Goal: Information Seeking & Learning: Find specific page/section

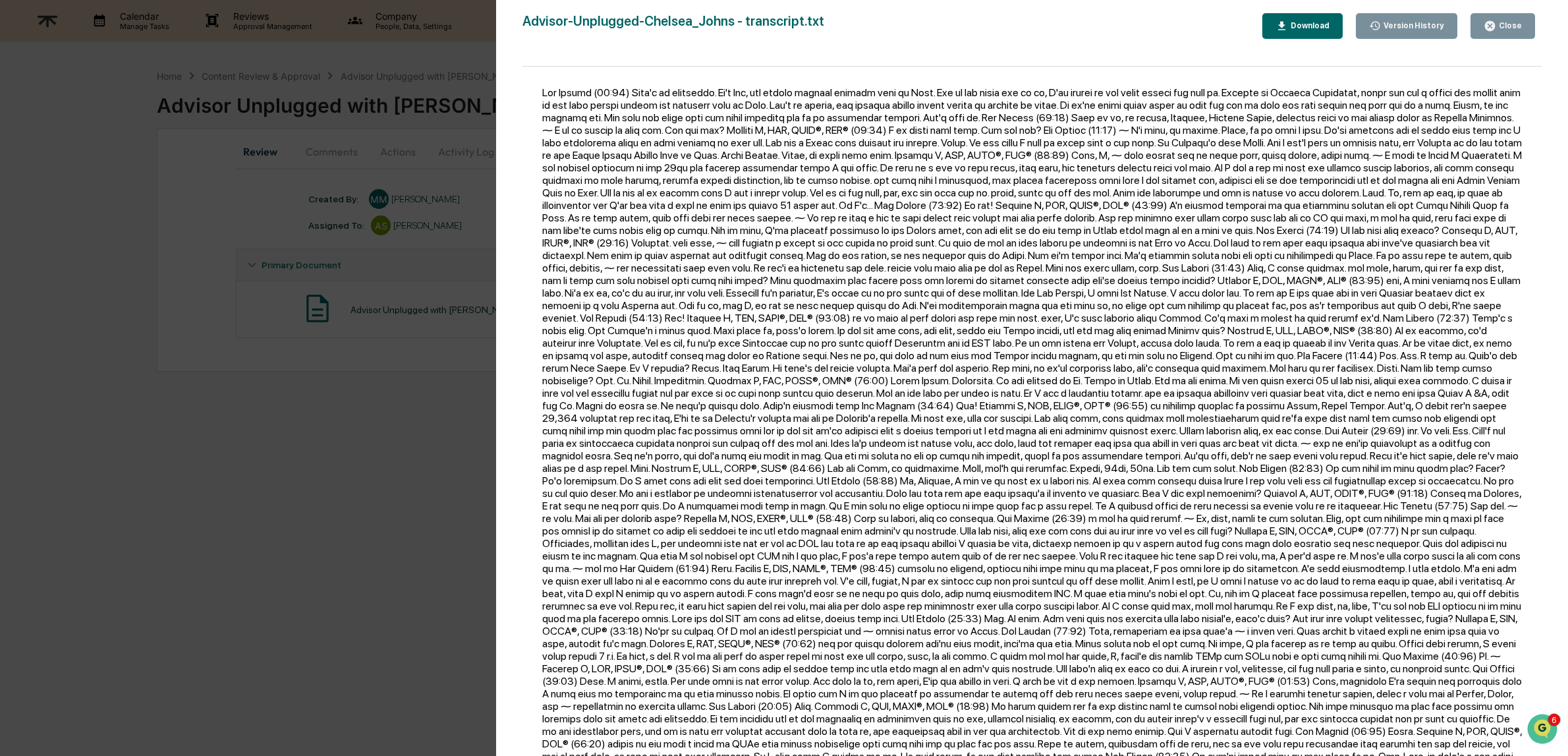
click at [1507, 23] on div "Close" at bounding box center [1509, 25] width 26 height 9
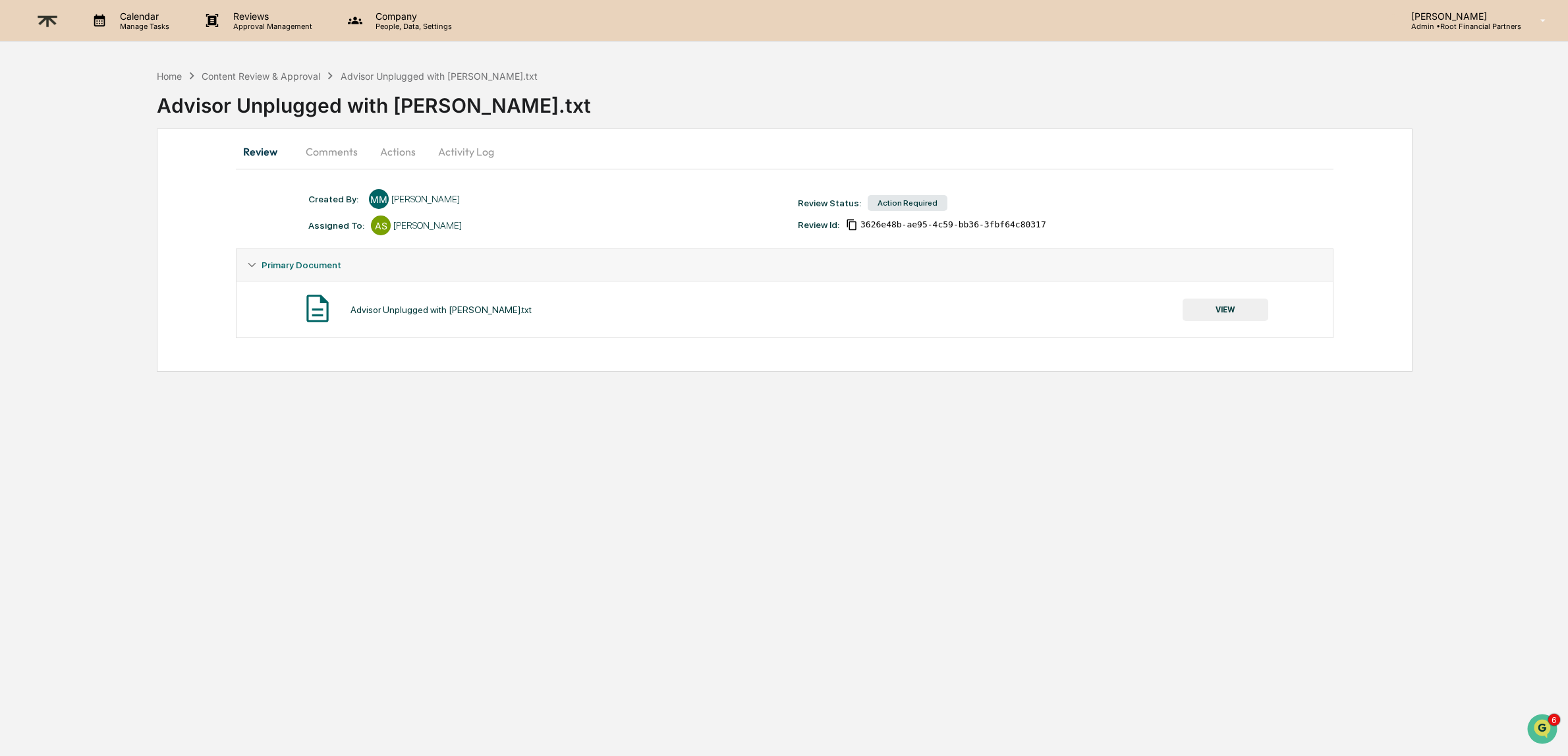
click at [40, 21] on img at bounding box center [47, 21] width 32 height 32
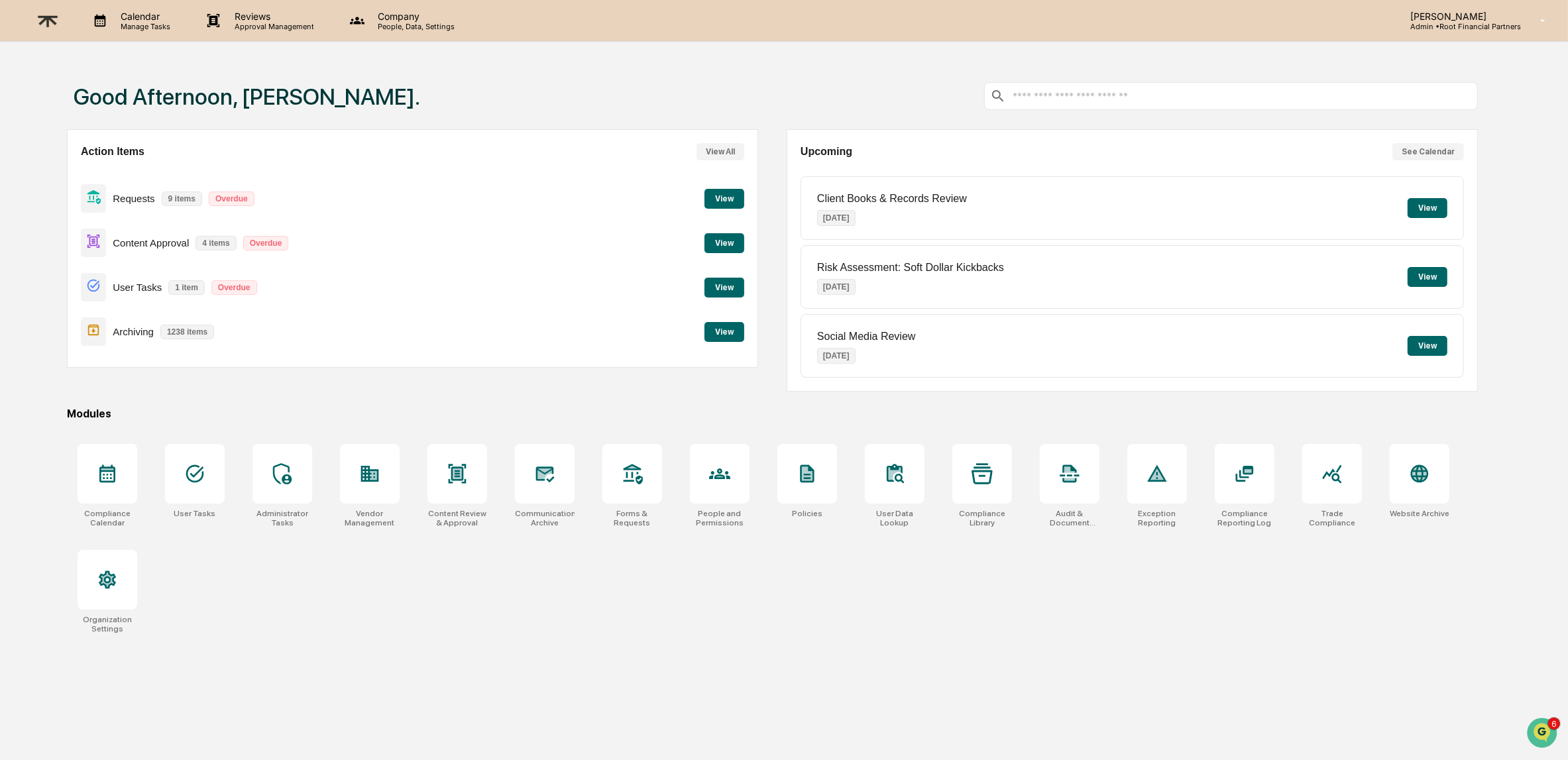
click at [718, 331] on button "View" at bounding box center [724, 332] width 40 height 20
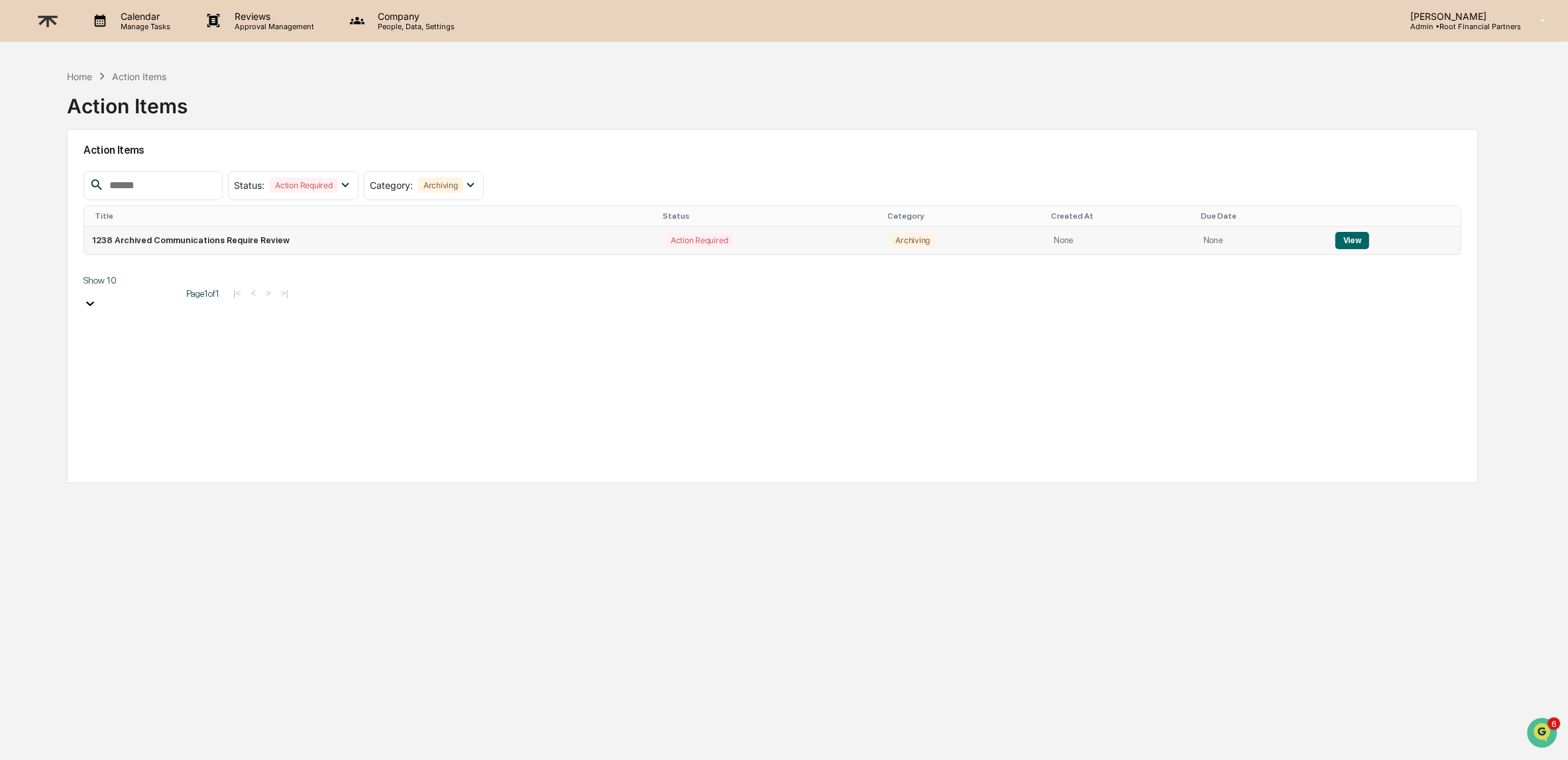
click at [1351, 242] on button "View" at bounding box center [1352, 241] width 34 height 17
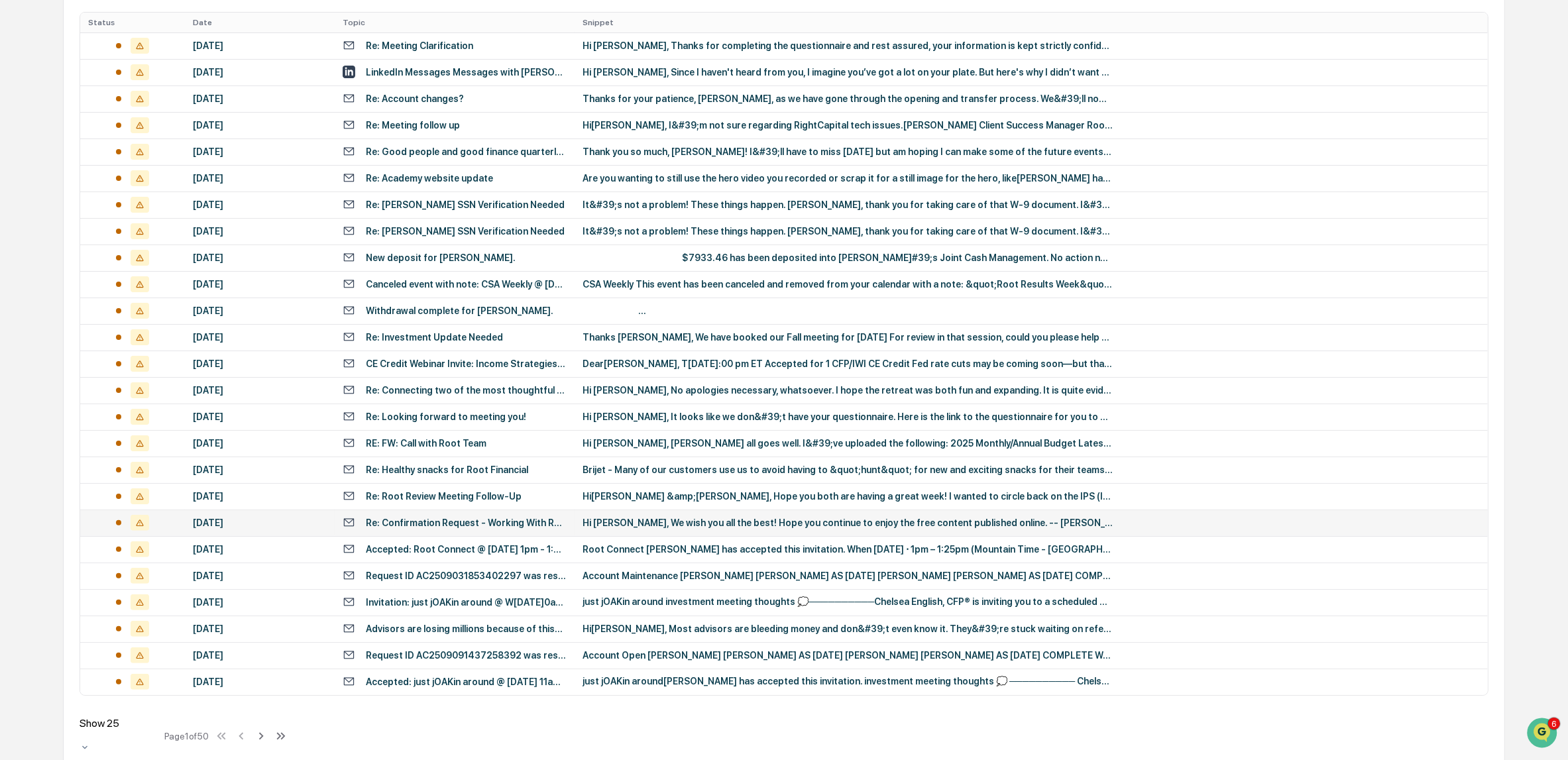
scroll to position [280, 0]
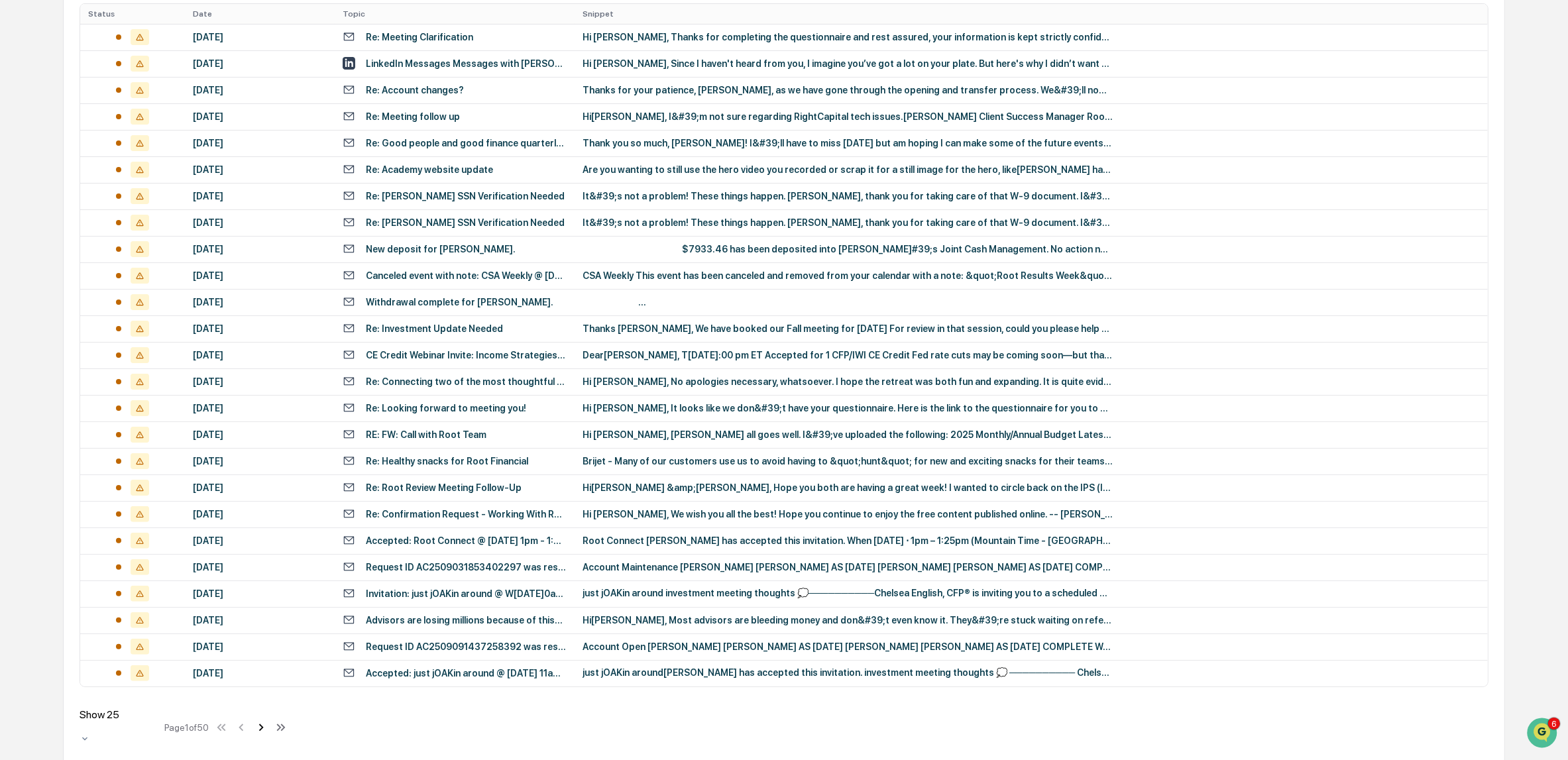
click at [268, 720] on icon at bounding box center [261, 727] width 15 height 15
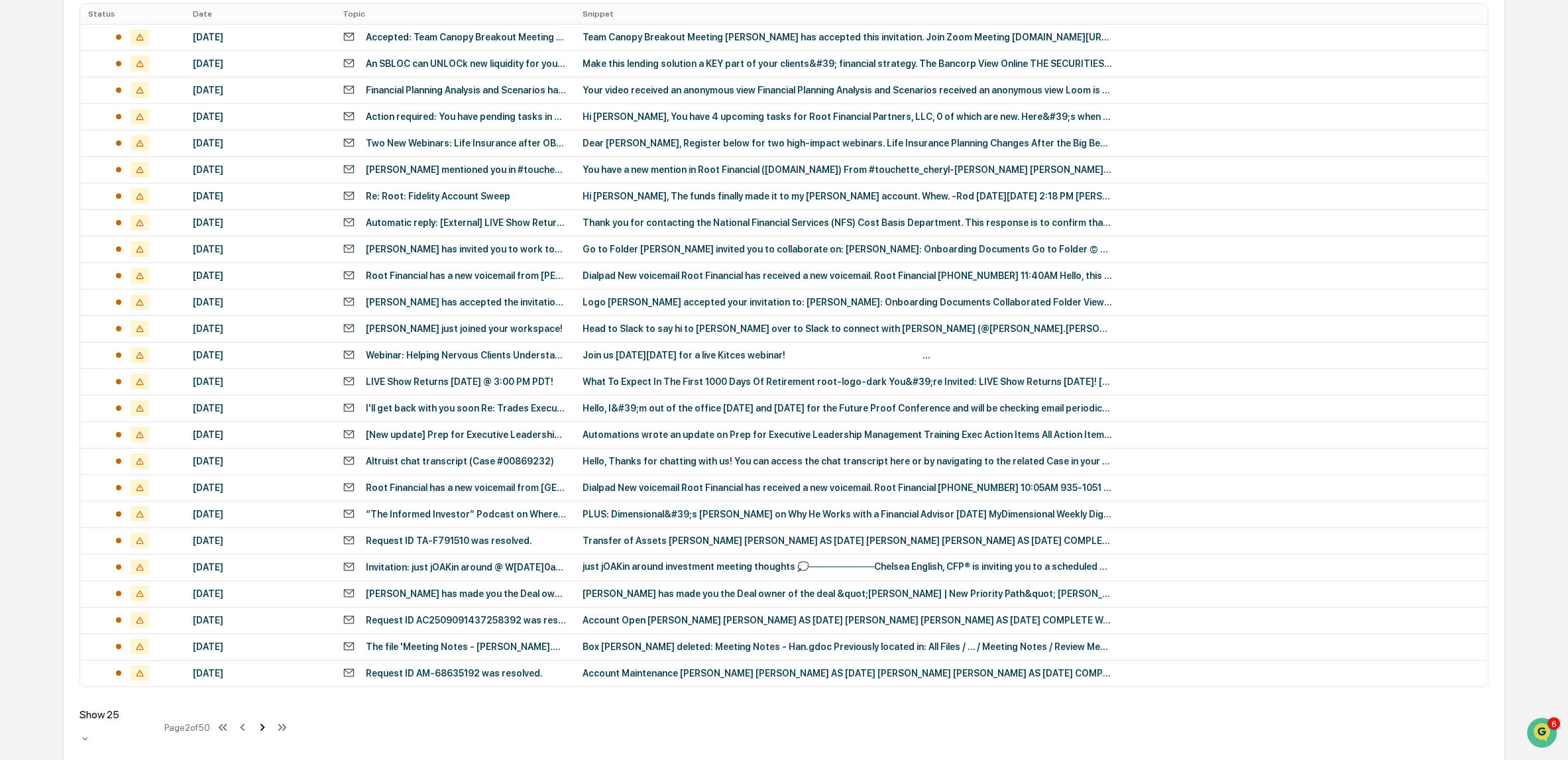
click at [268, 723] on icon at bounding box center [262, 727] width 15 height 15
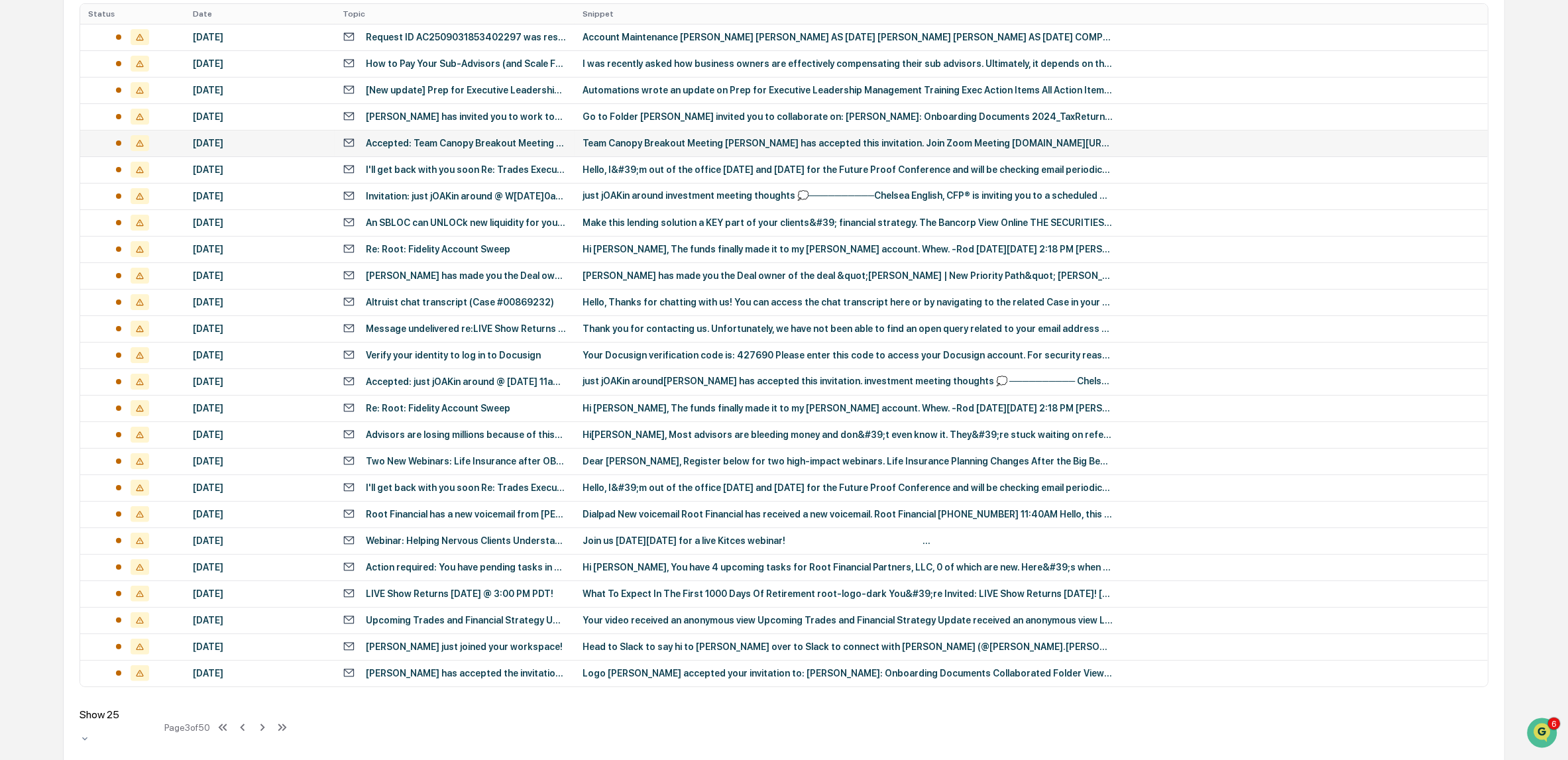
scroll to position [0, 0]
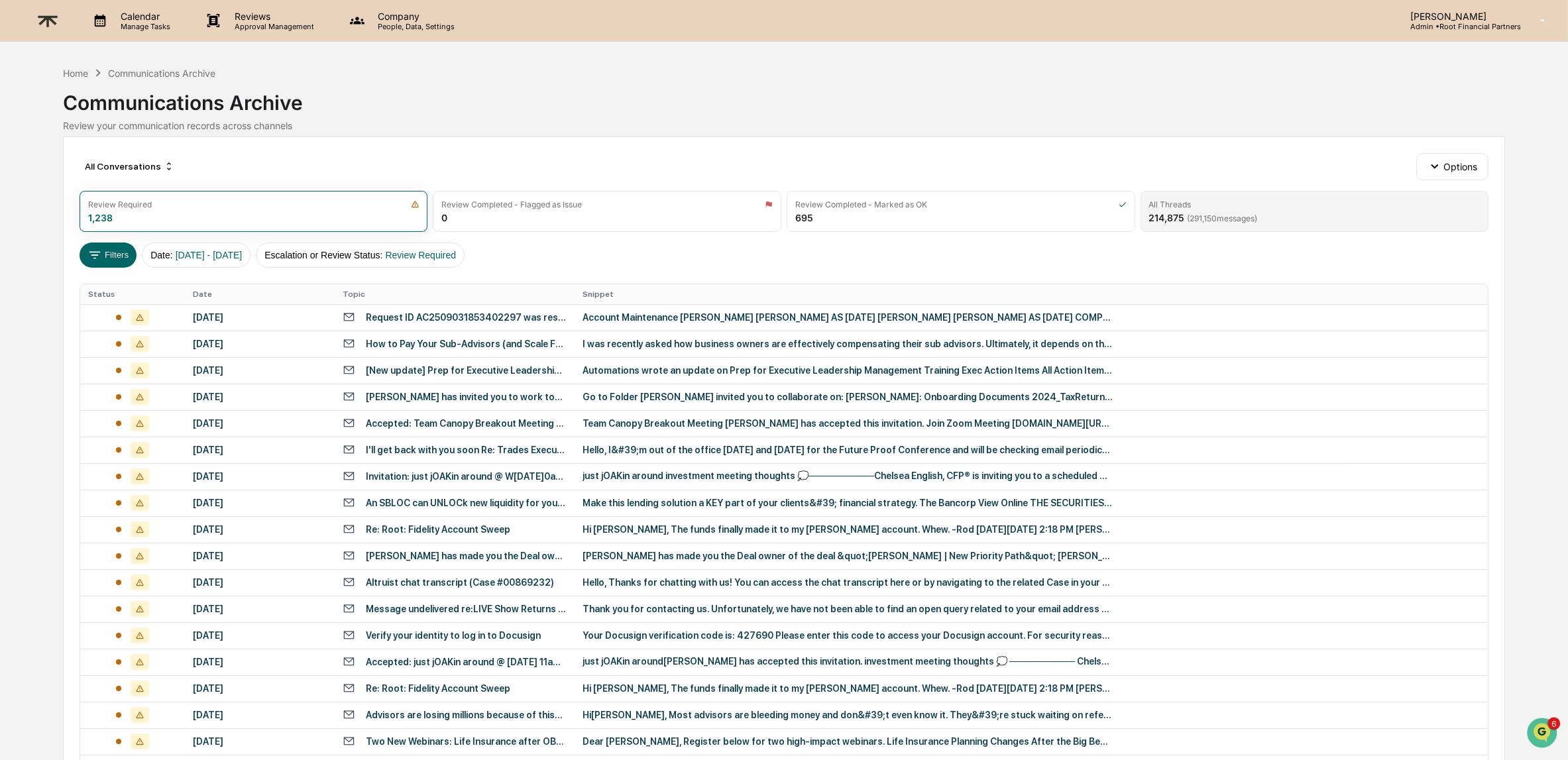
click at [1187, 217] on span "( 291,150 messages)" at bounding box center [1223, 218] width 71 height 10
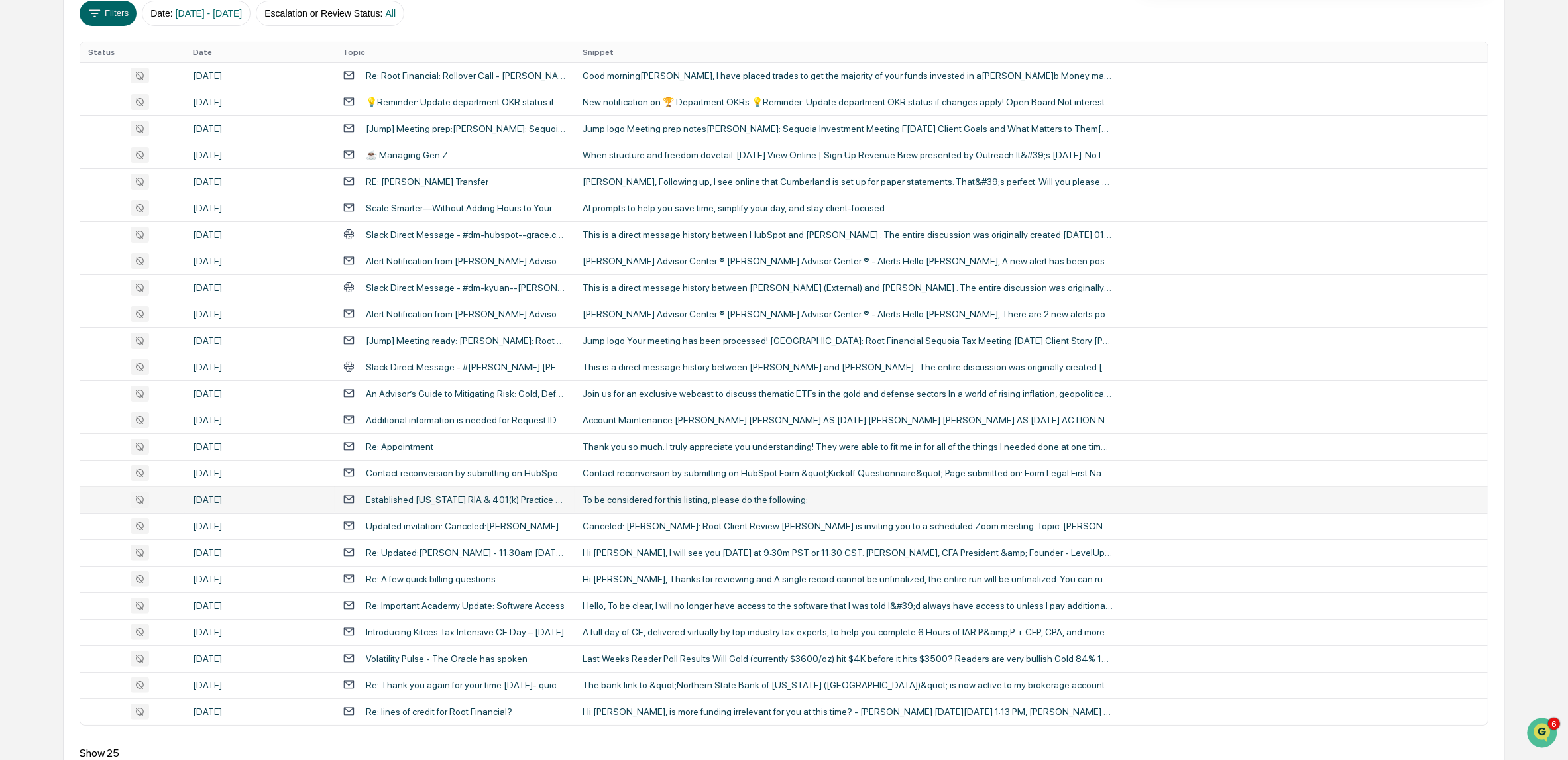
scroll to position [245, 0]
click at [786, 362] on div "This is a direct message history between [PERSON_NAME] and [PERSON_NAME] . The …" at bounding box center [847, 363] width 530 height 11
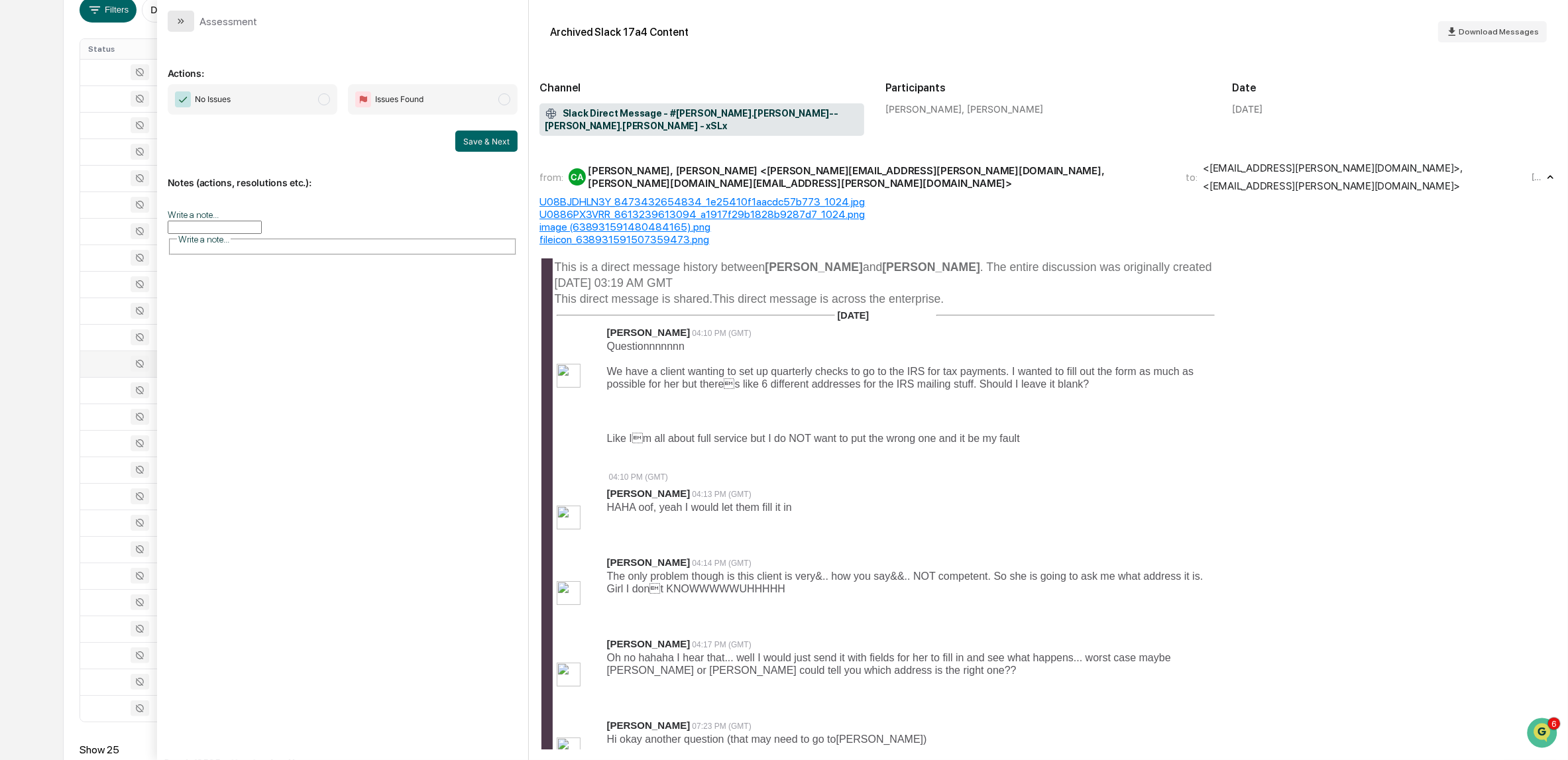
click at [182, 21] on icon "modal" at bounding box center [181, 21] width 4 height 6
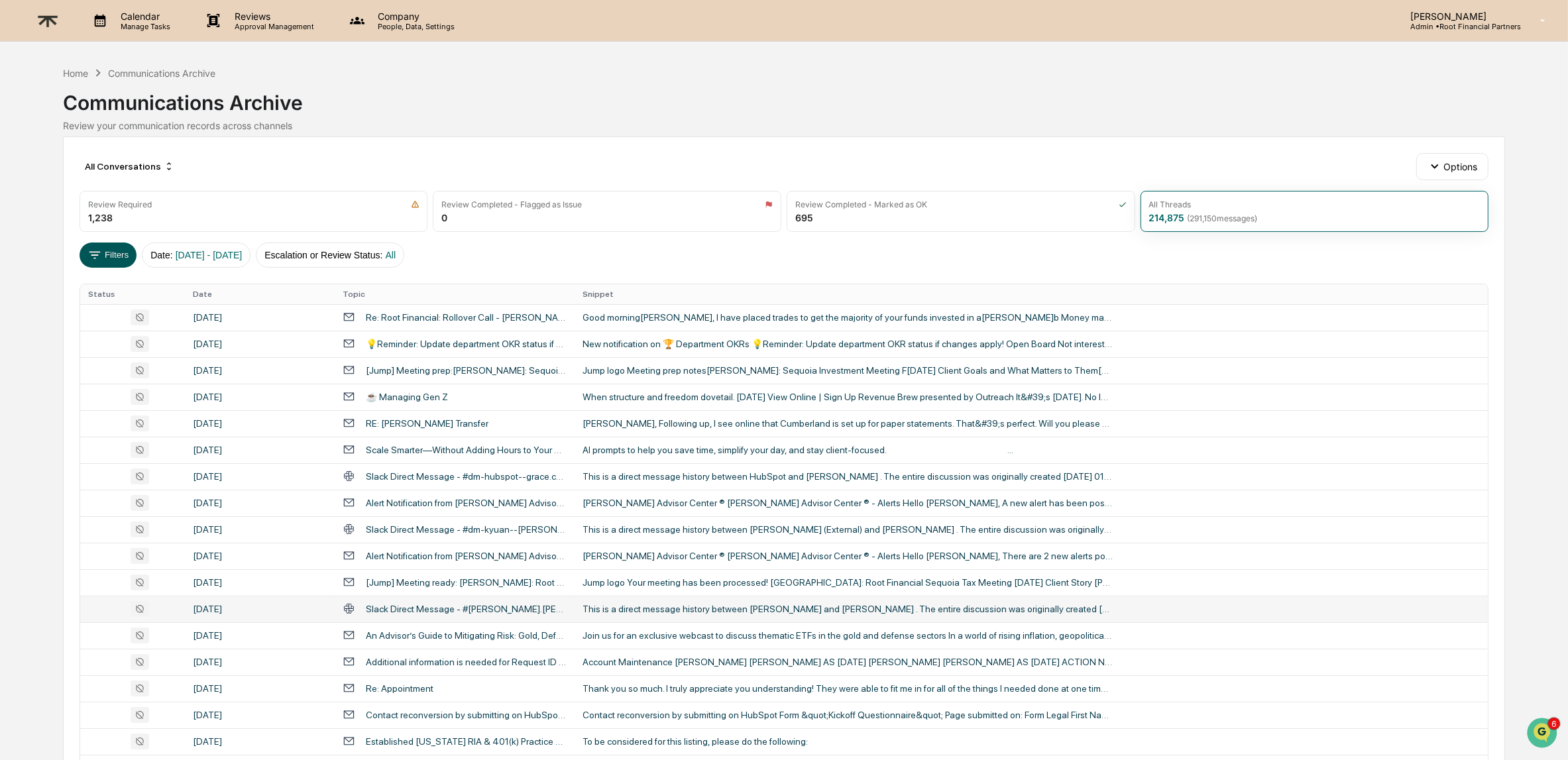
click at [97, 251] on icon at bounding box center [95, 255] width 11 height 7
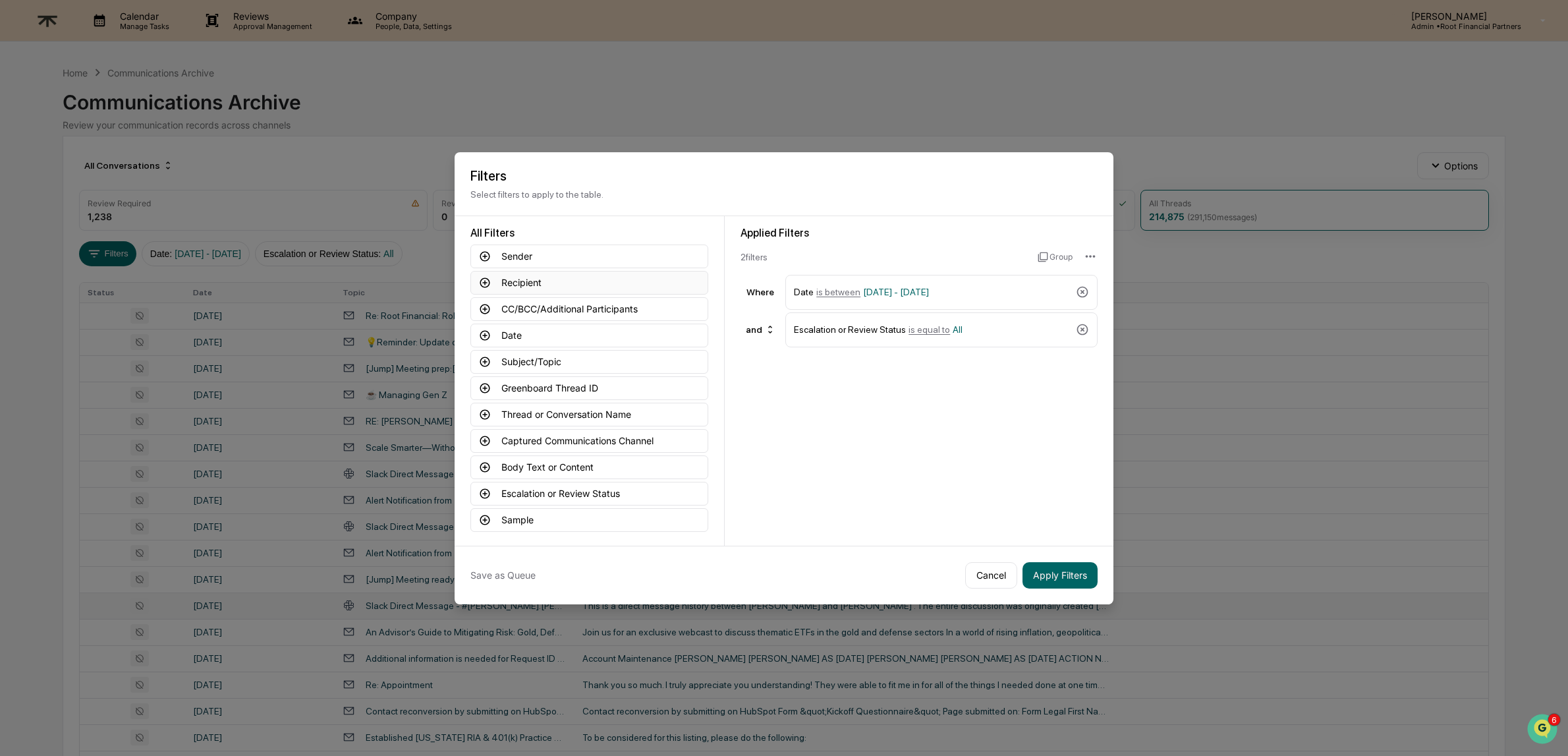
click at [487, 281] on icon at bounding box center [484, 282] width 12 height 12
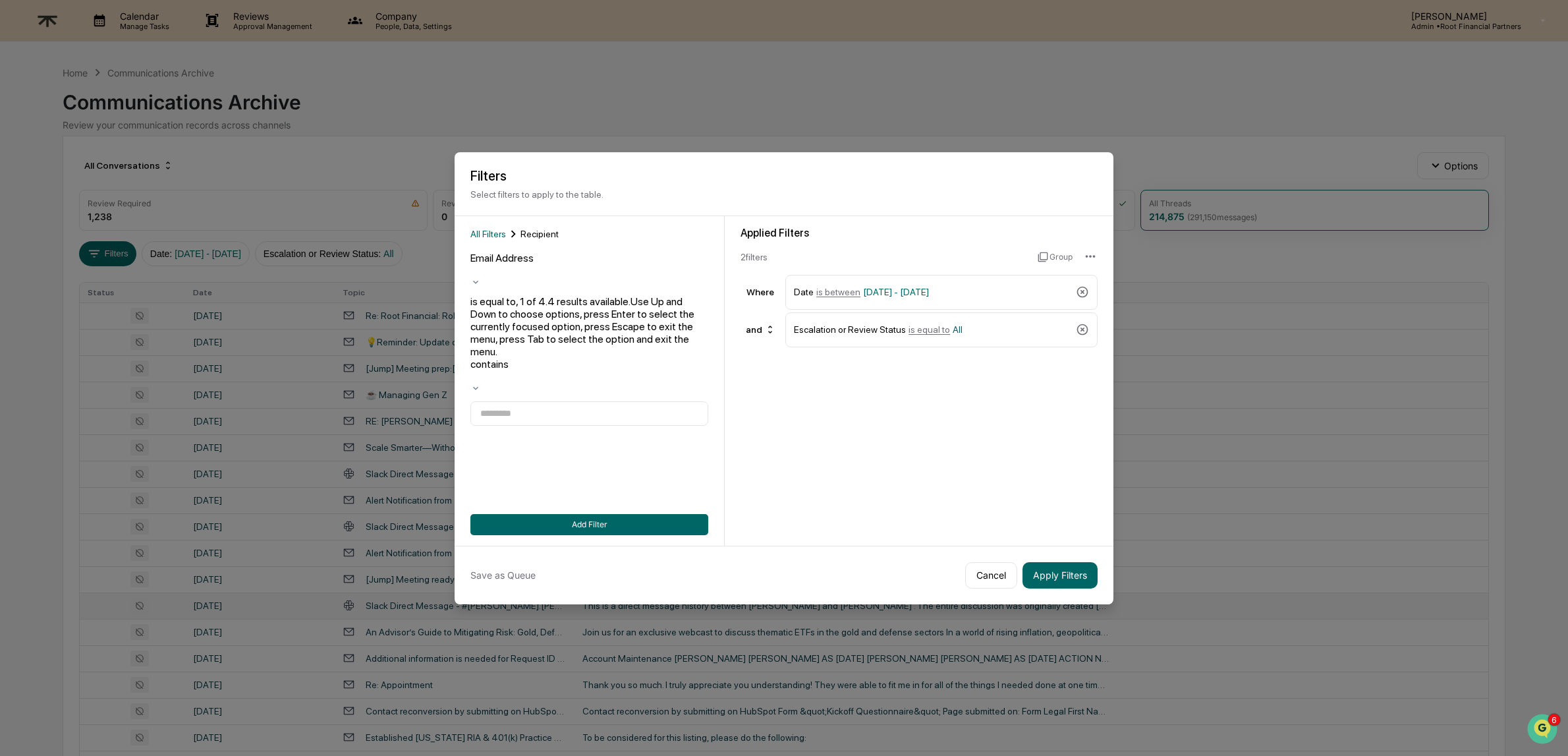
click at [550, 371] on div at bounding box center [589, 377] width 238 height 13
click at [553, 338] on input at bounding box center [589, 350] width 238 height 25
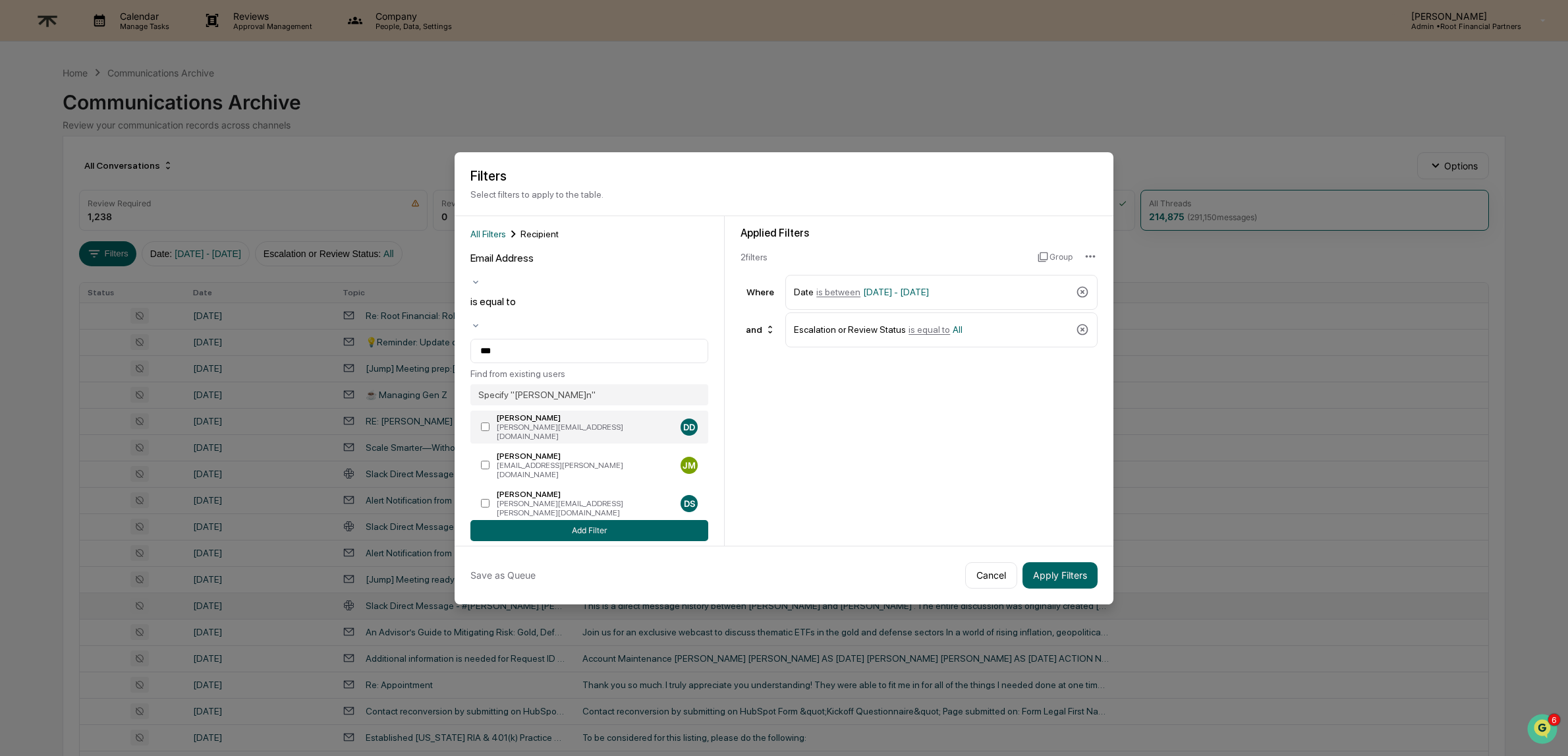
click at [573, 413] on div "[PERSON_NAME]" at bounding box center [586, 418] width 178 height 9
type input "**********"
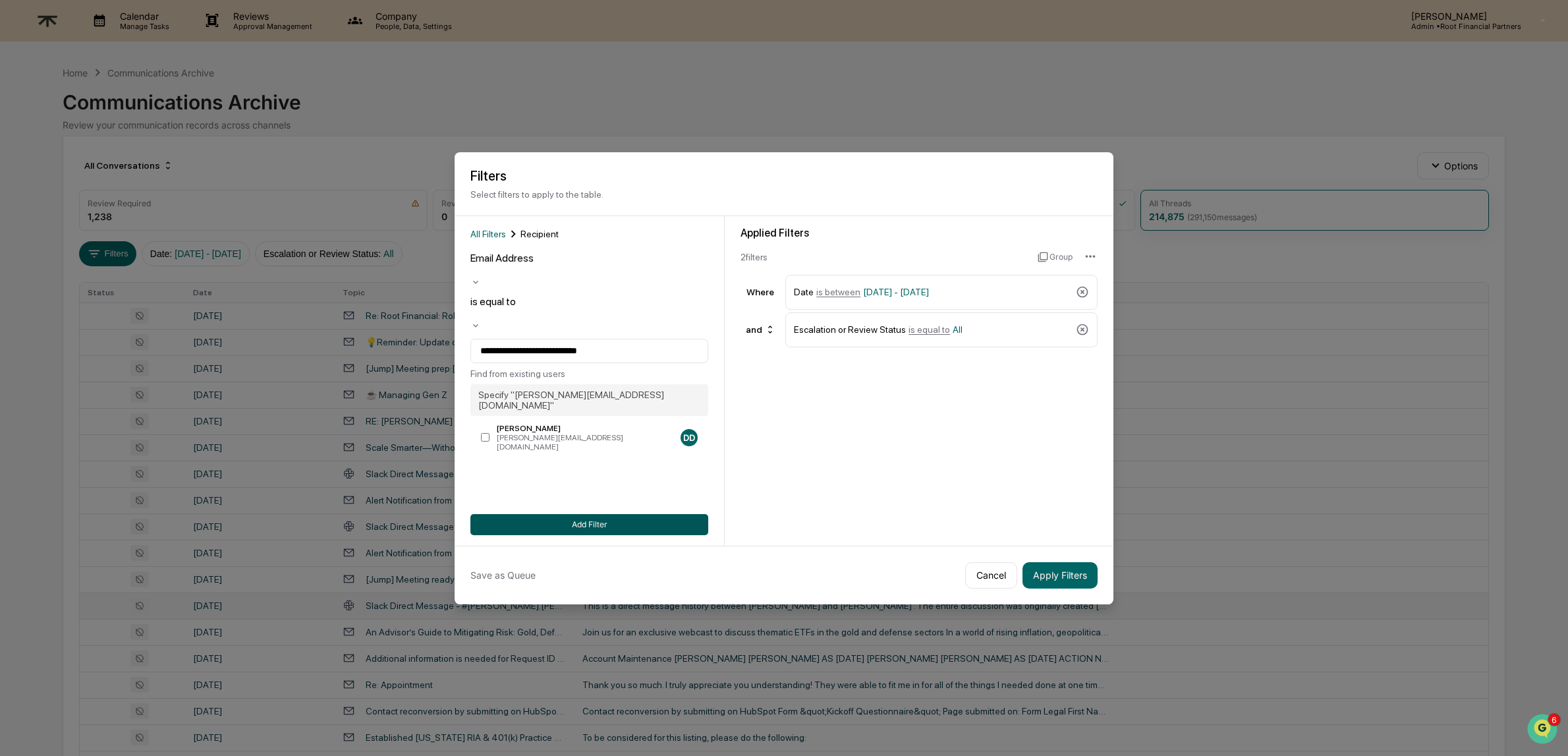
click at [575, 527] on button "Add Filter" at bounding box center [589, 524] width 238 height 21
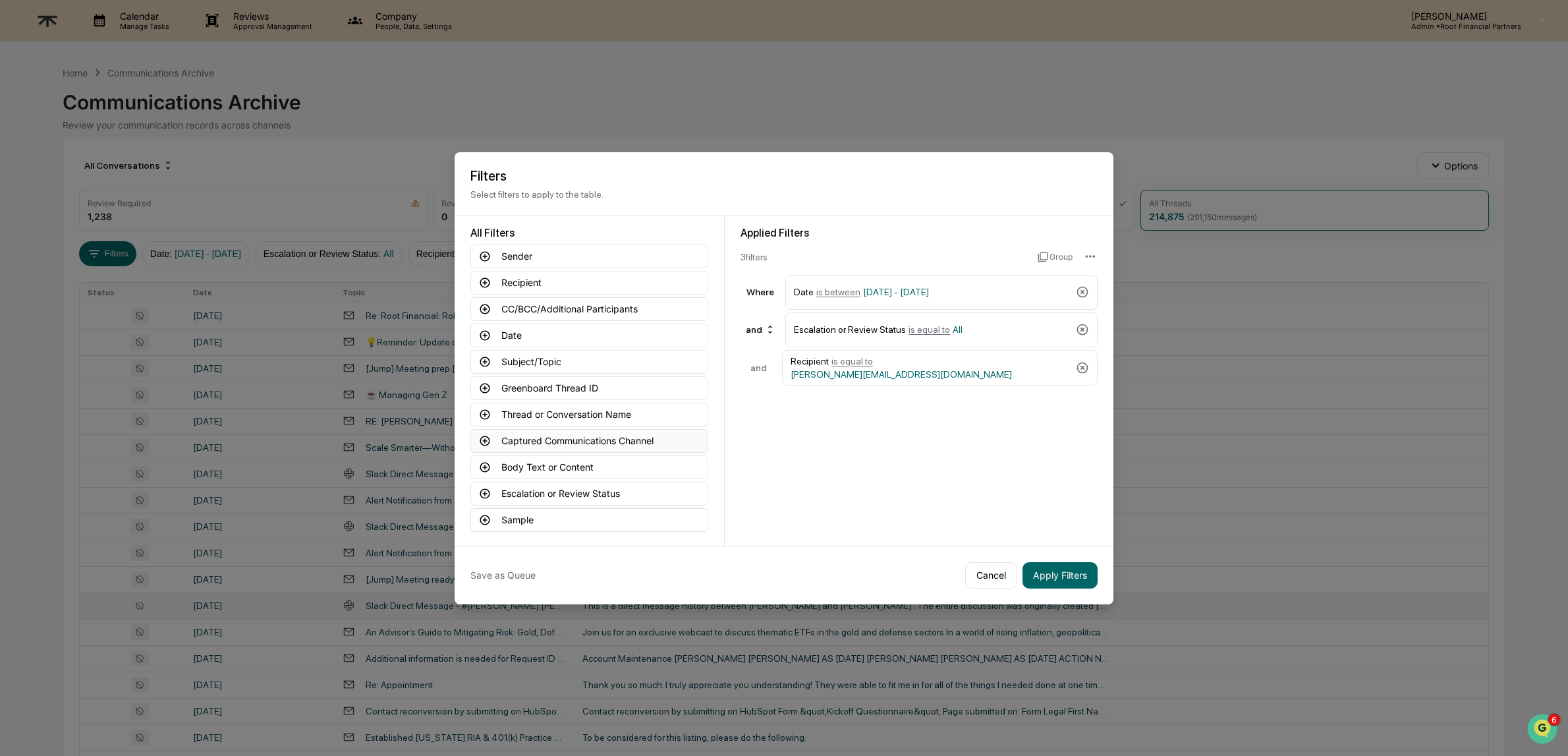
click at [529, 435] on button "Captured Communications Channel" at bounding box center [589, 441] width 238 height 24
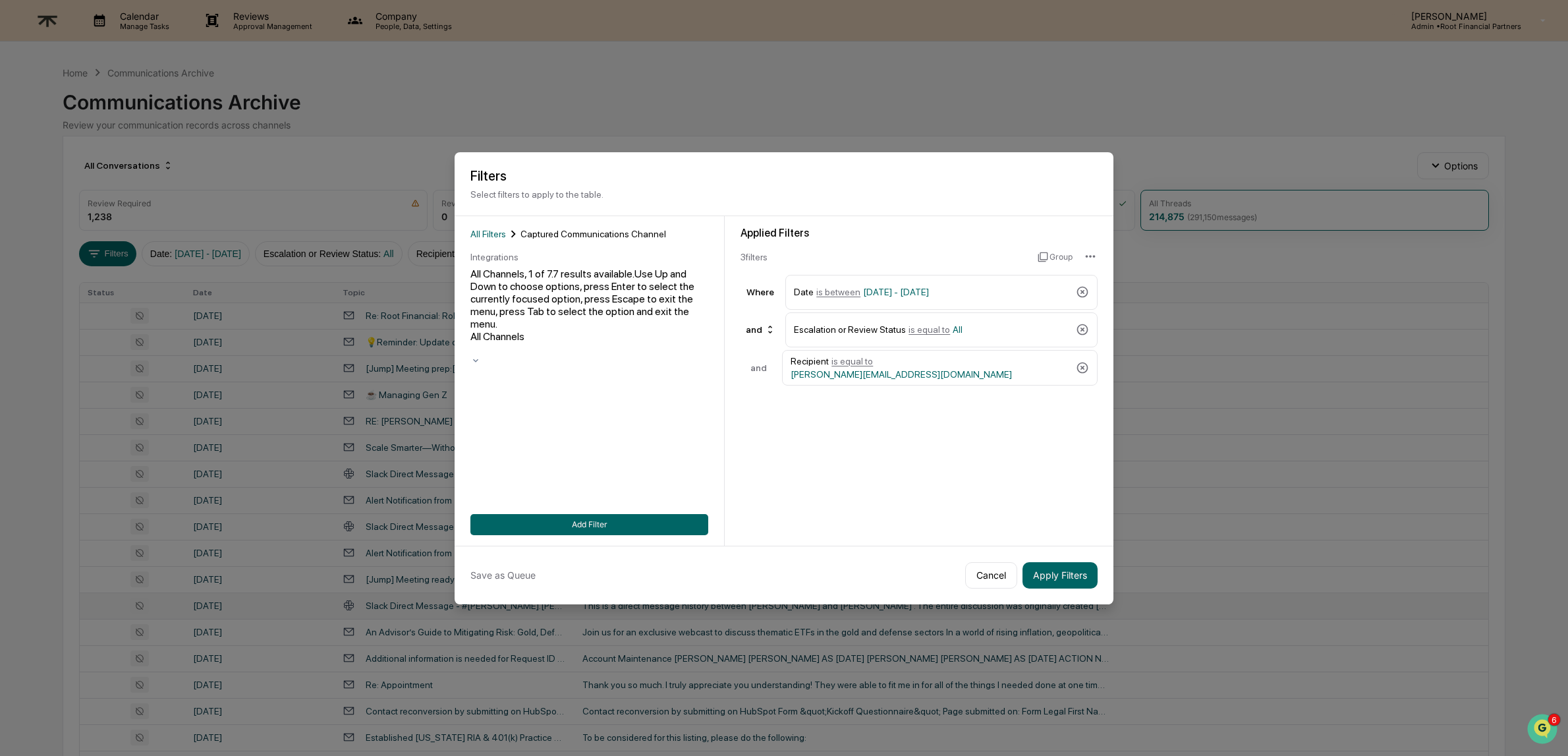
click at [527, 343] on div at bounding box center [589, 349] width 238 height 13
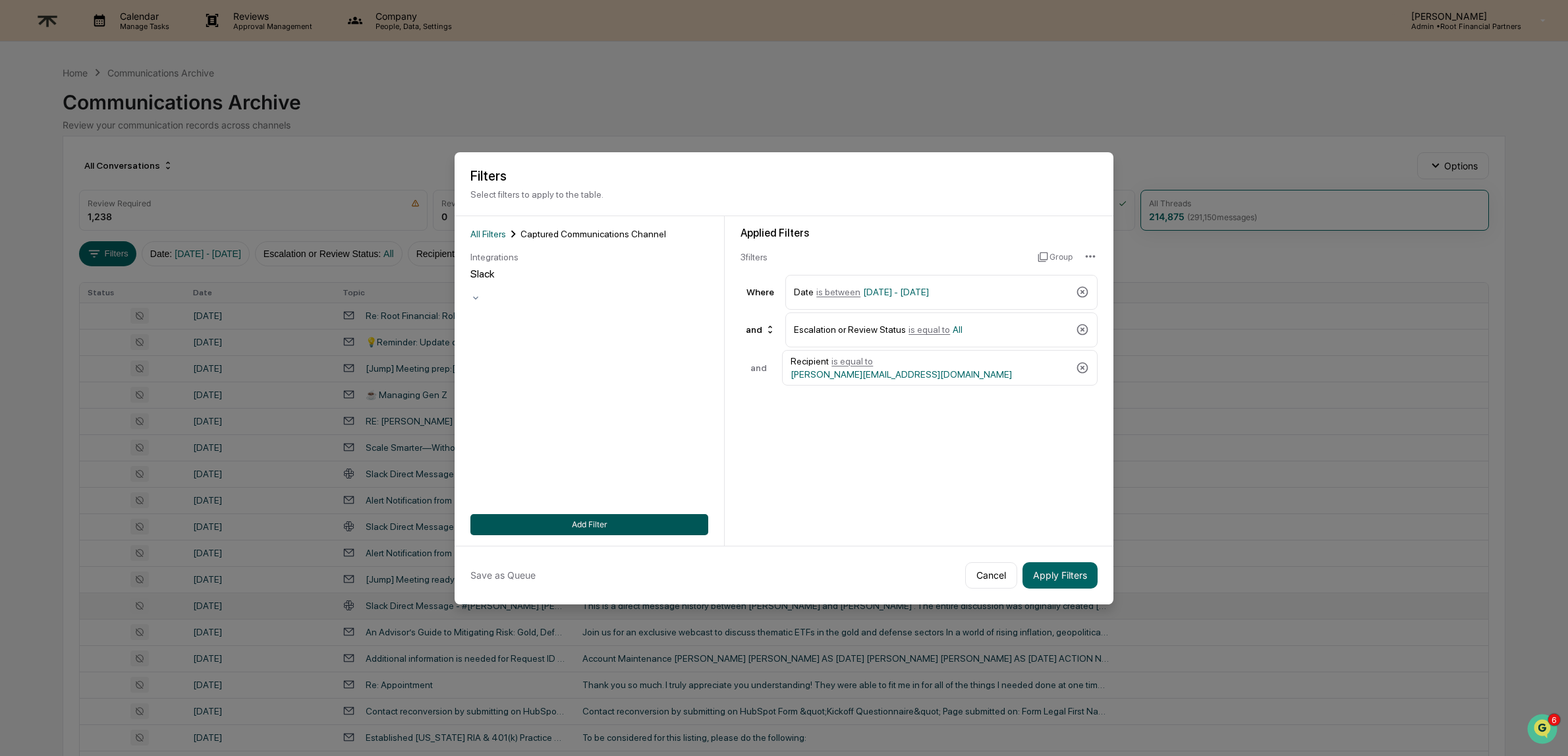
click at [620, 526] on button "Add Filter" at bounding box center [589, 524] width 238 height 21
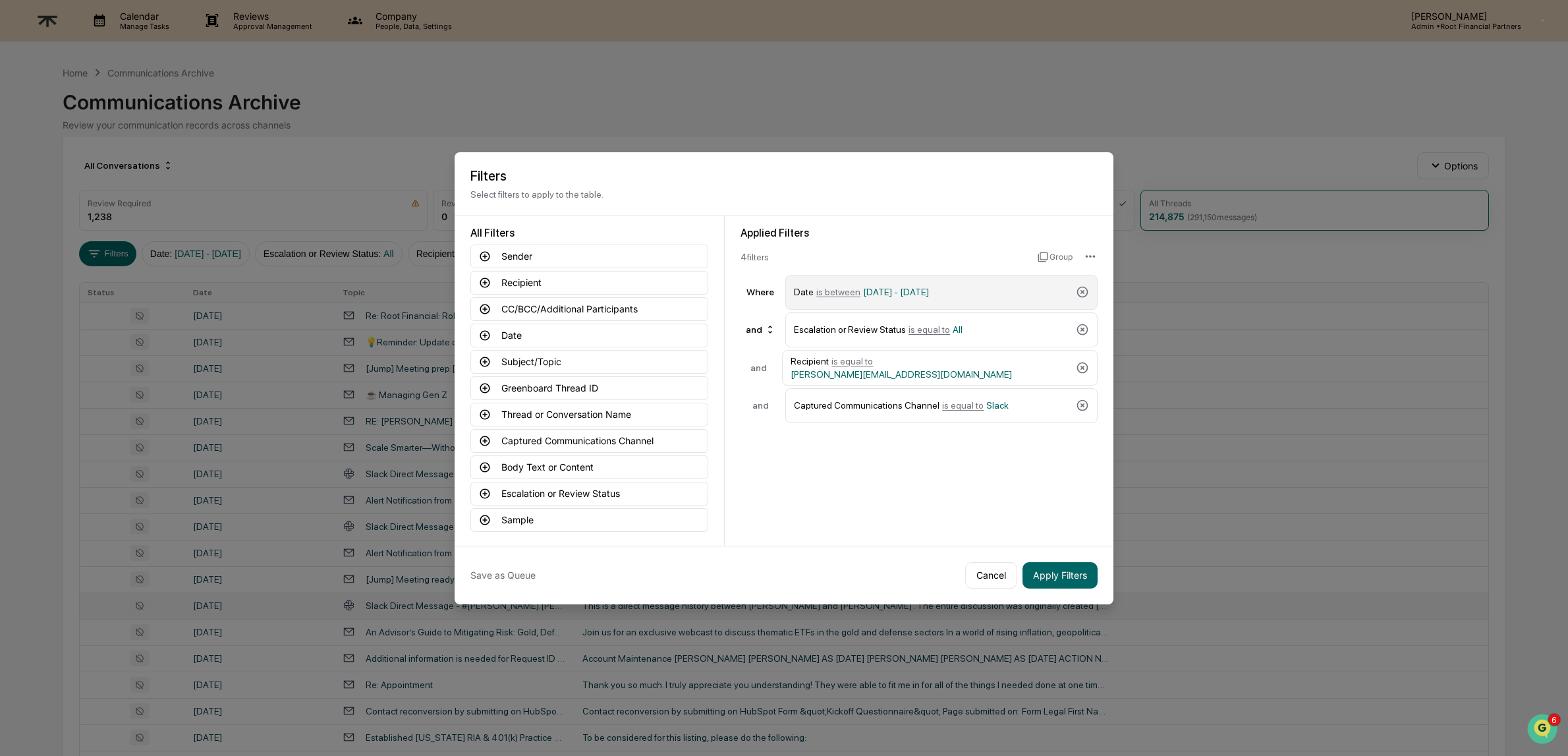
click at [922, 286] on span "[DATE] - [DATE]" at bounding box center [896, 291] width 66 height 11
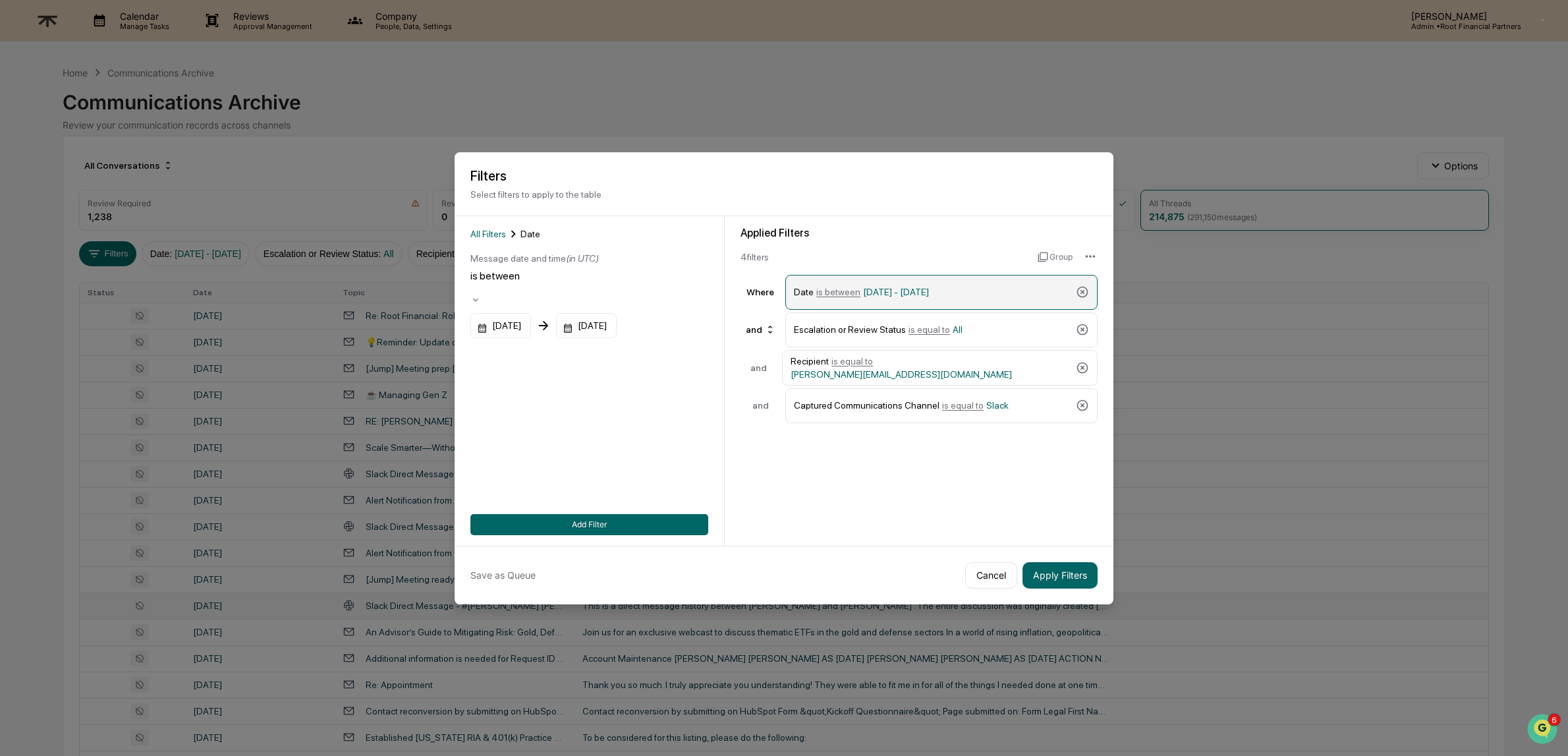
click at [842, 291] on span "is between" at bounding box center [838, 291] width 44 height 11
click at [889, 291] on span "[DATE] - [DATE]" at bounding box center [896, 291] width 66 height 11
click at [501, 313] on div "[DATE]" at bounding box center [500, 326] width 60 height 25
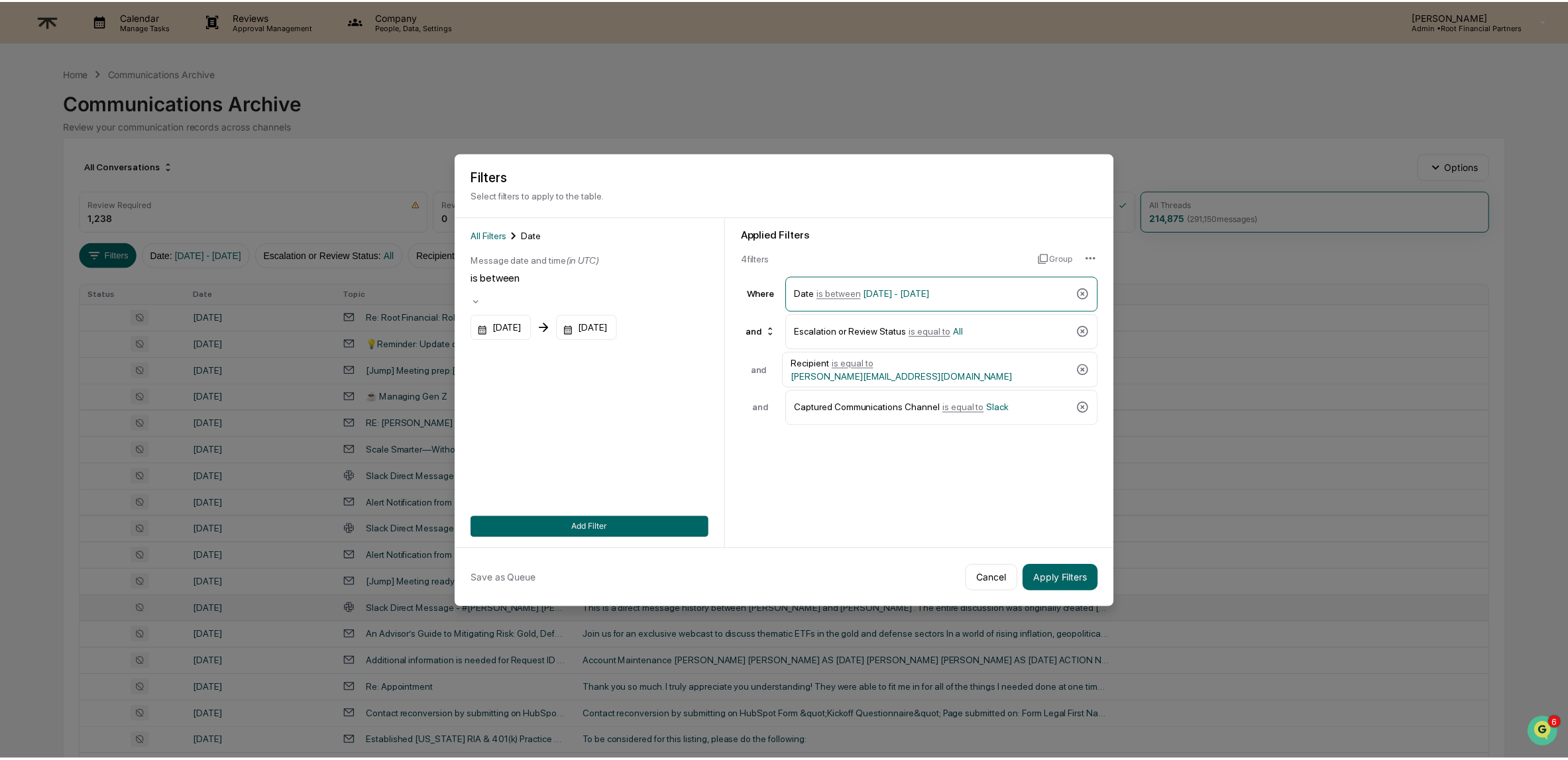
scroll to position [1226, 0]
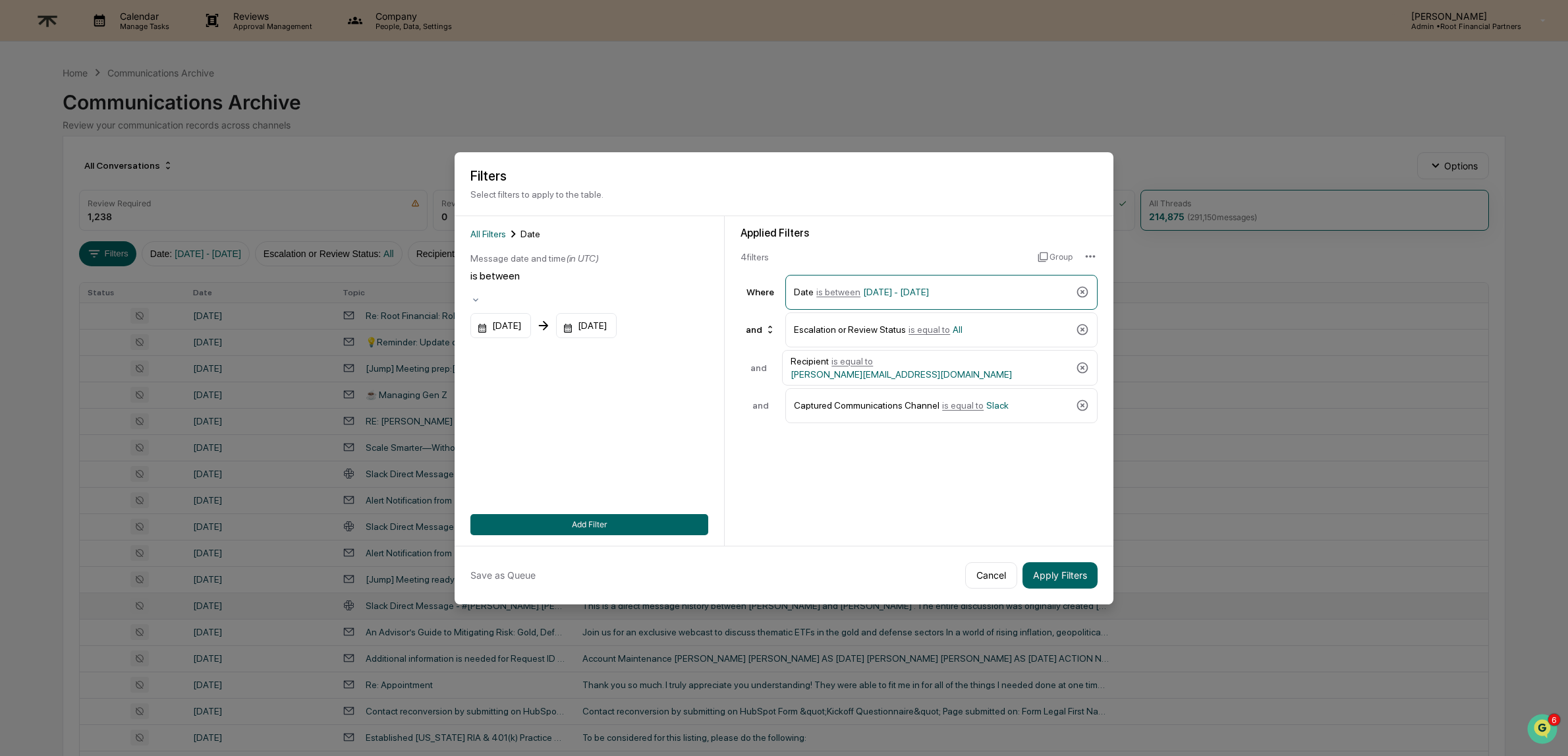
click at [580, 522] on button "Add Filter" at bounding box center [589, 524] width 238 height 21
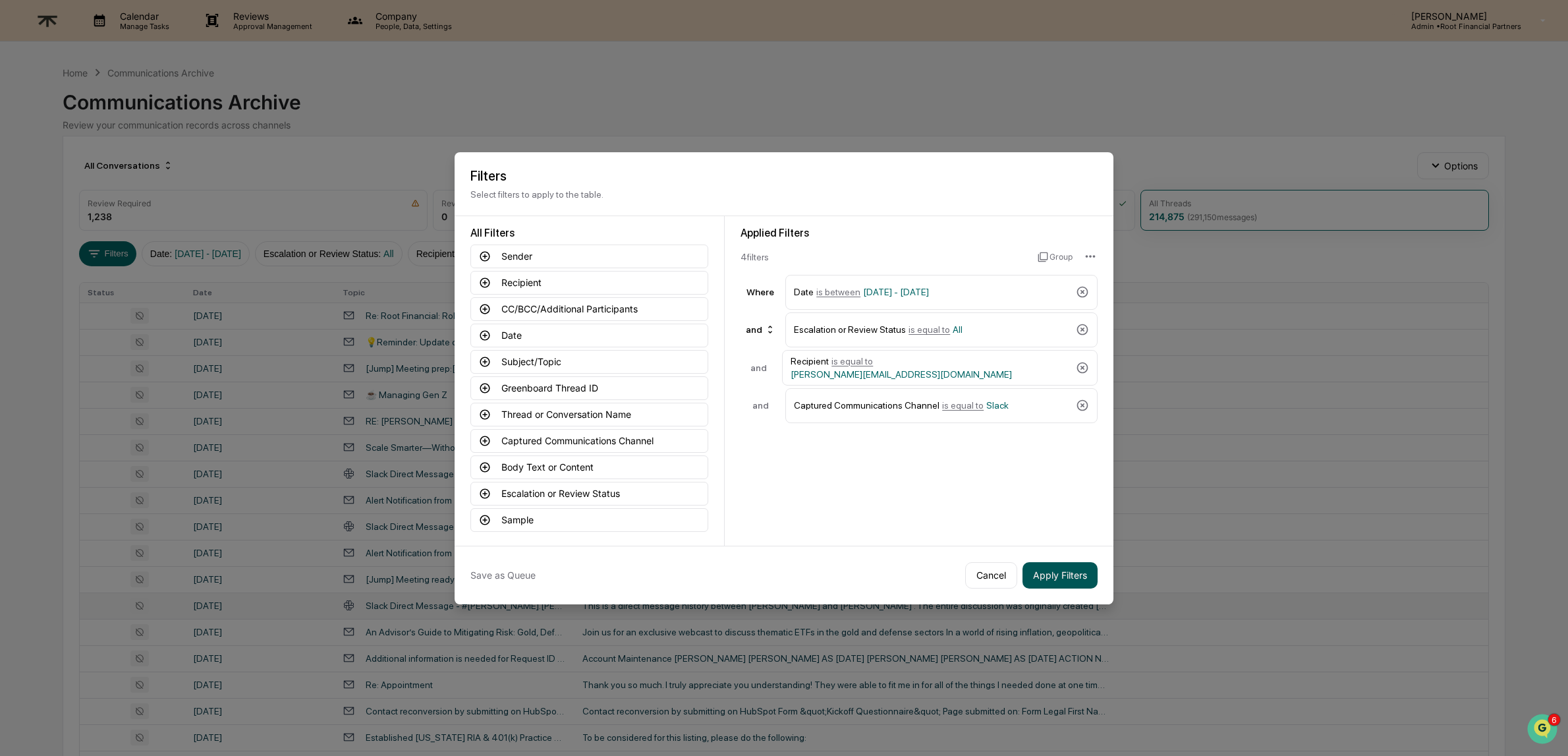
click at [1062, 573] on button "Apply Filters" at bounding box center [1060, 576] width 75 height 27
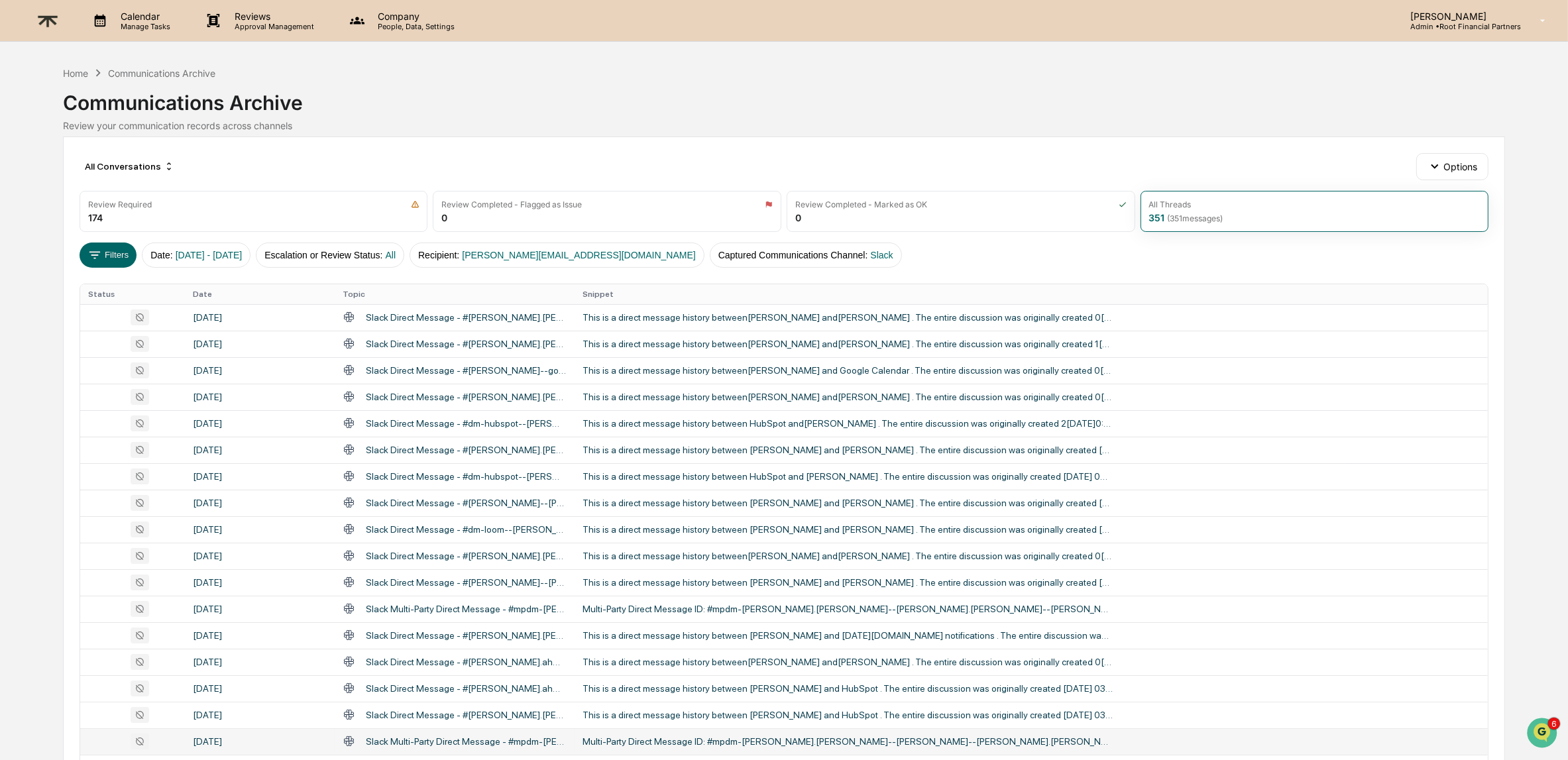
scroll to position [280, 0]
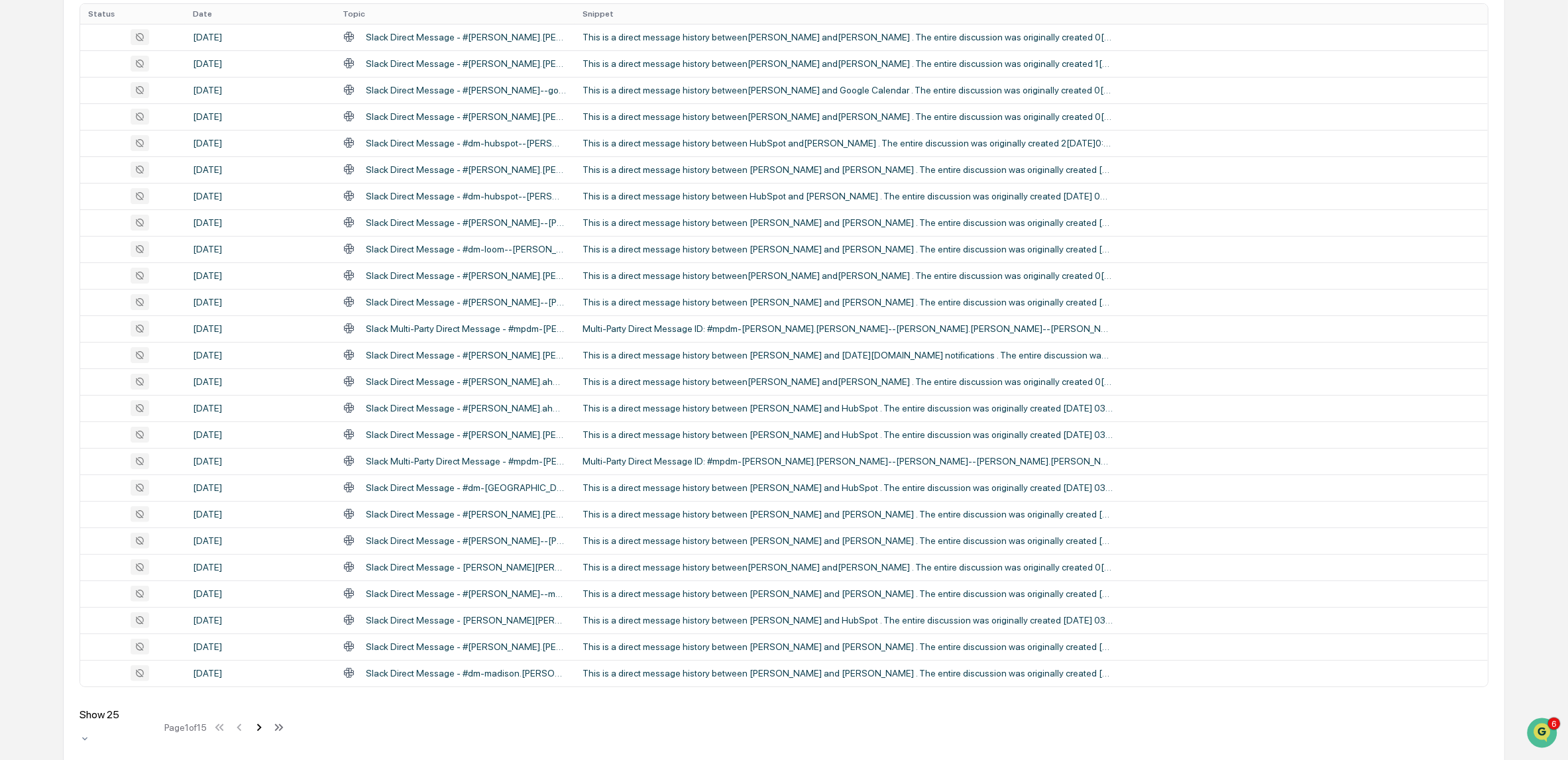
click at [262, 723] on icon at bounding box center [259, 727] width 5 height 7
click at [287, 720] on icon at bounding box center [280, 727] width 15 height 15
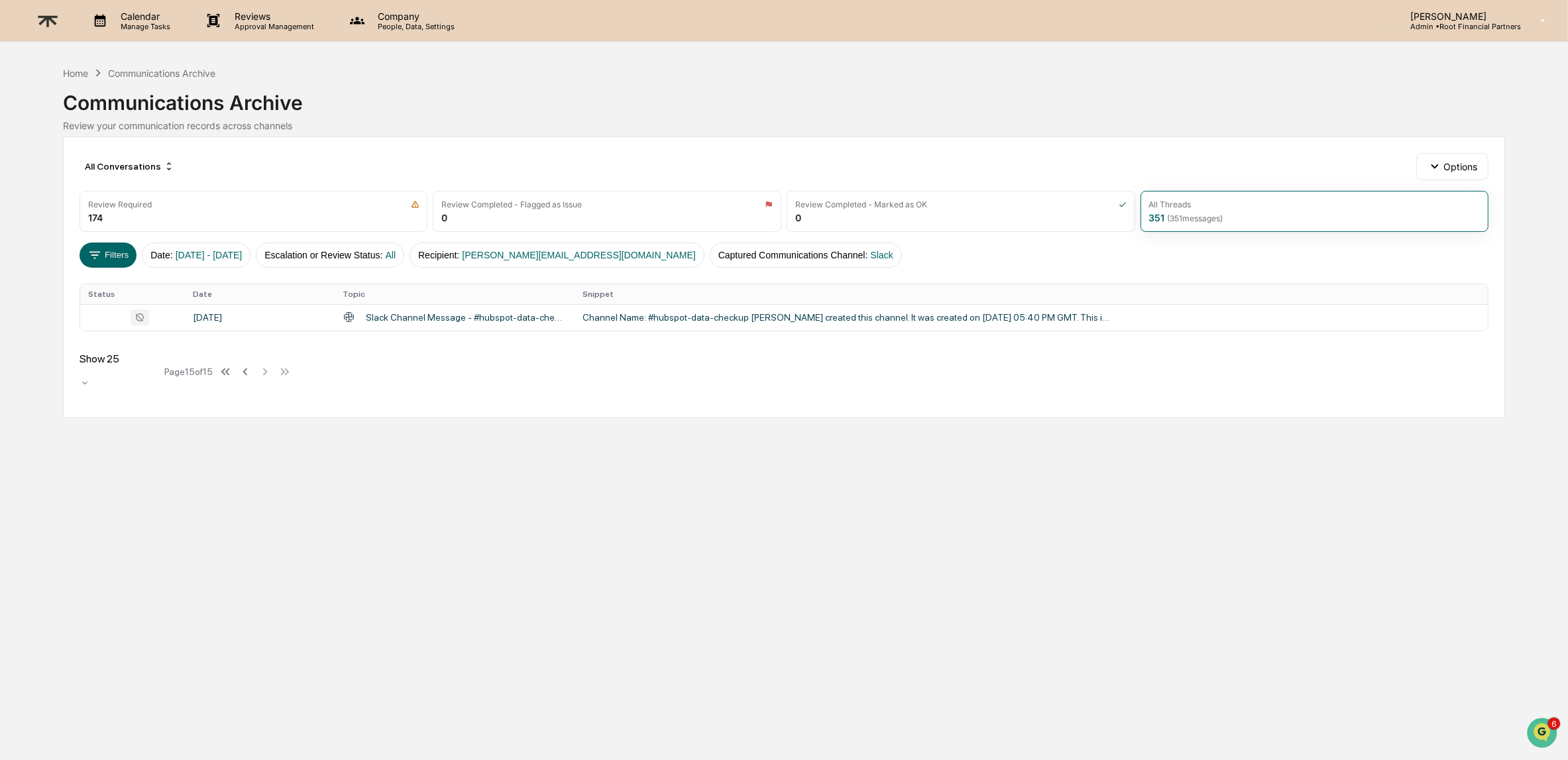
scroll to position [0, 0]
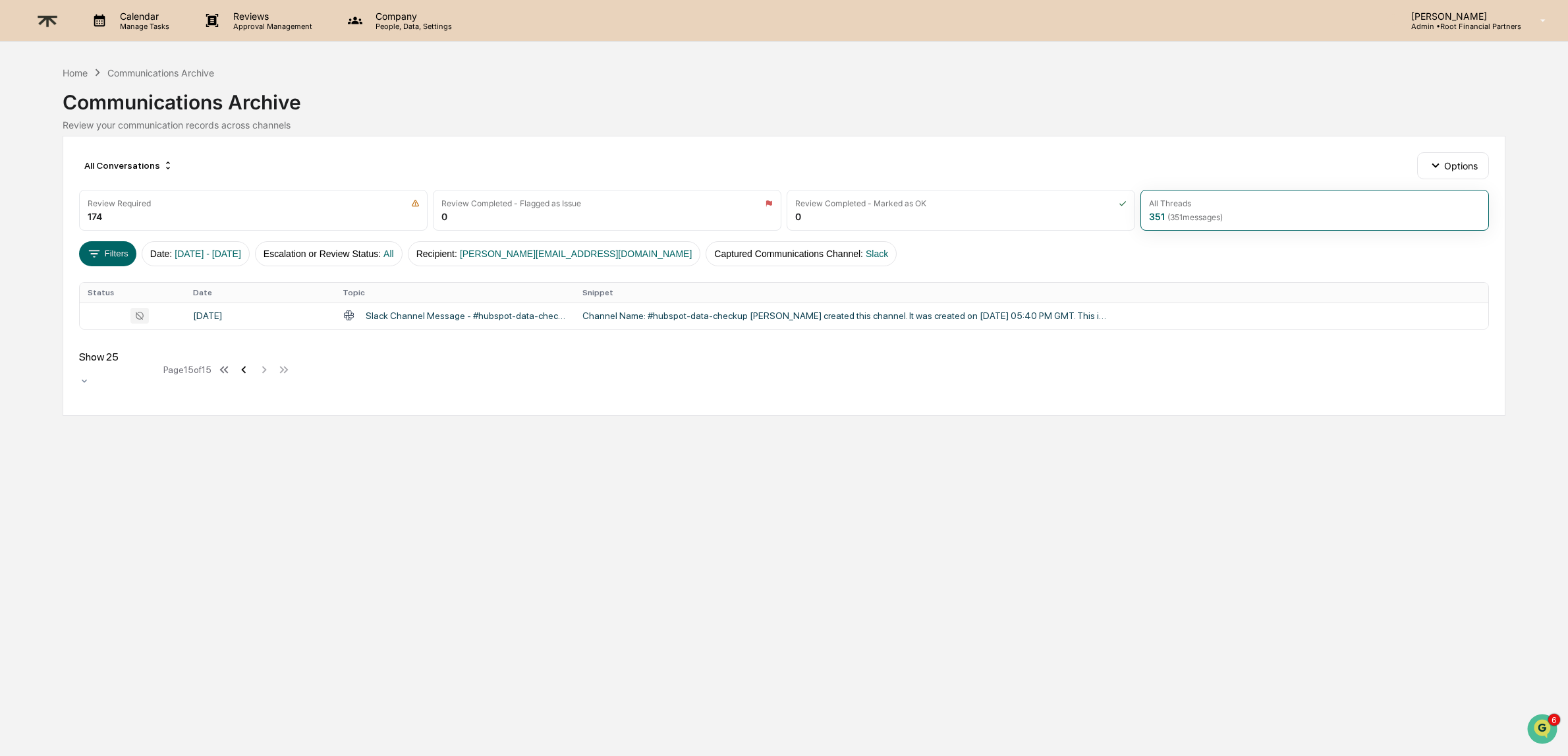
click at [249, 362] on icon at bounding box center [244, 369] width 15 height 15
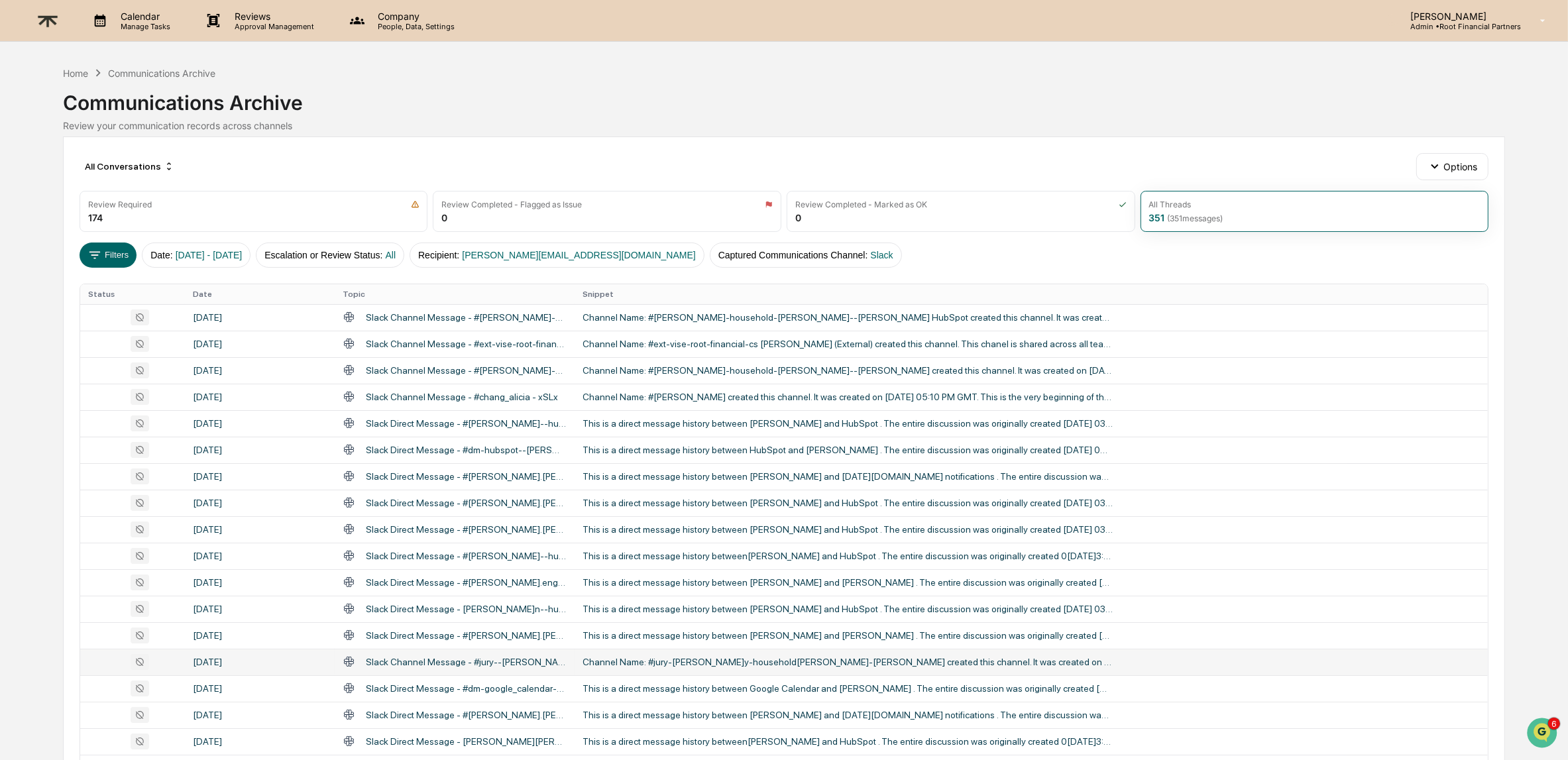
scroll to position [280, 0]
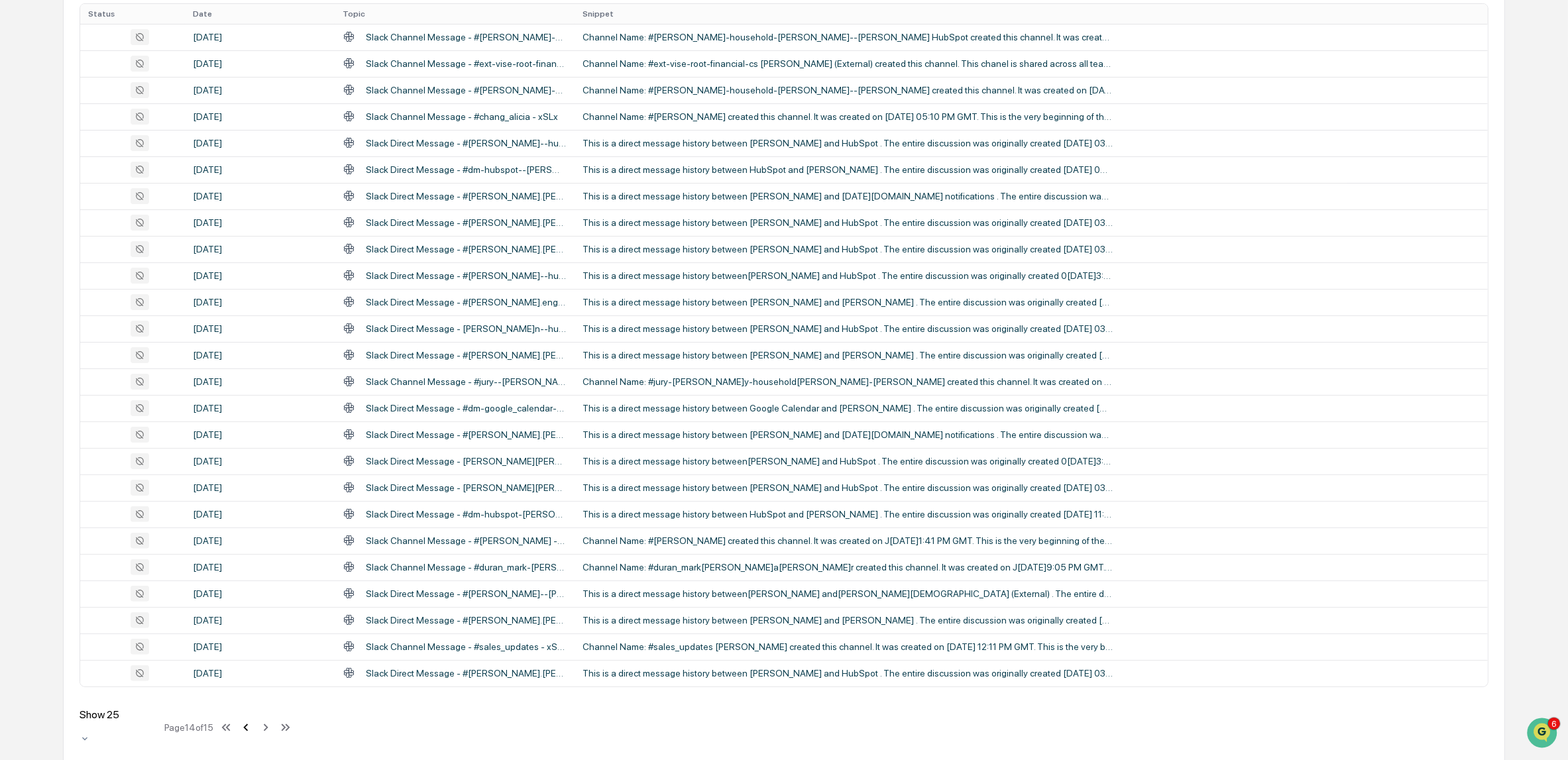
click at [248, 723] on icon at bounding box center [245, 727] width 5 height 7
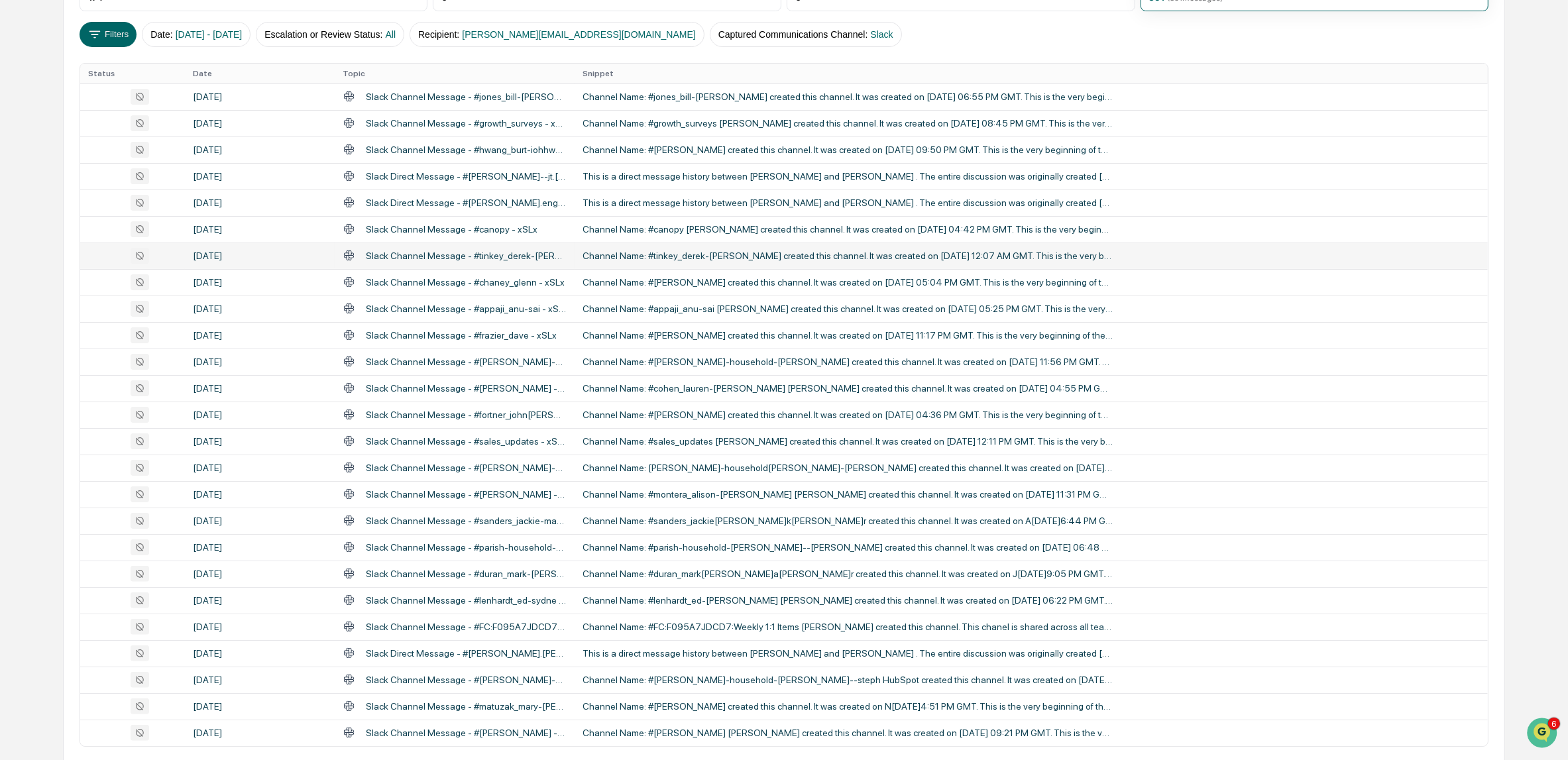
scroll to position [0, 0]
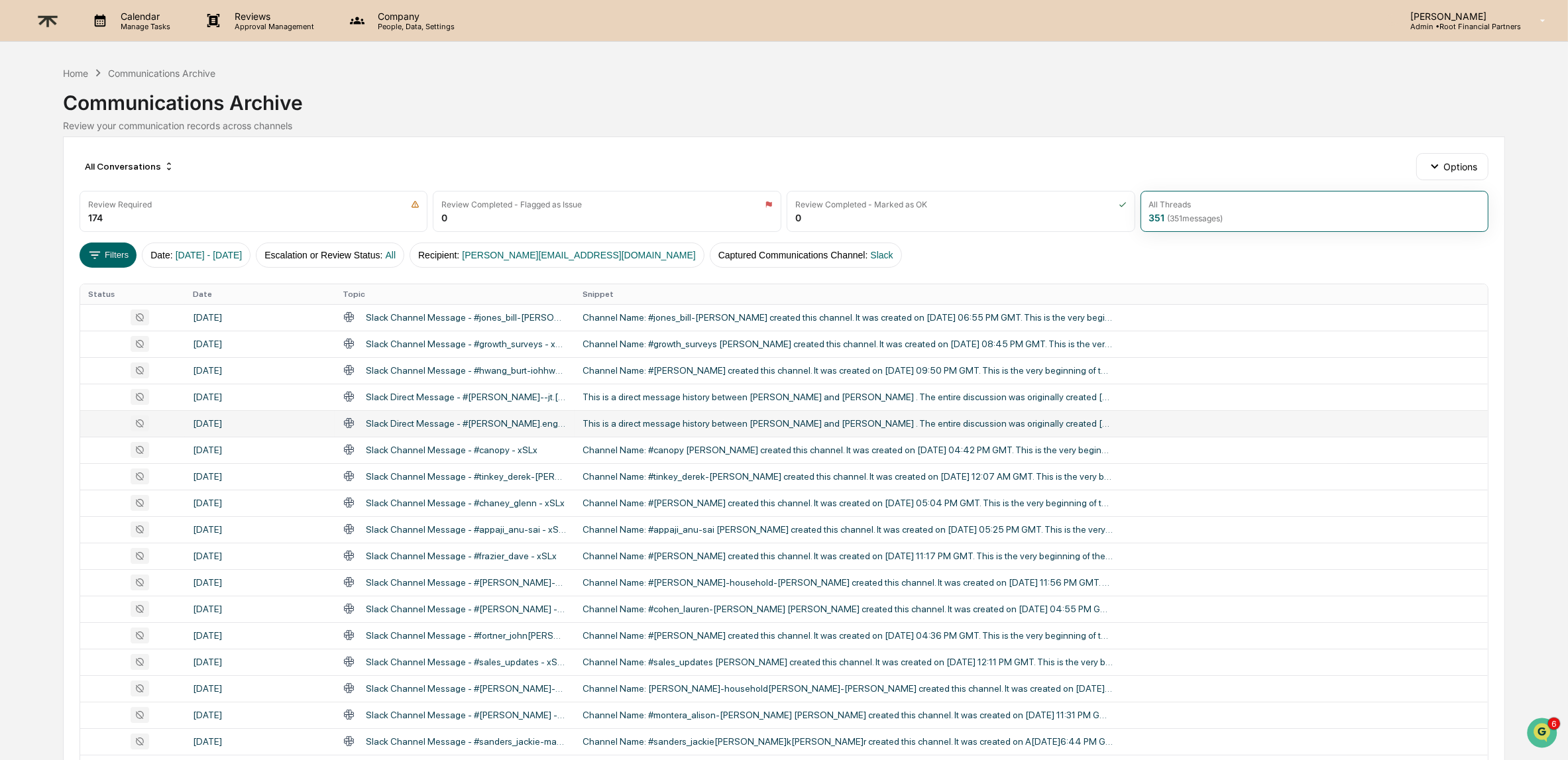
click at [820, 423] on div "This is a direct message history between [PERSON_NAME] and [PERSON_NAME] . The …" at bounding box center [847, 423] width 530 height 11
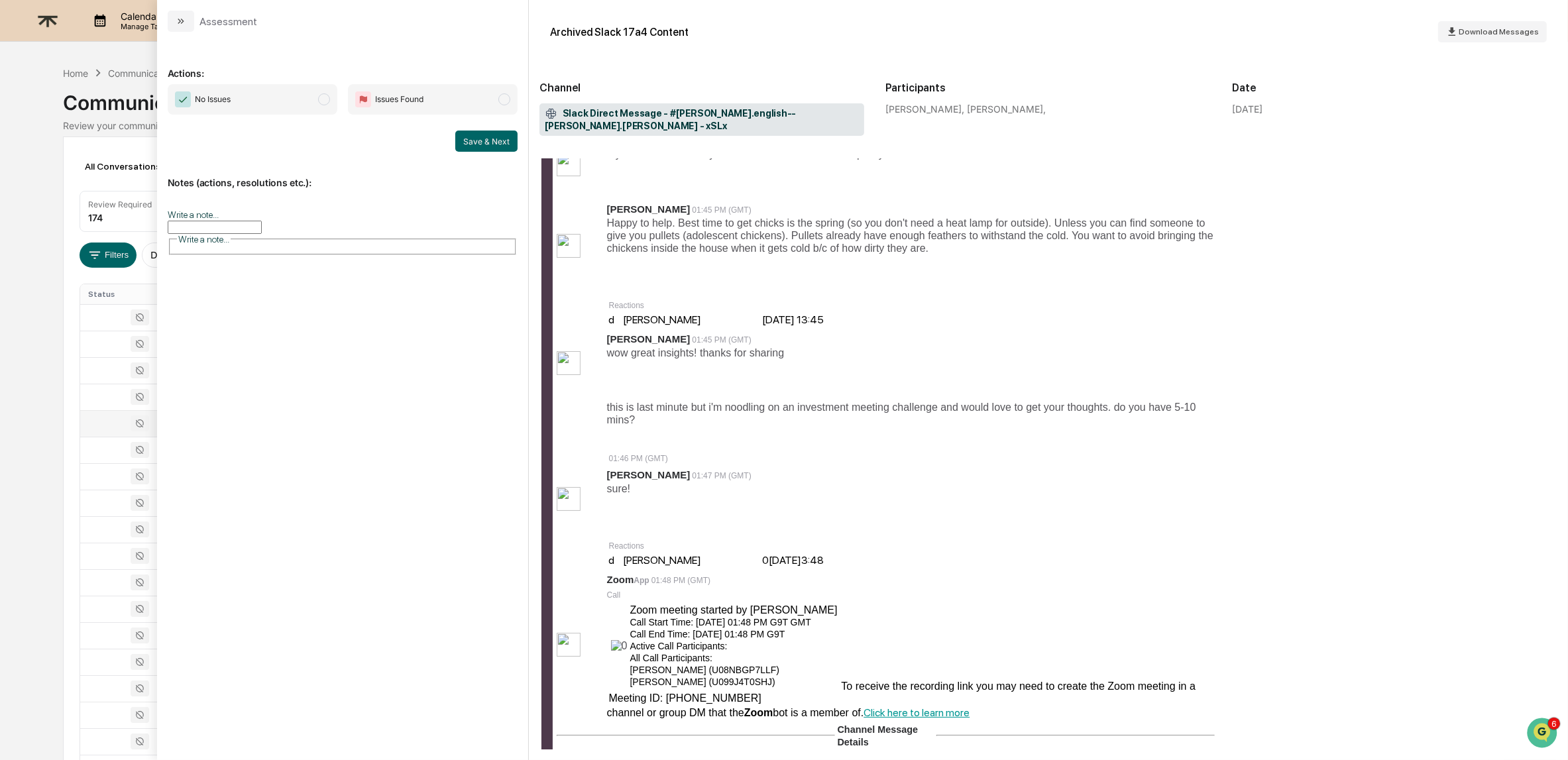
scroll to position [675, 0]
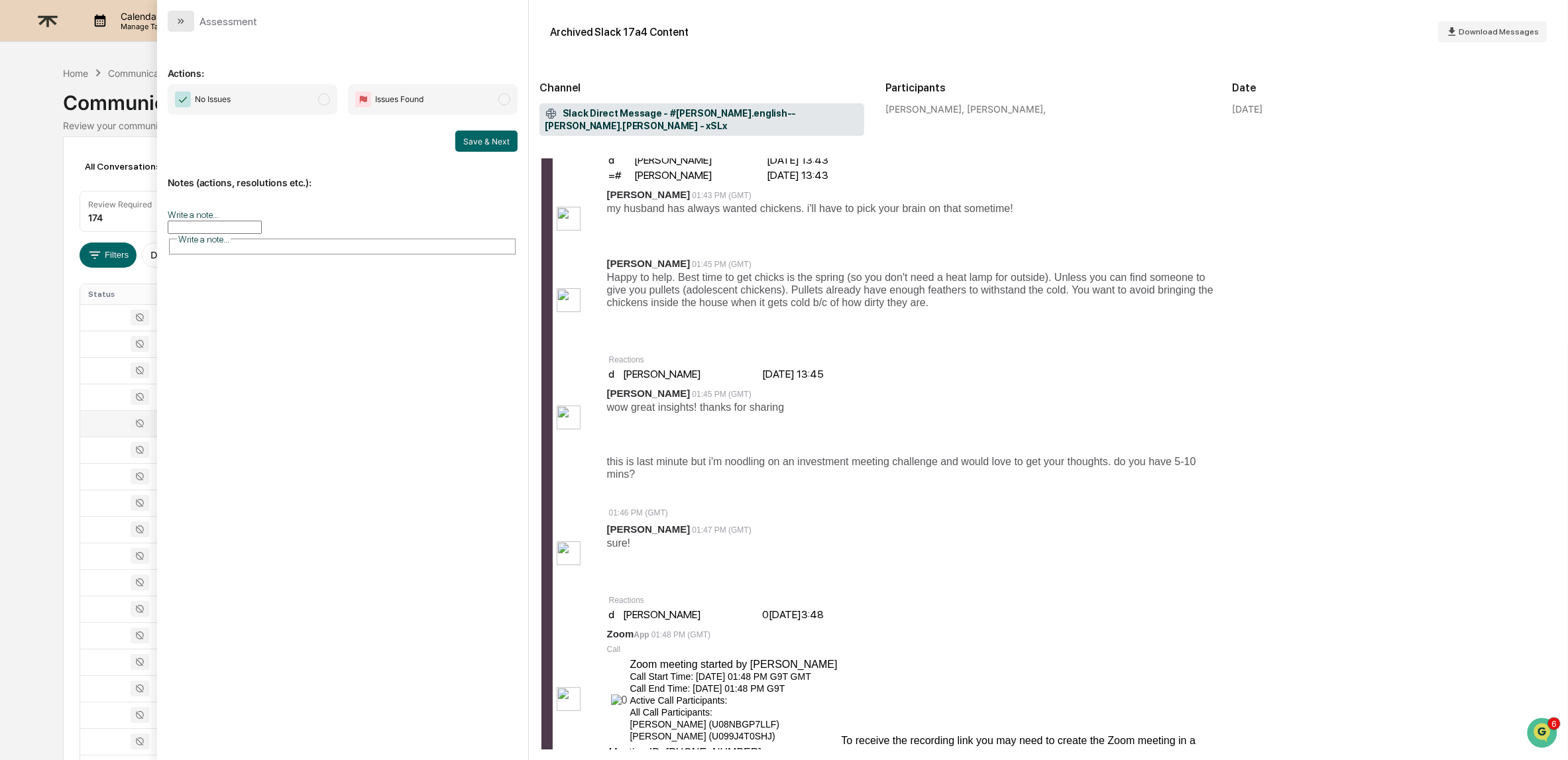
click at [182, 21] on icon "modal" at bounding box center [181, 21] width 4 height 6
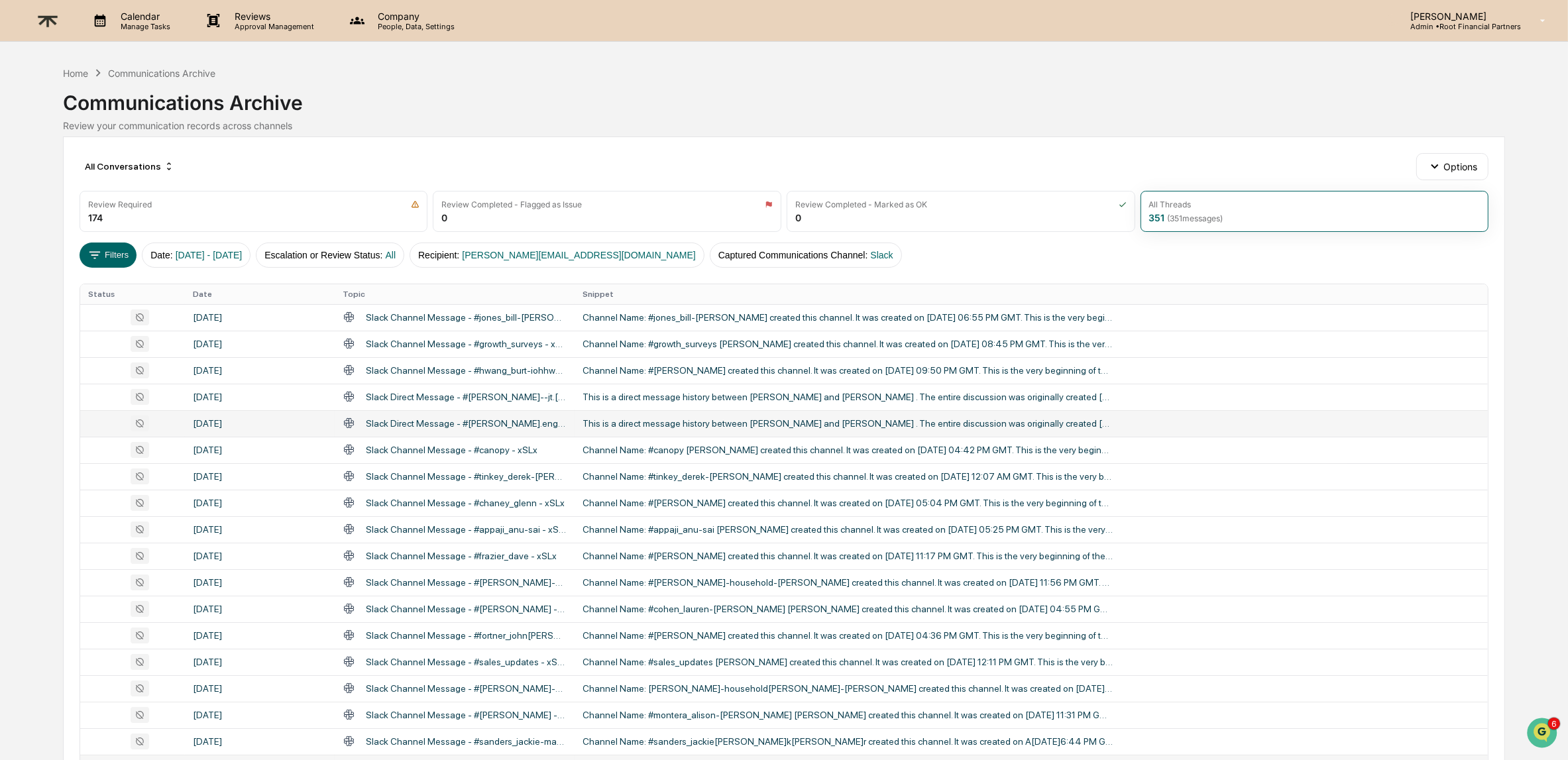
scroll to position [280, 0]
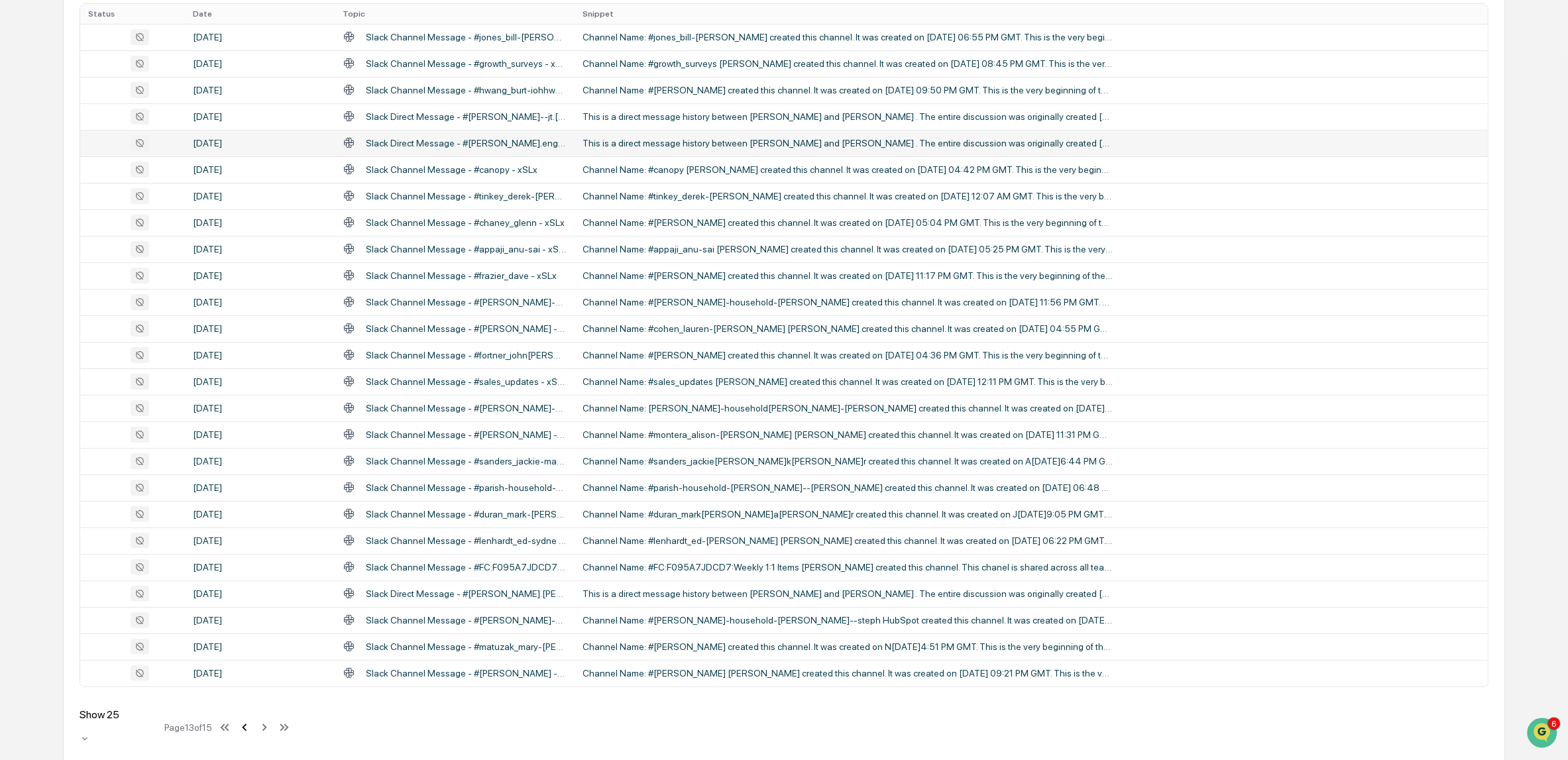
click at [246, 723] on icon at bounding box center [244, 727] width 5 height 7
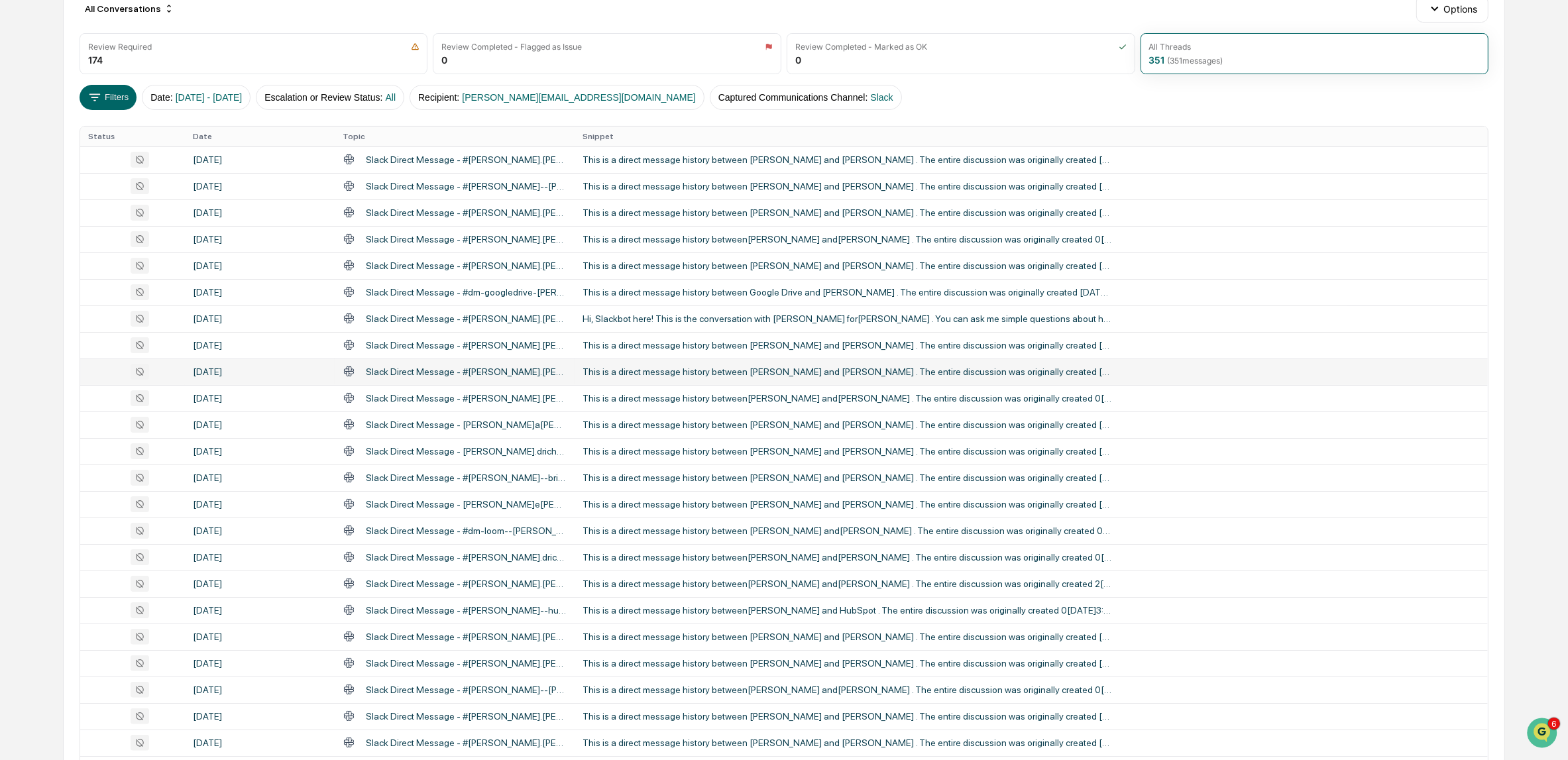
scroll to position [165, 0]
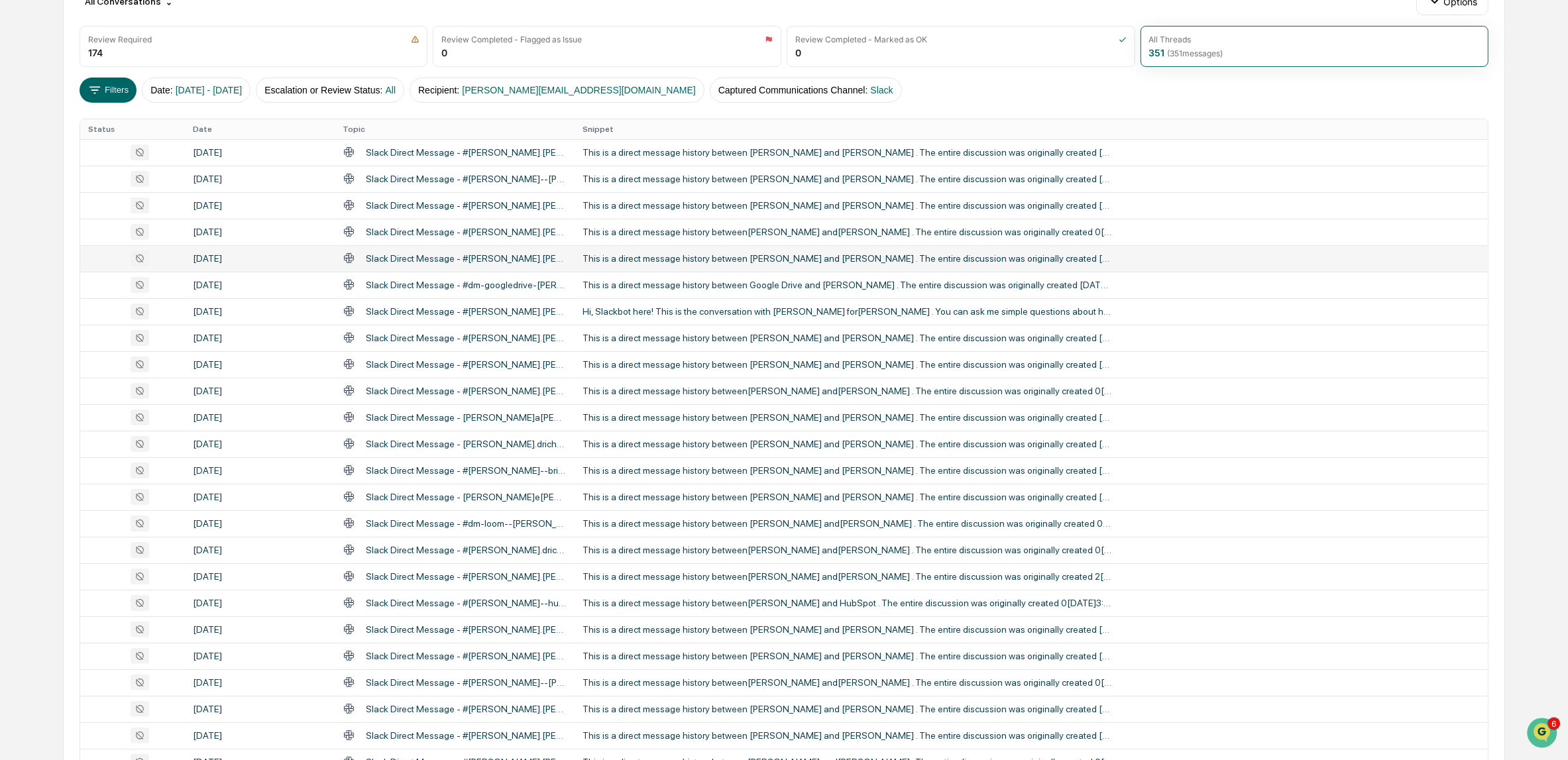
click at [712, 257] on div "This is a direct message history between [PERSON_NAME] and [PERSON_NAME] . The …" at bounding box center [847, 258] width 530 height 11
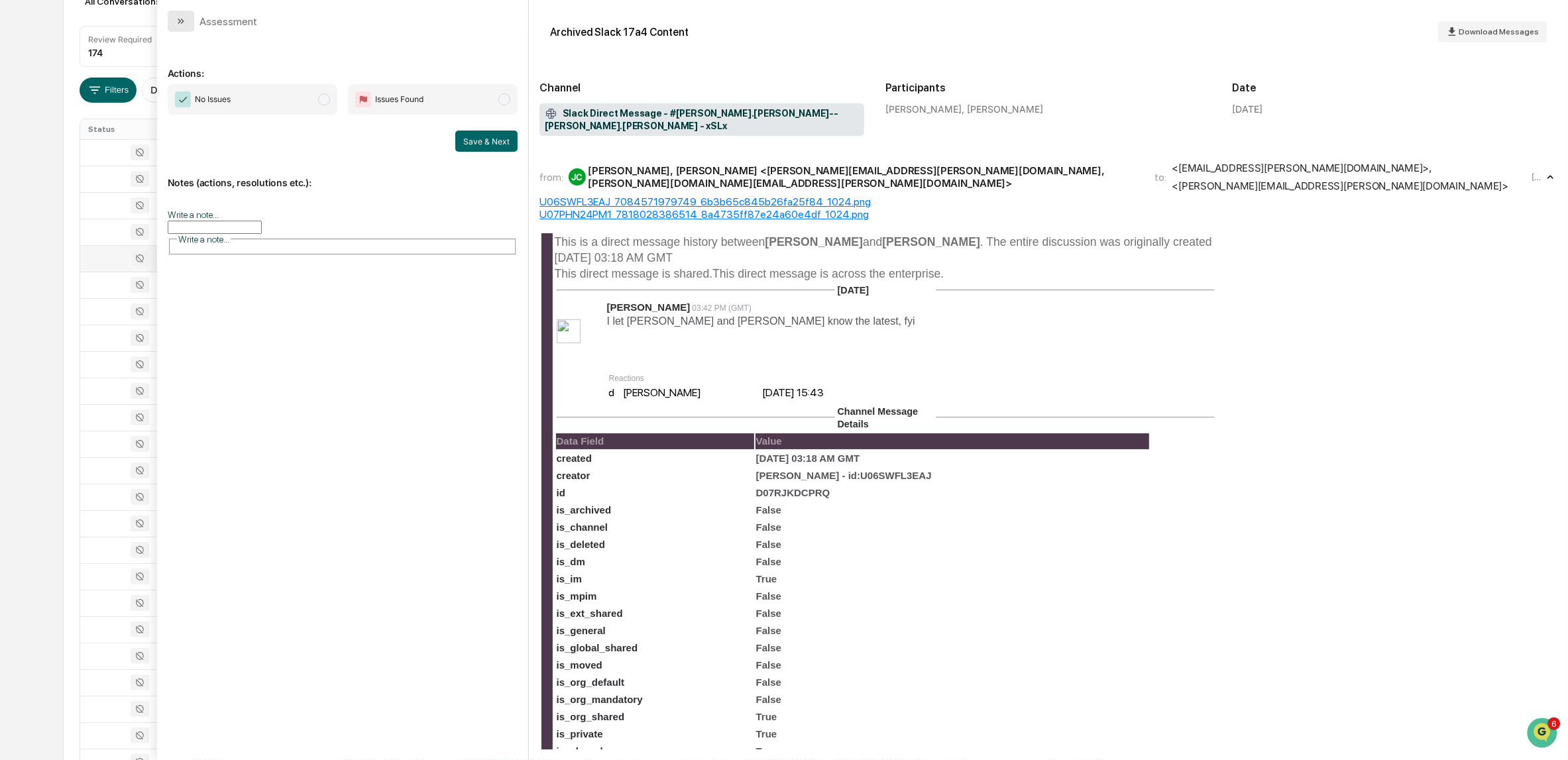
click at [179, 21] on icon "modal" at bounding box center [181, 21] width 11 height 11
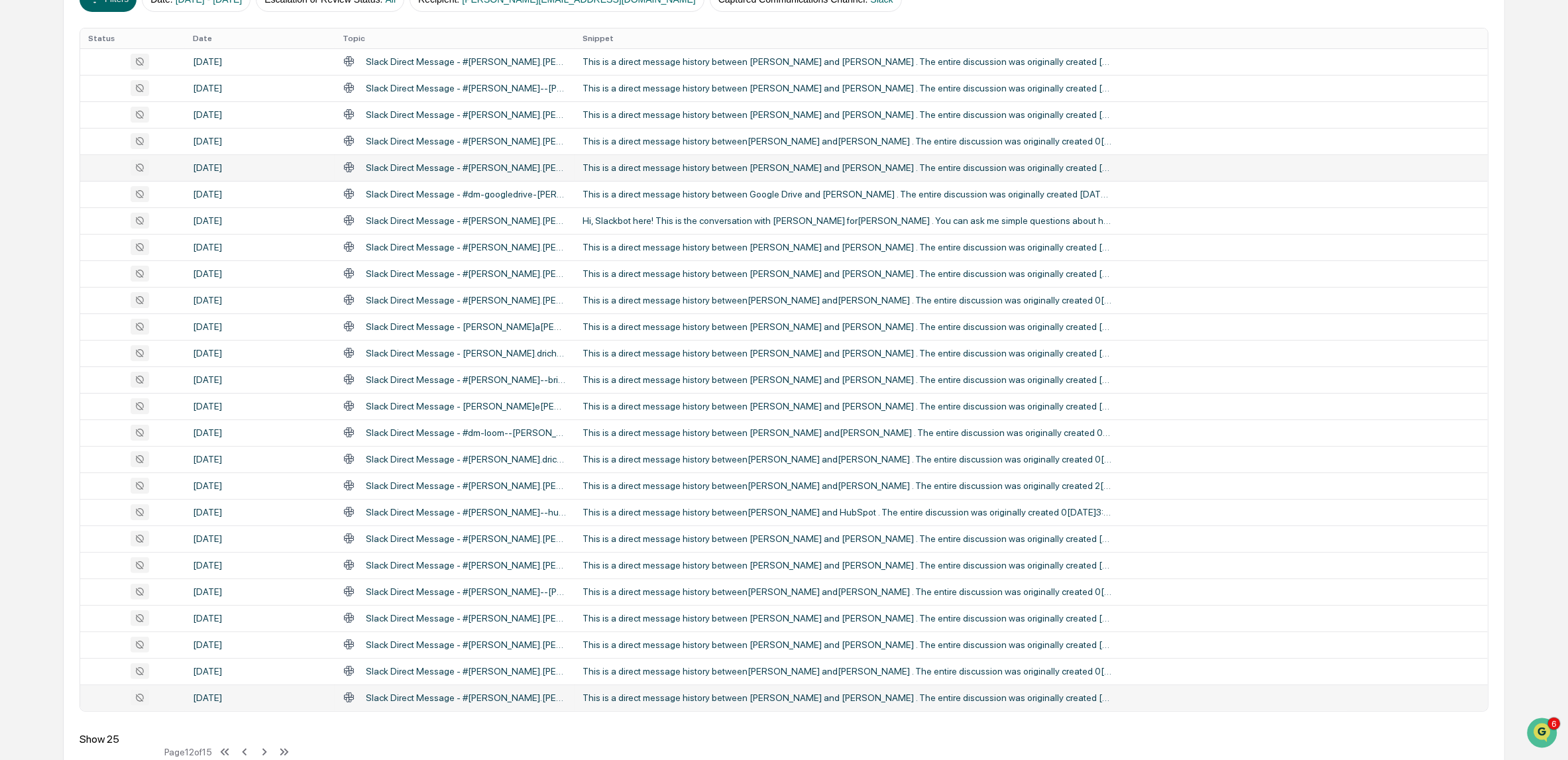
scroll to position [280, 0]
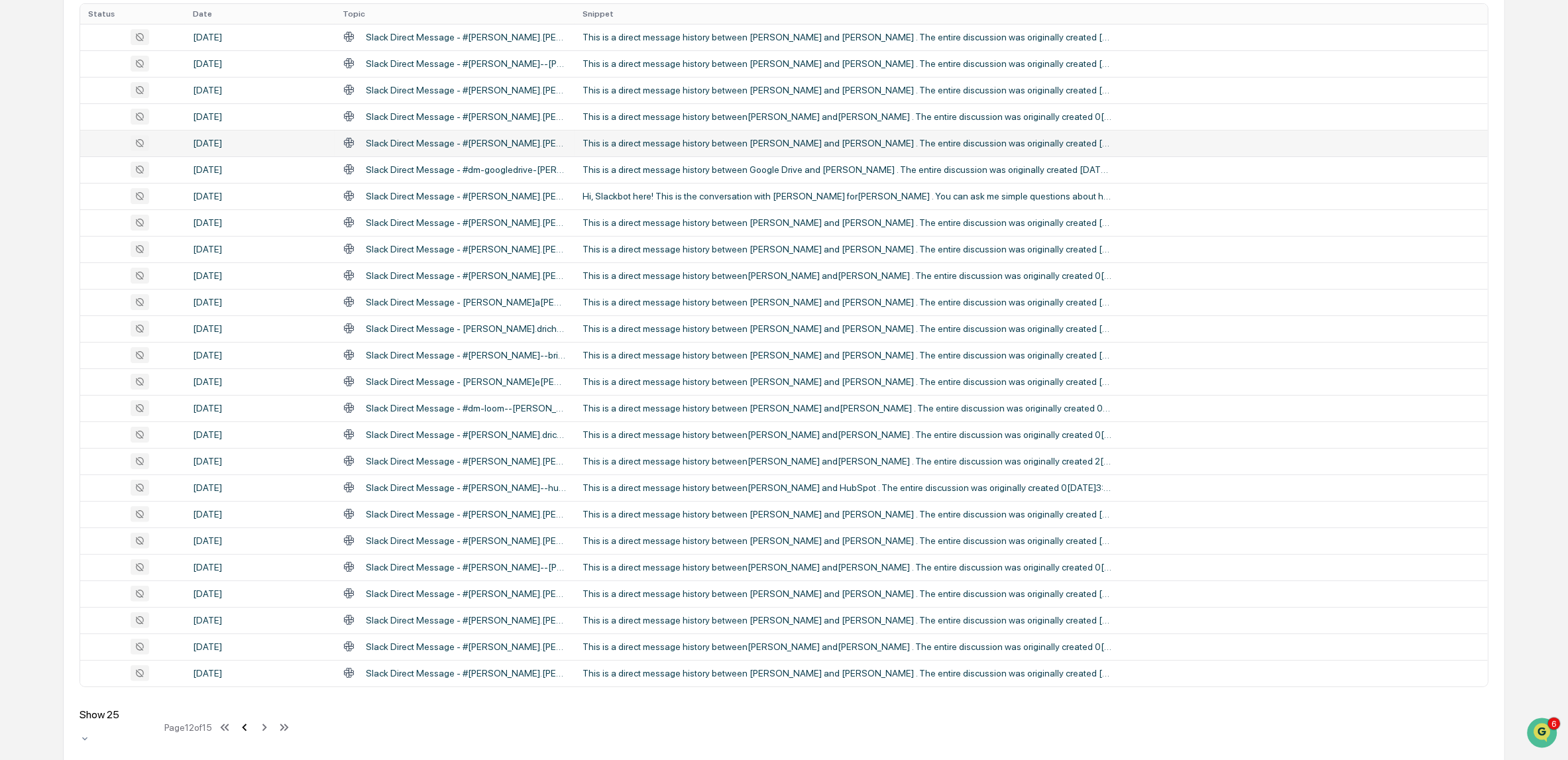
click at [252, 723] on icon at bounding box center [244, 727] width 15 height 15
click at [844, 434] on div "This is a direct message history between [PERSON_NAME] and [PERSON_NAME] . The …" at bounding box center [847, 434] width 530 height 11
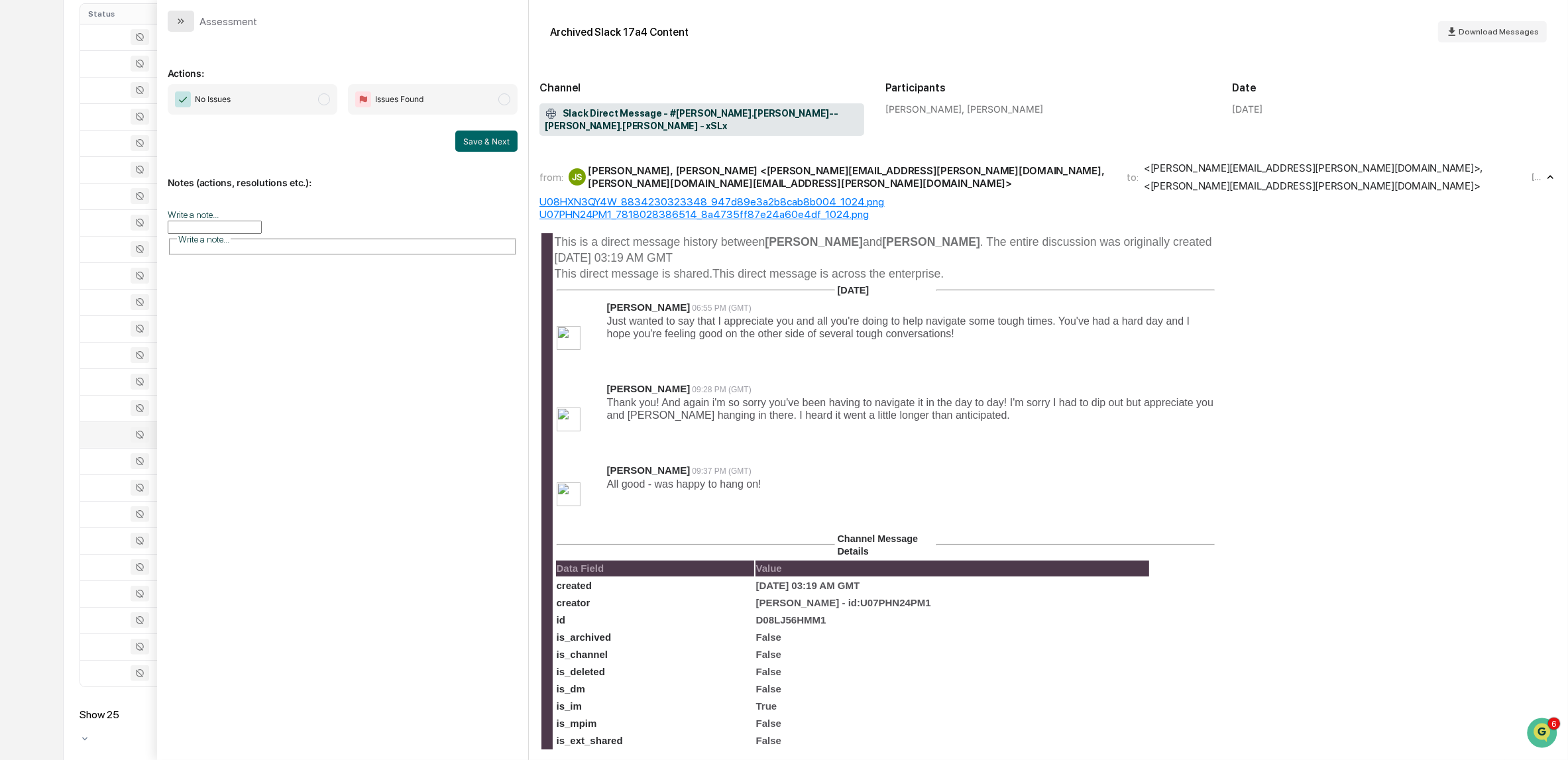
click at [173, 20] on button "modal" at bounding box center [181, 21] width 27 height 21
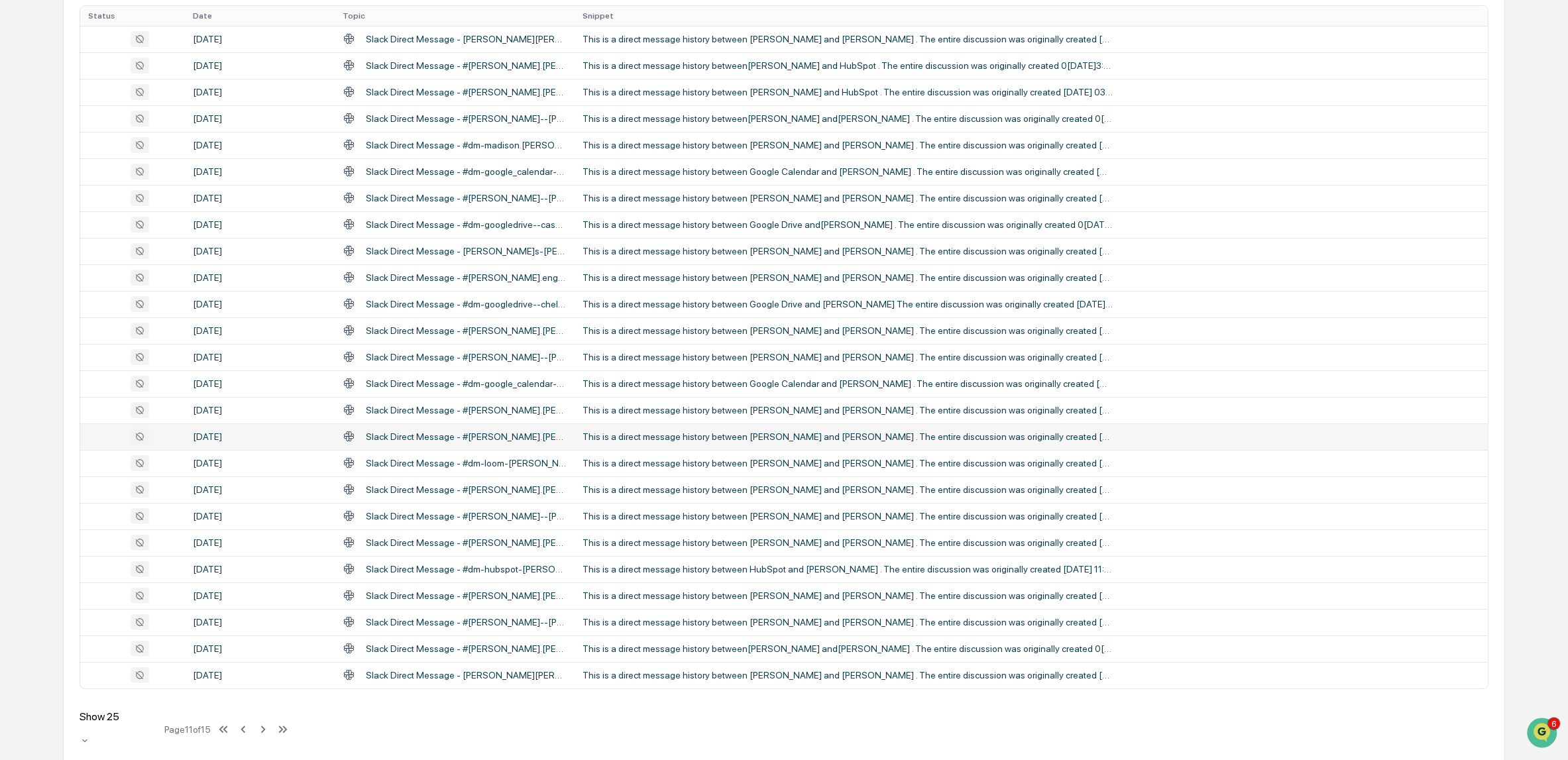
scroll to position [280, 0]
click at [250, 720] on icon at bounding box center [243, 727] width 15 height 15
click at [247, 723] on icon at bounding box center [245, 727] width 5 height 7
click at [722, 116] on div "This is a direct message history between [PERSON_NAME] and [PERSON_NAME] . The …" at bounding box center [847, 116] width 530 height 11
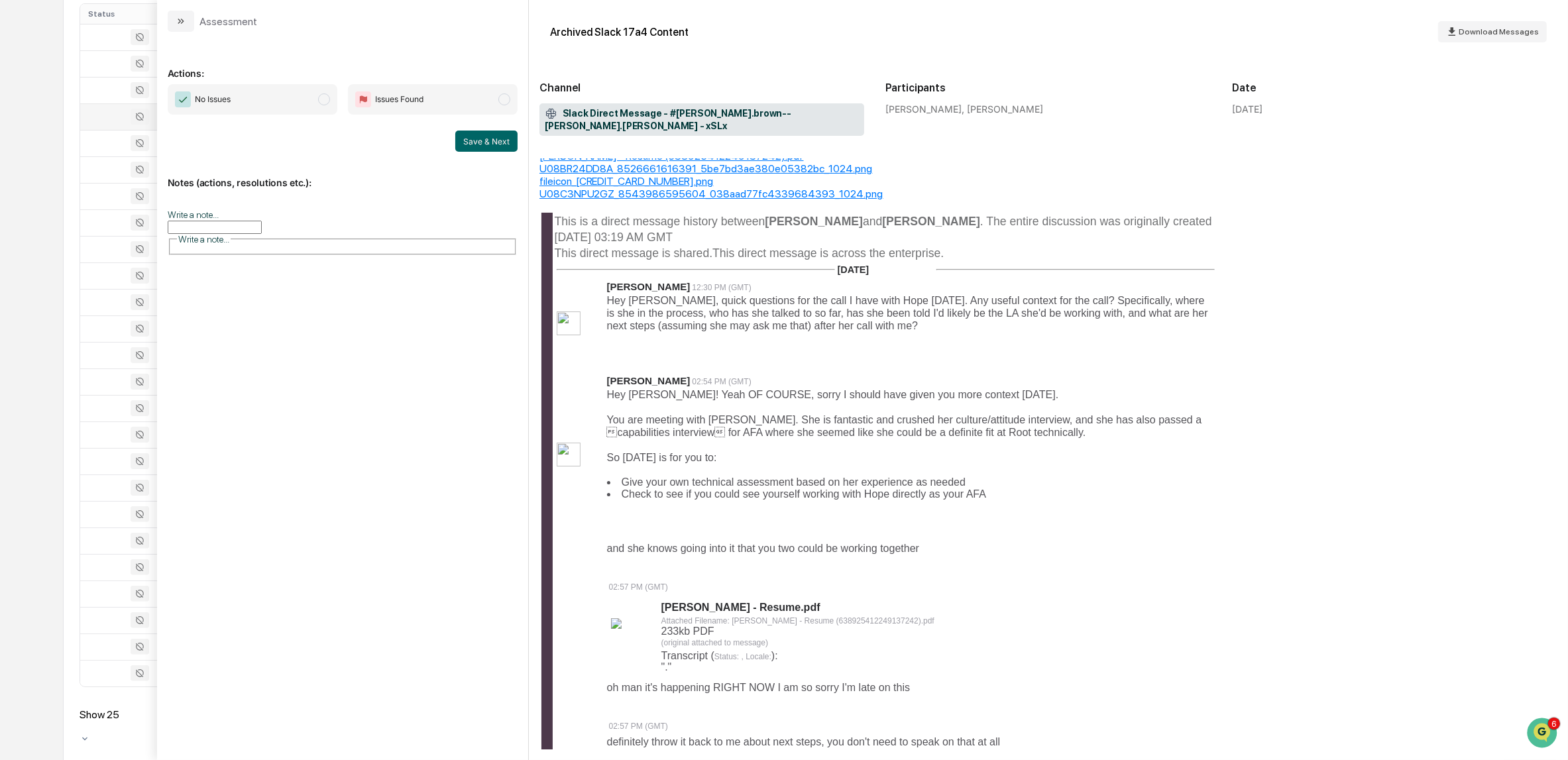
scroll to position [67, 0]
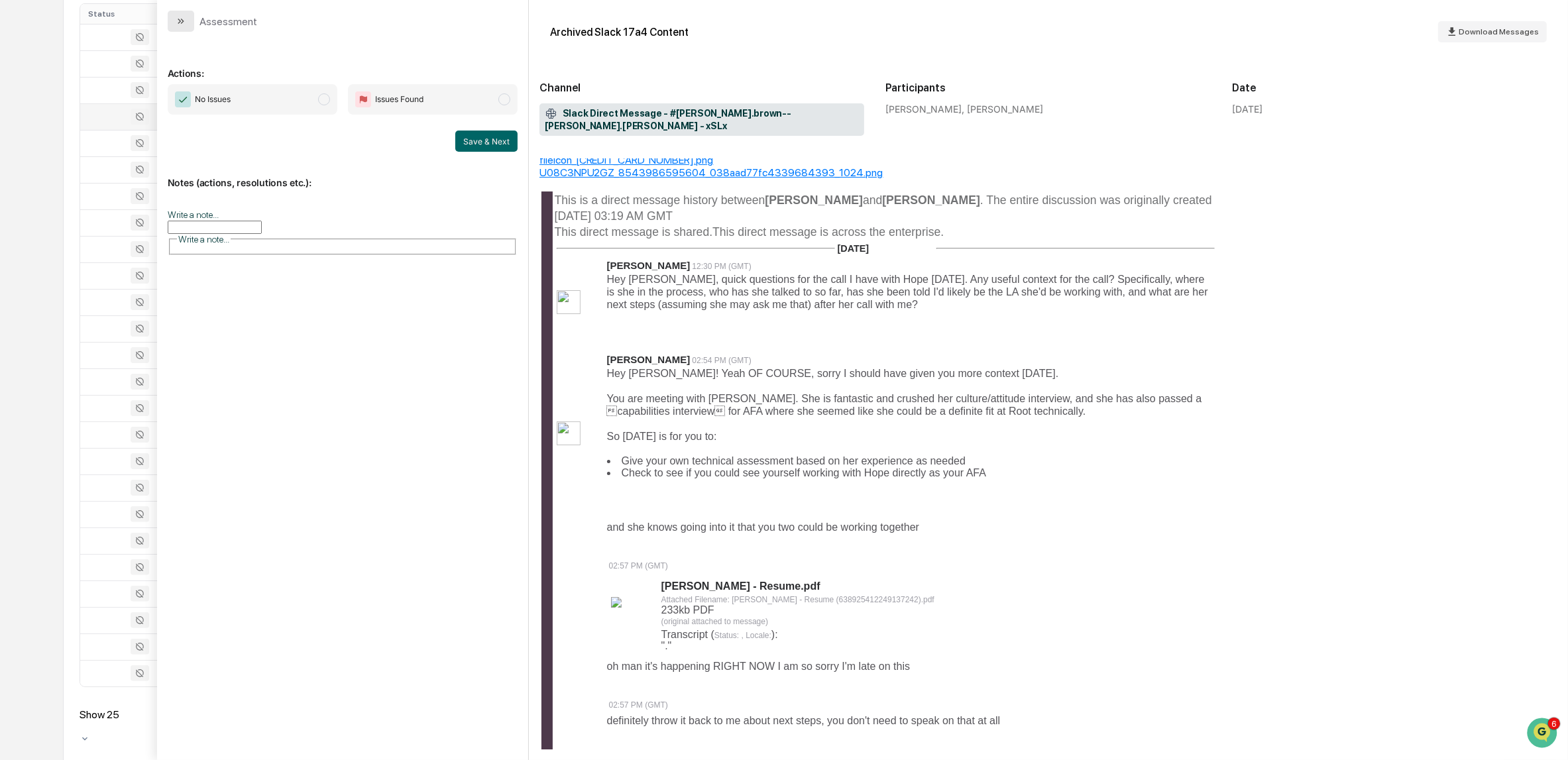
click at [179, 19] on icon "modal" at bounding box center [179, 21] width 4 height 6
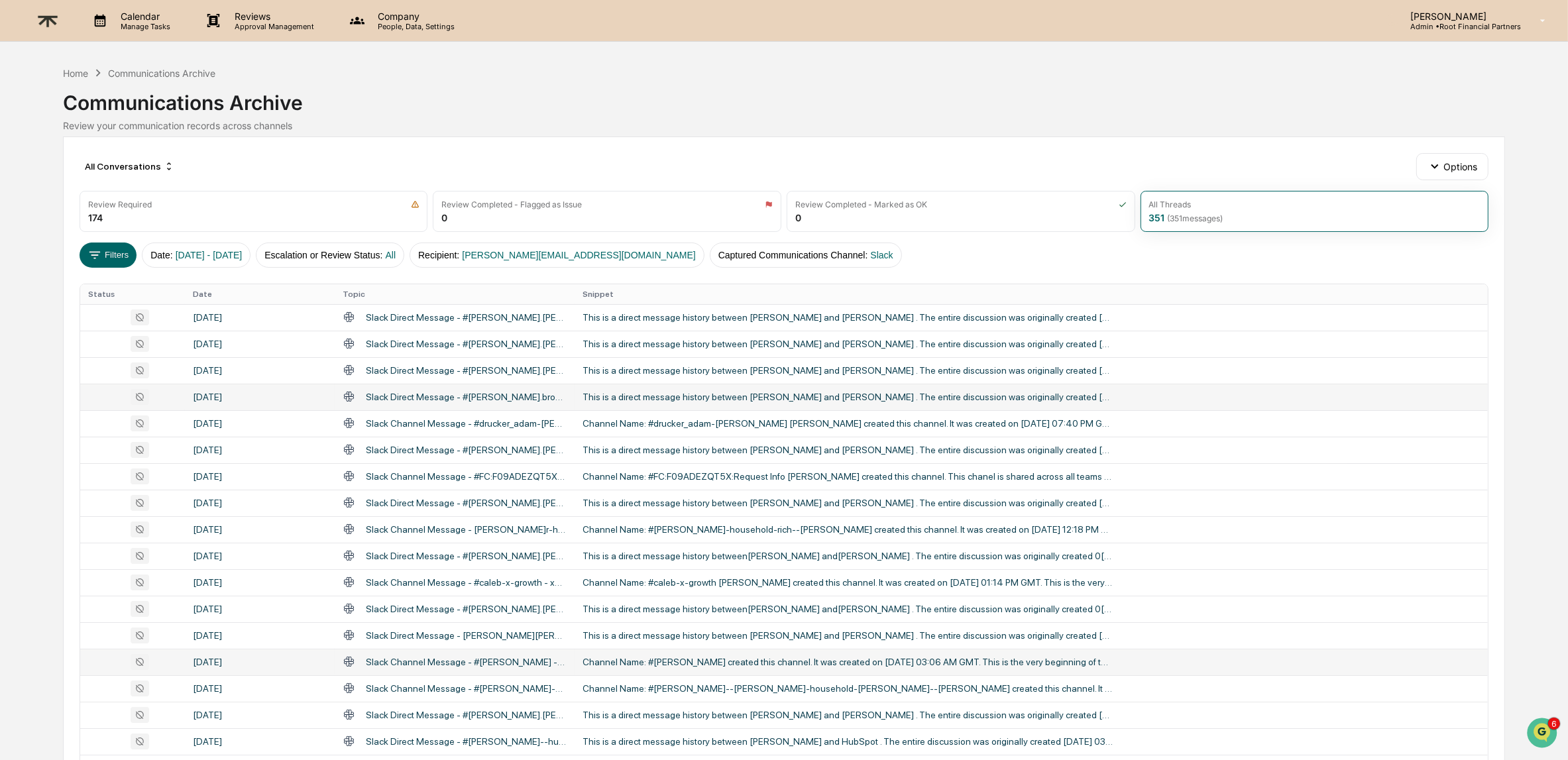
scroll to position [280, 0]
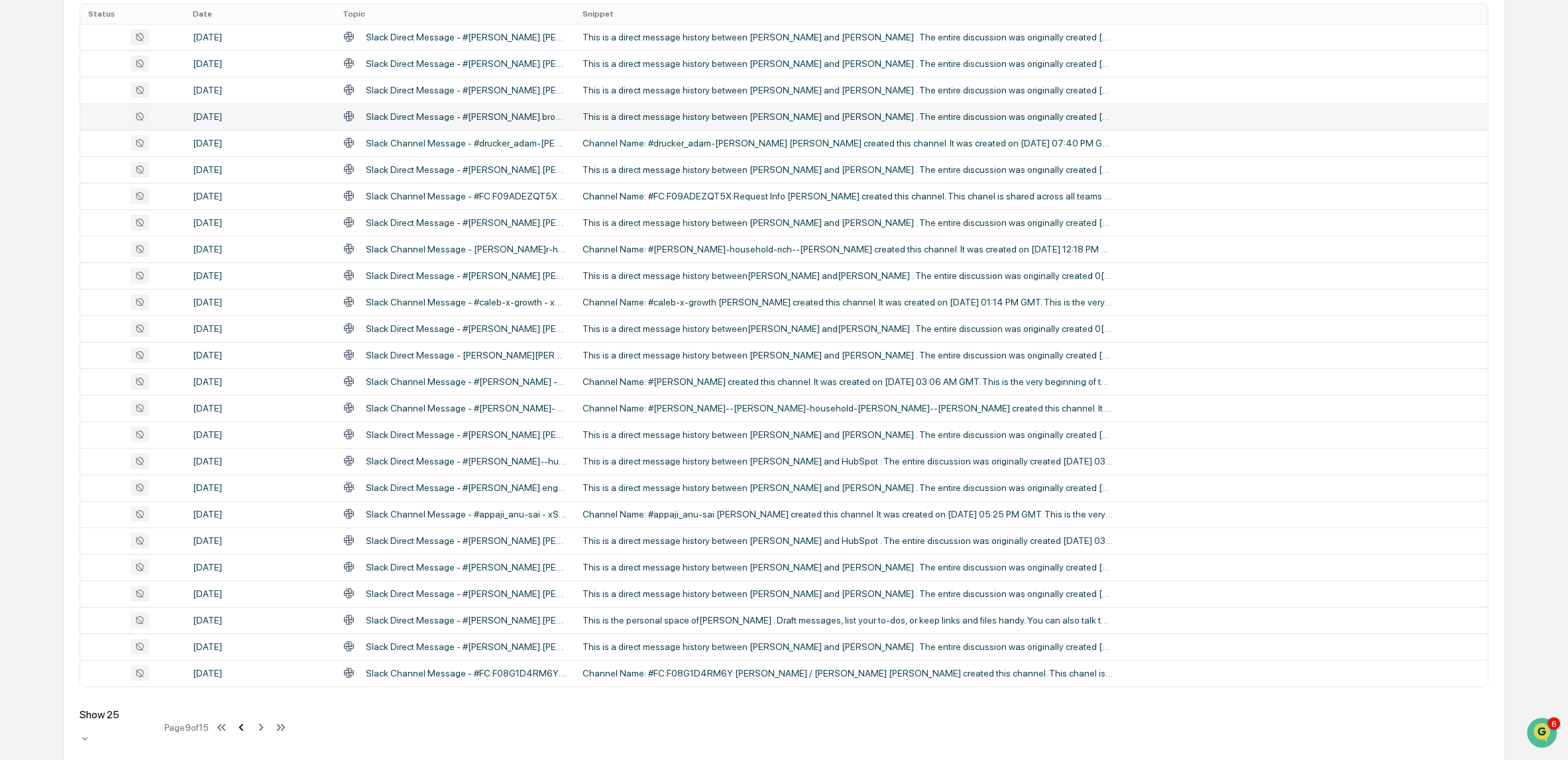
click at [249, 720] on icon at bounding box center [241, 727] width 15 height 15
click at [243, 723] on icon at bounding box center [241, 727] width 5 height 7
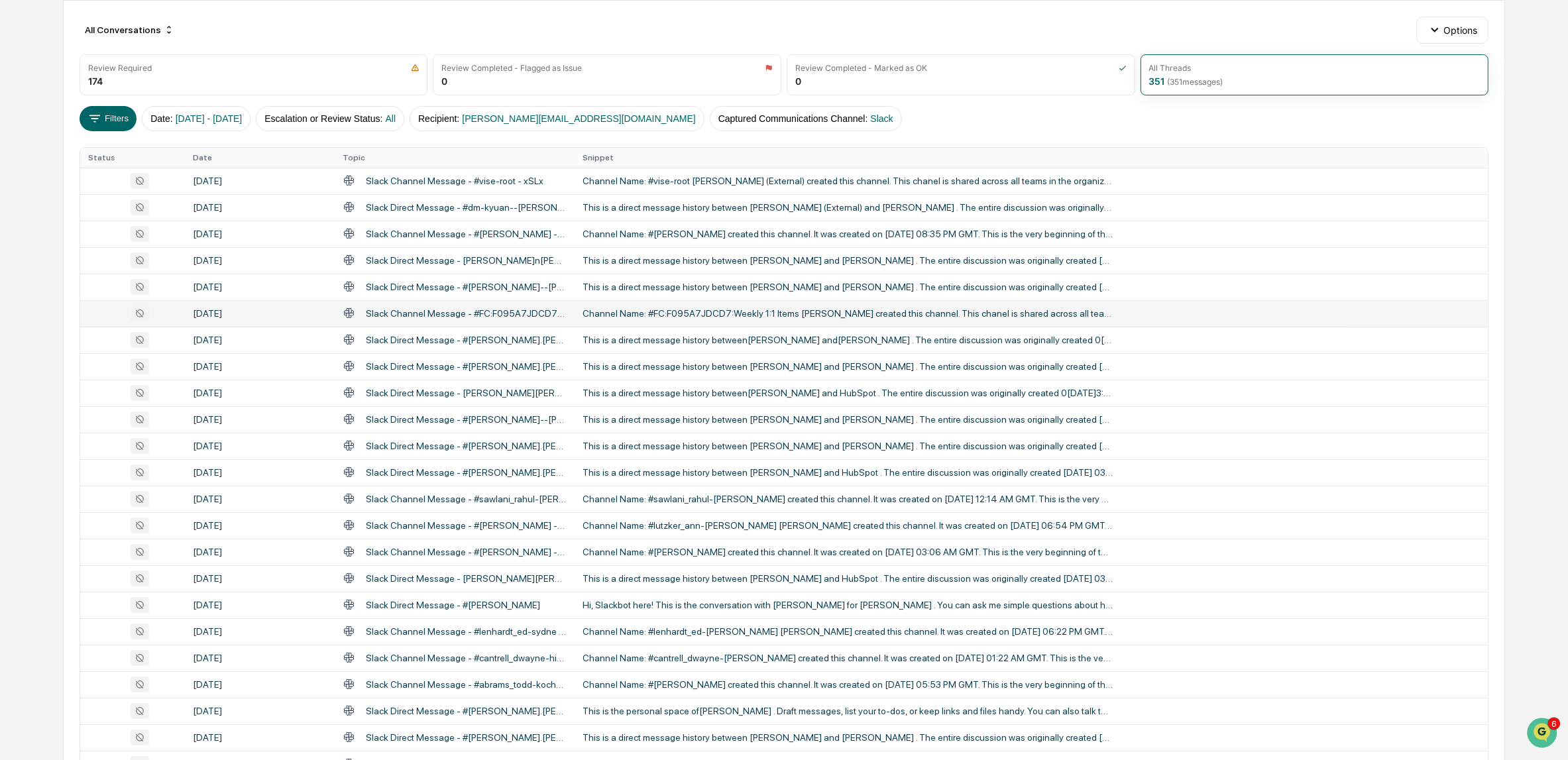
scroll to position [126, 0]
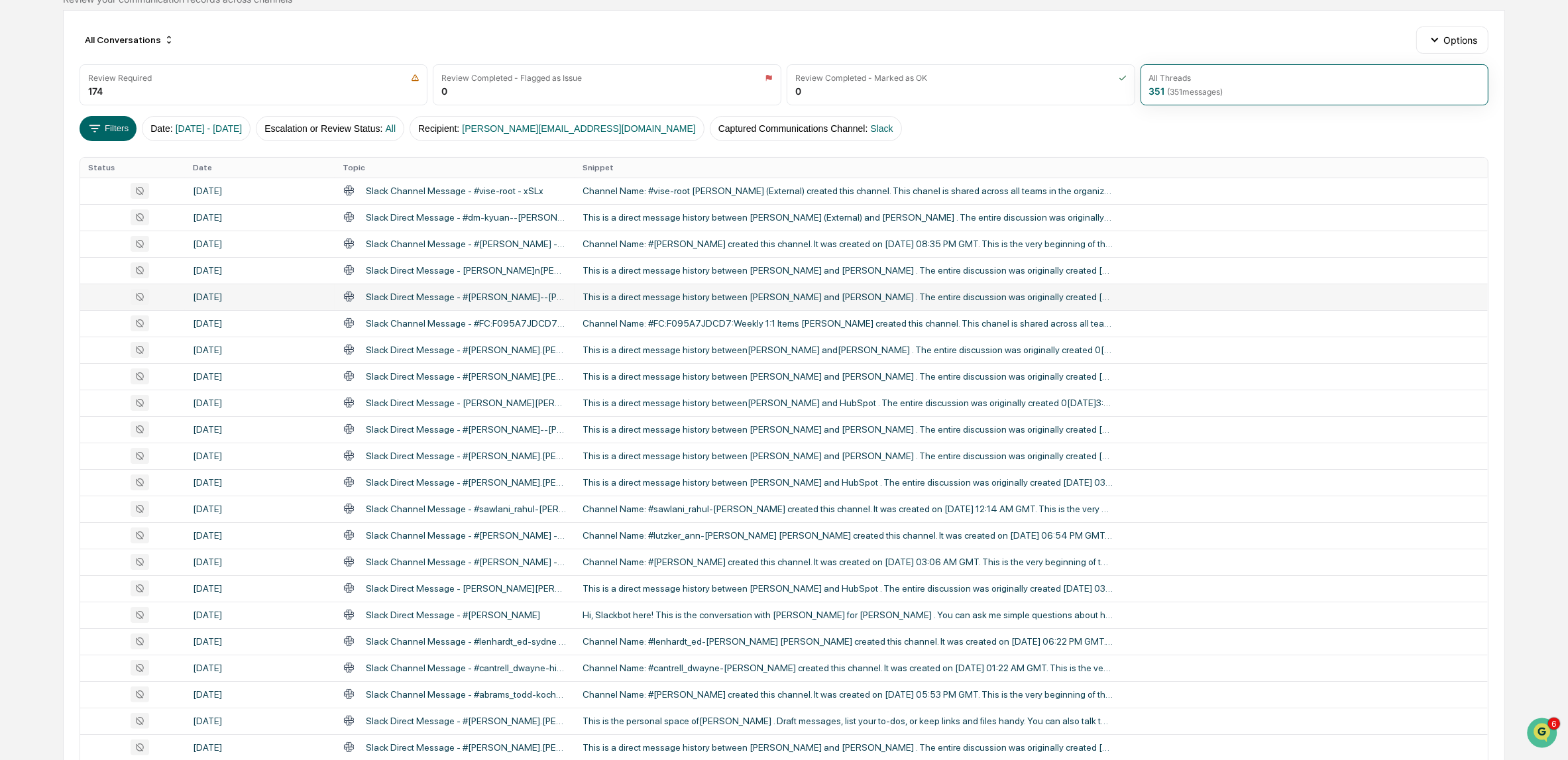
click at [695, 294] on div "This is a direct message history between [PERSON_NAME] and [PERSON_NAME] . The …" at bounding box center [847, 296] width 530 height 11
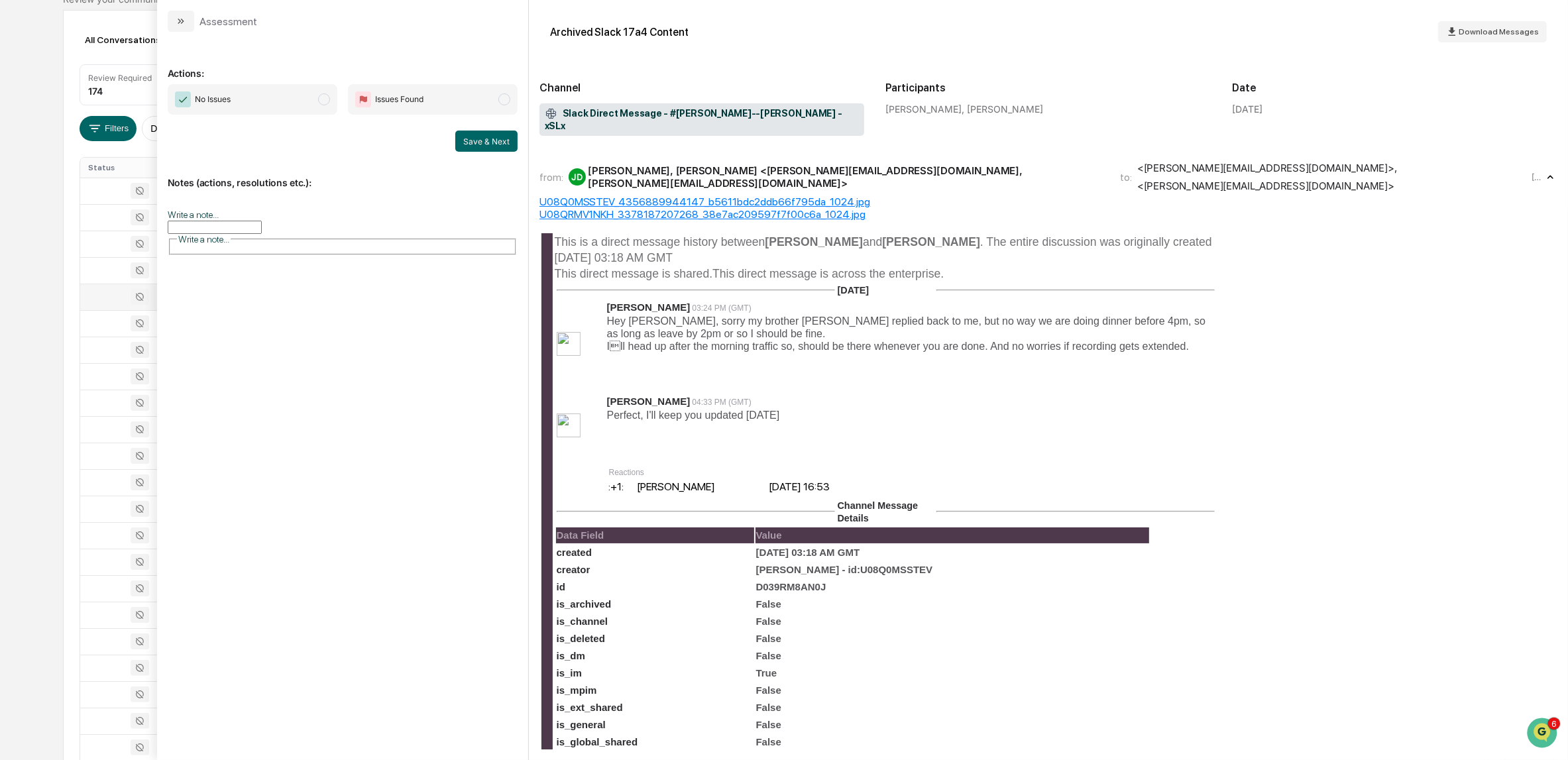
click at [187, 23] on button "modal" at bounding box center [181, 21] width 27 height 21
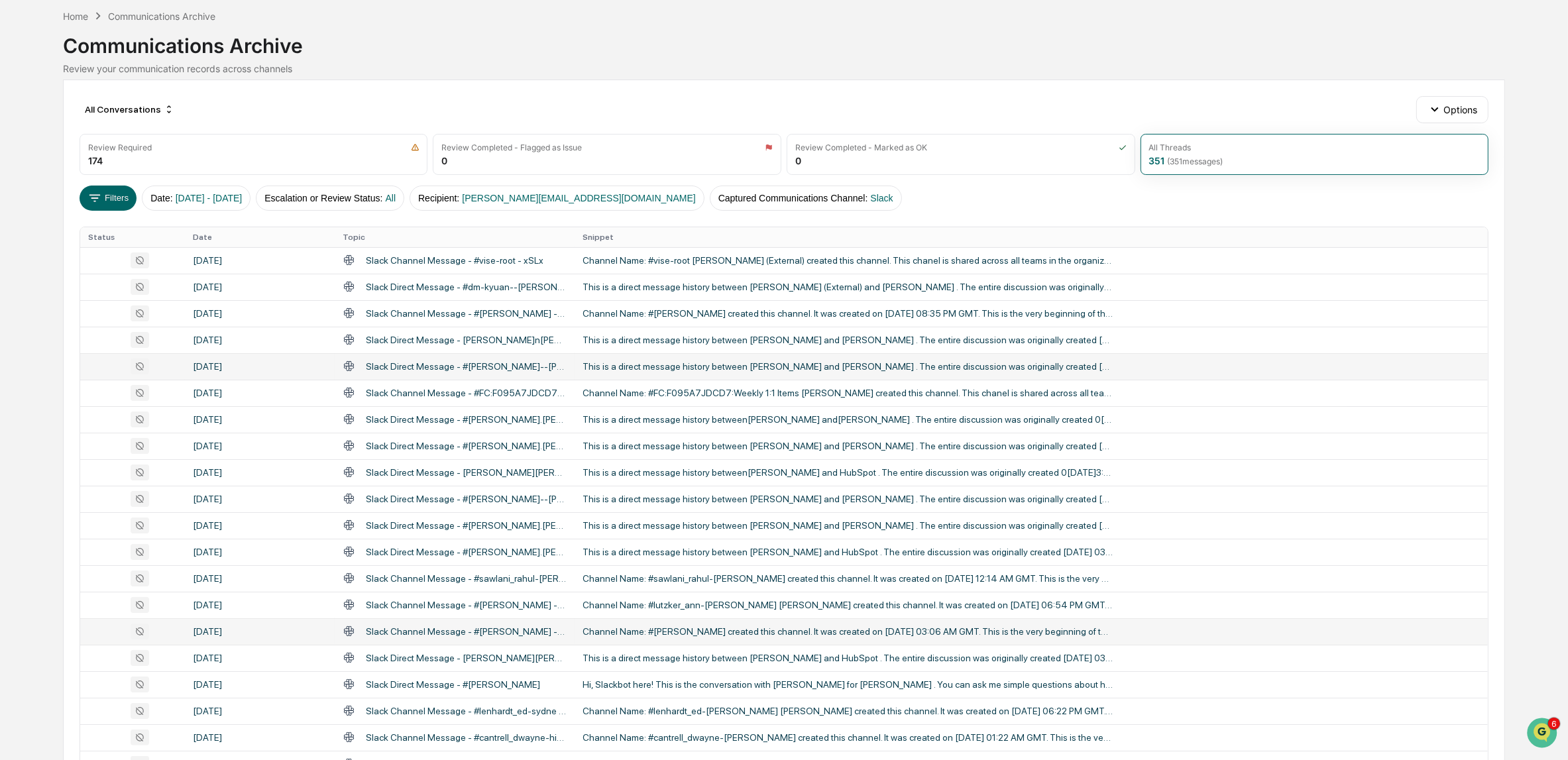
scroll to position [280, 0]
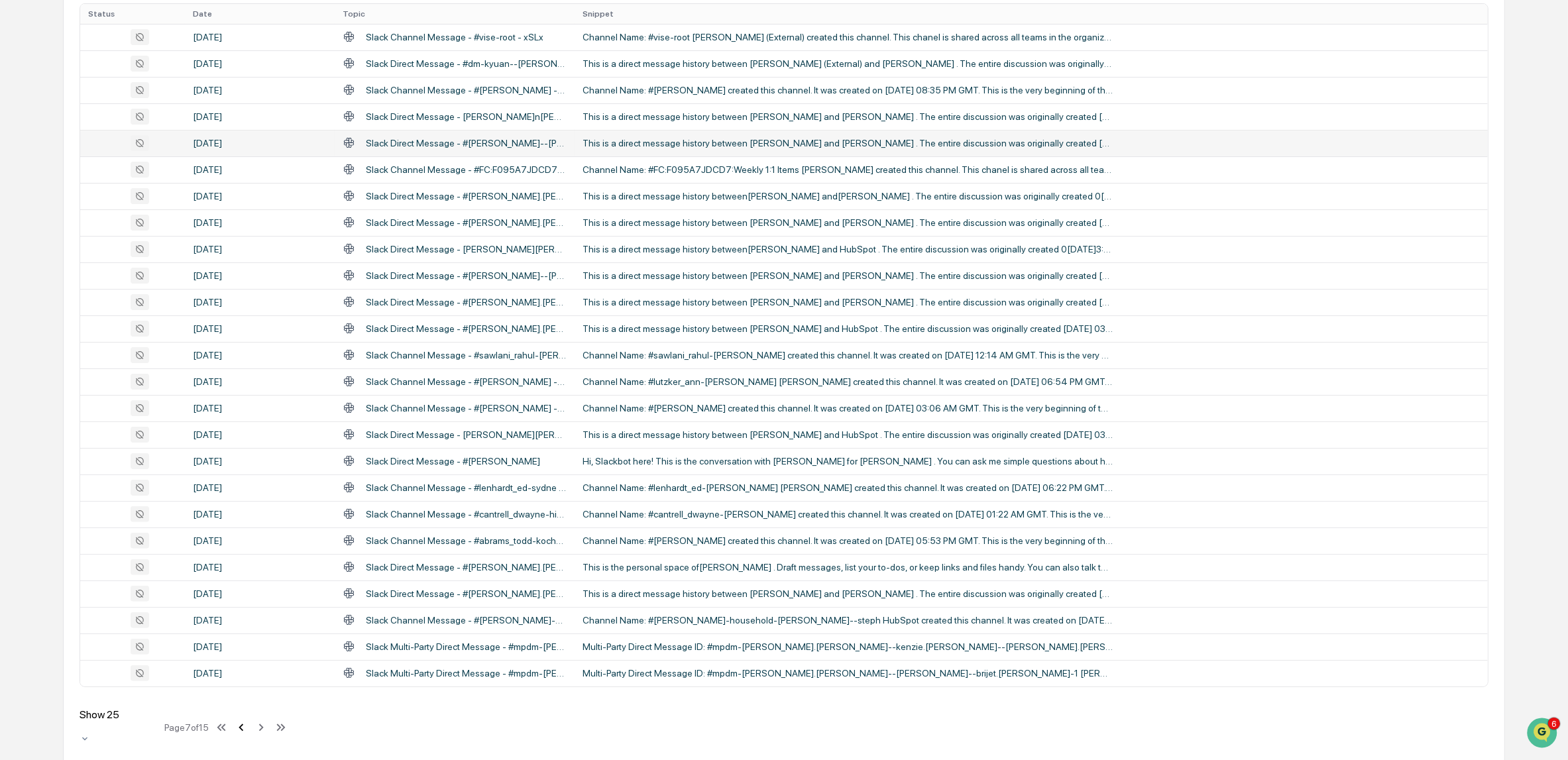
click at [243, 723] on icon at bounding box center [241, 727] width 5 height 7
click at [703, 351] on div "This is a direct message history between [PERSON_NAME] and [PERSON_NAME] . The …" at bounding box center [847, 355] width 530 height 11
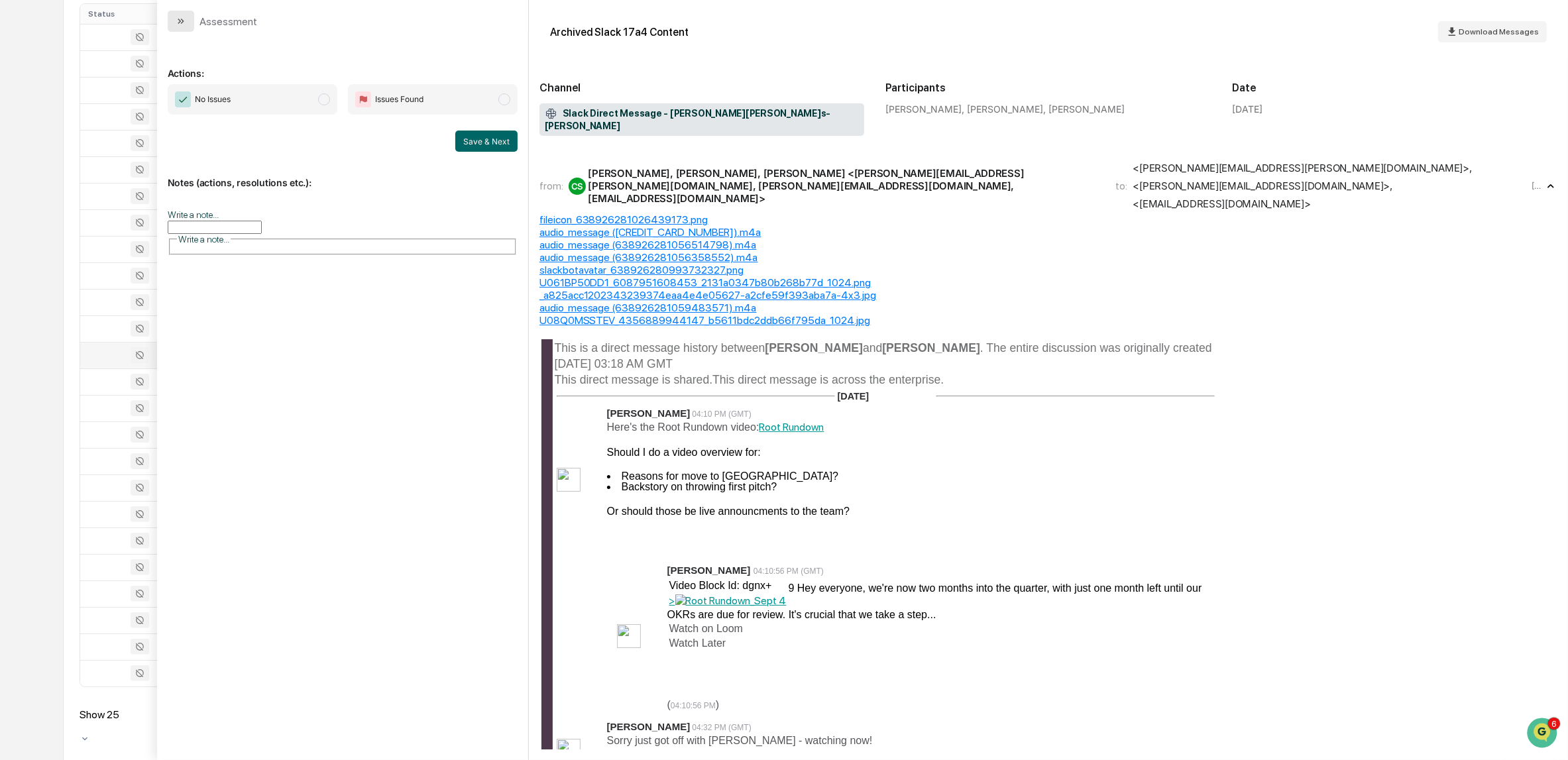
click at [176, 21] on icon "modal" at bounding box center [181, 21] width 11 height 11
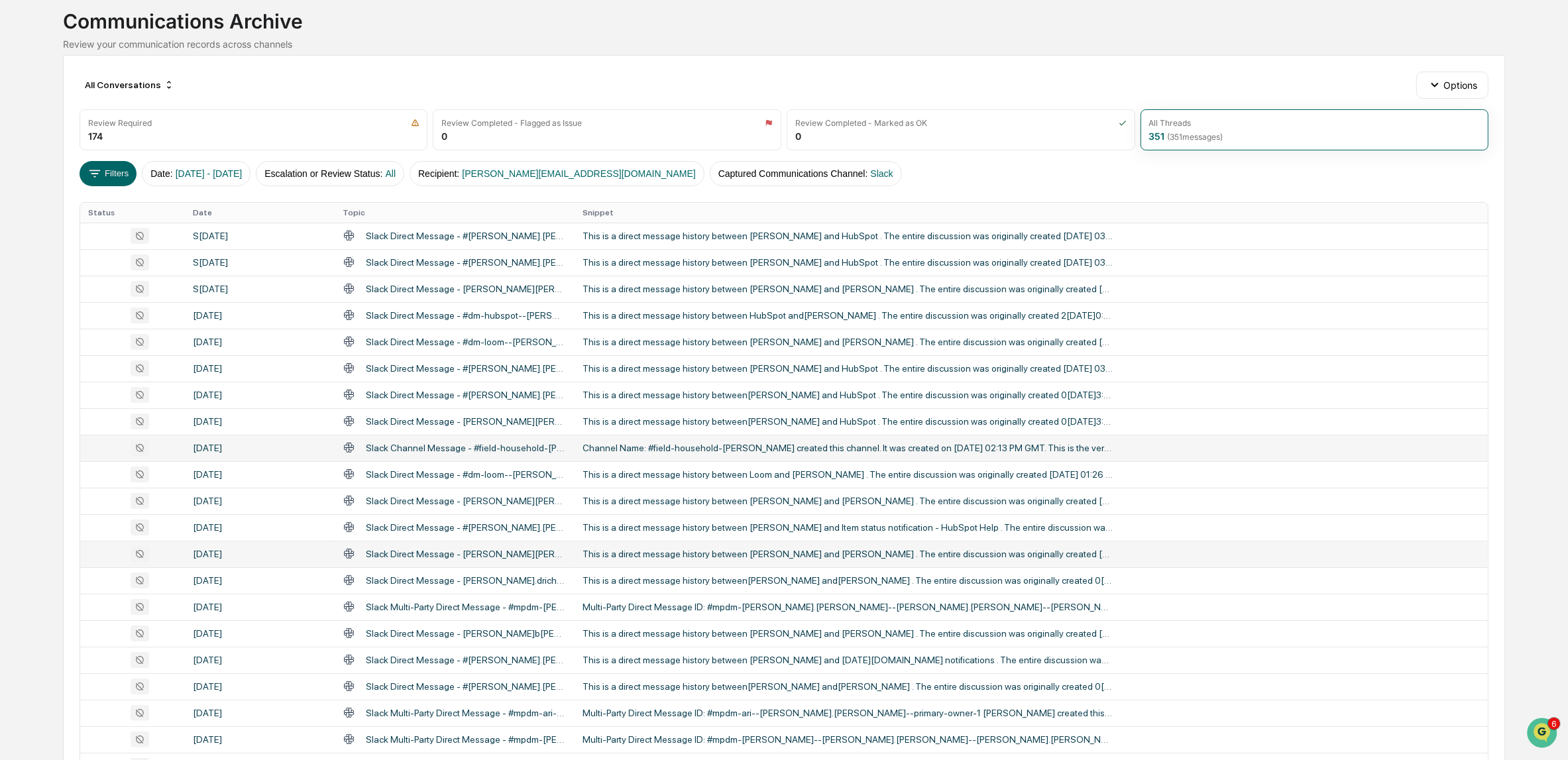
scroll to position [280, 0]
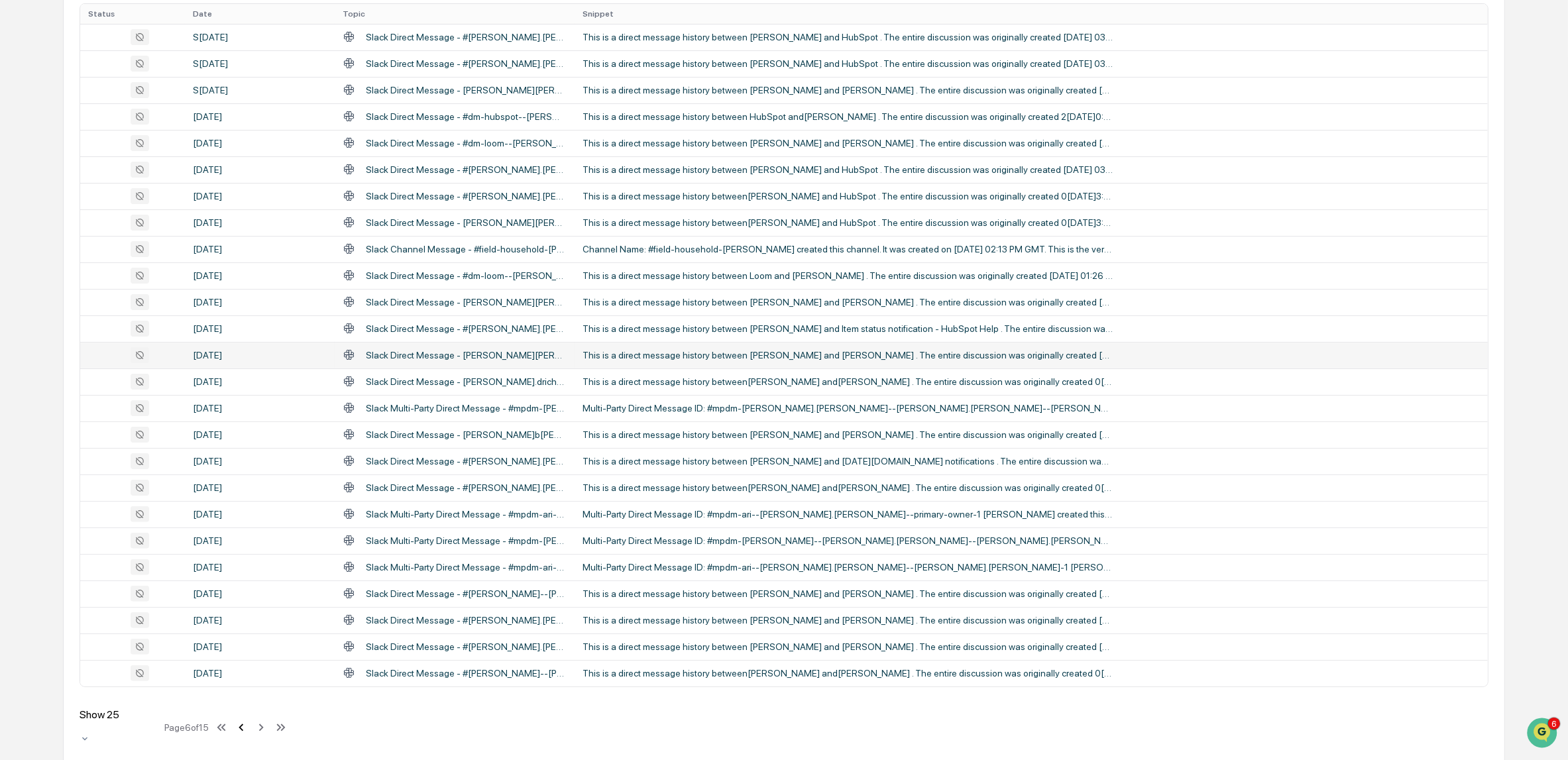
click at [249, 720] on icon at bounding box center [241, 727] width 15 height 15
click at [777, 646] on div "This is a direct message history between[PERSON_NAME] and[PERSON_NAME] . The en…" at bounding box center [847, 646] width 530 height 11
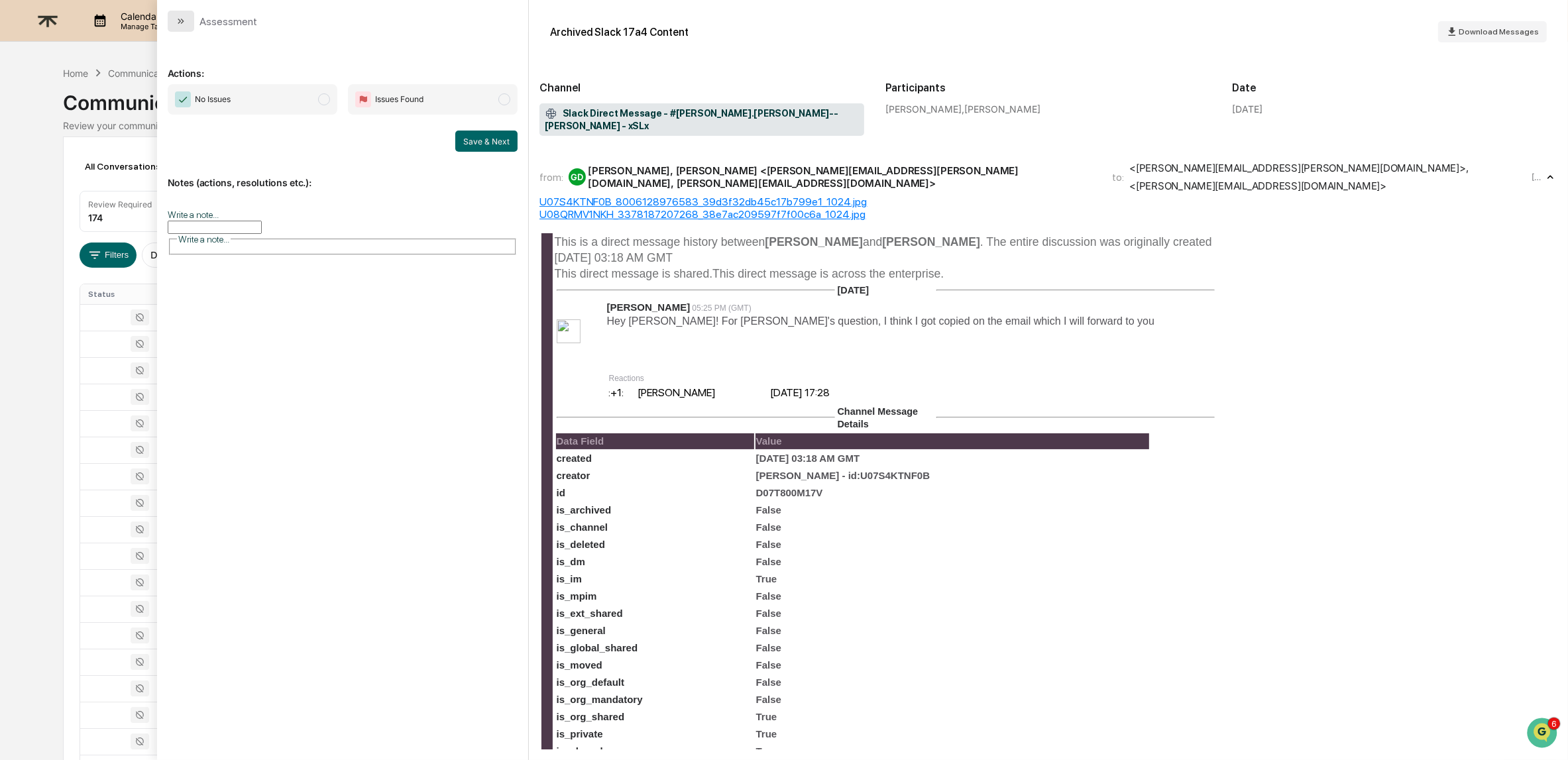
click at [183, 16] on icon "modal" at bounding box center [181, 21] width 11 height 11
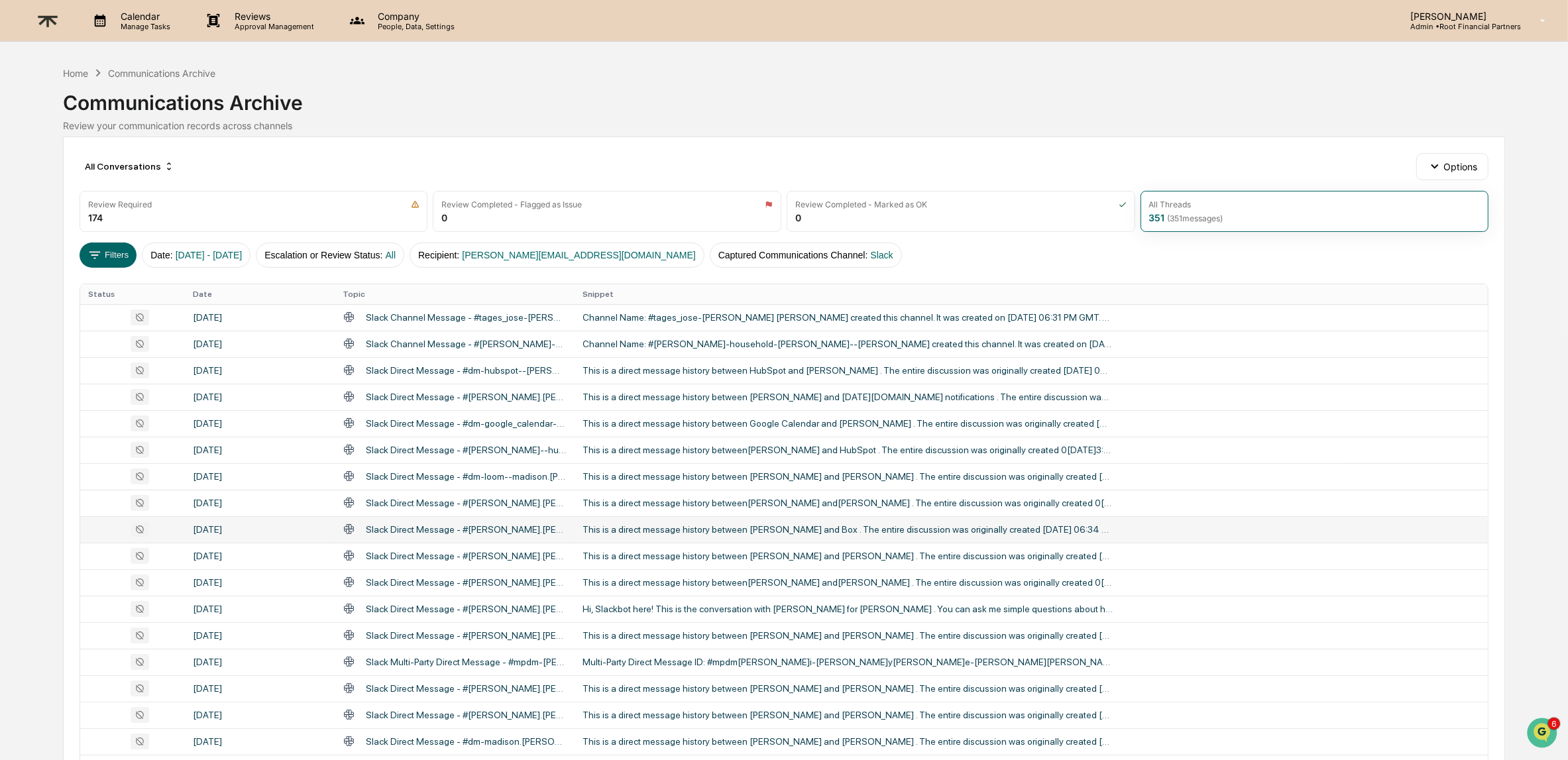
scroll to position [280, 0]
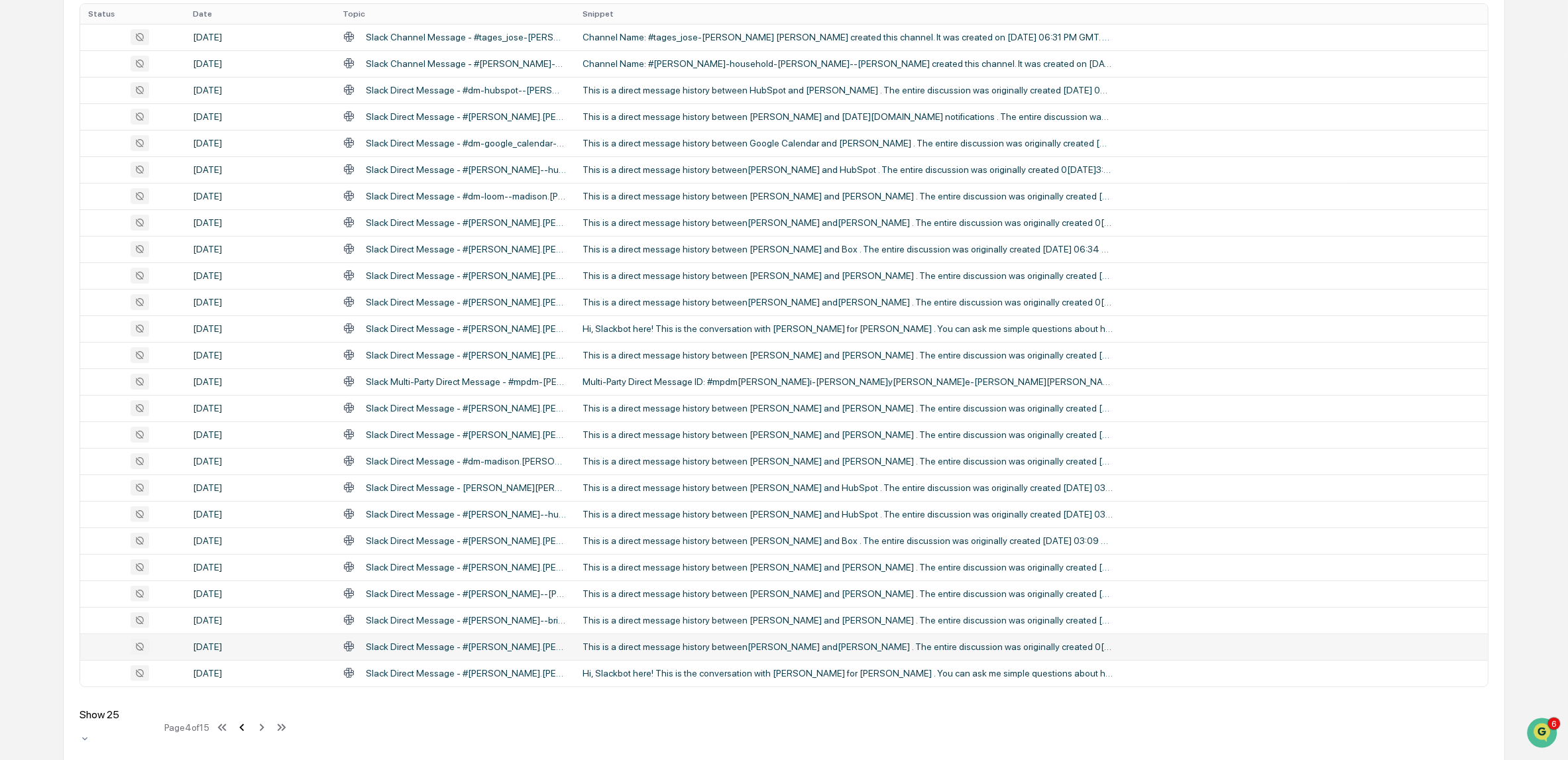
click at [246, 720] on icon at bounding box center [241, 727] width 15 height 15
click at [723, 483] on div "This is a direct message history between [PERSON_NAME] and [PERSON_NAME] . The …" at bounding box center [847, 487] width 530 height 11
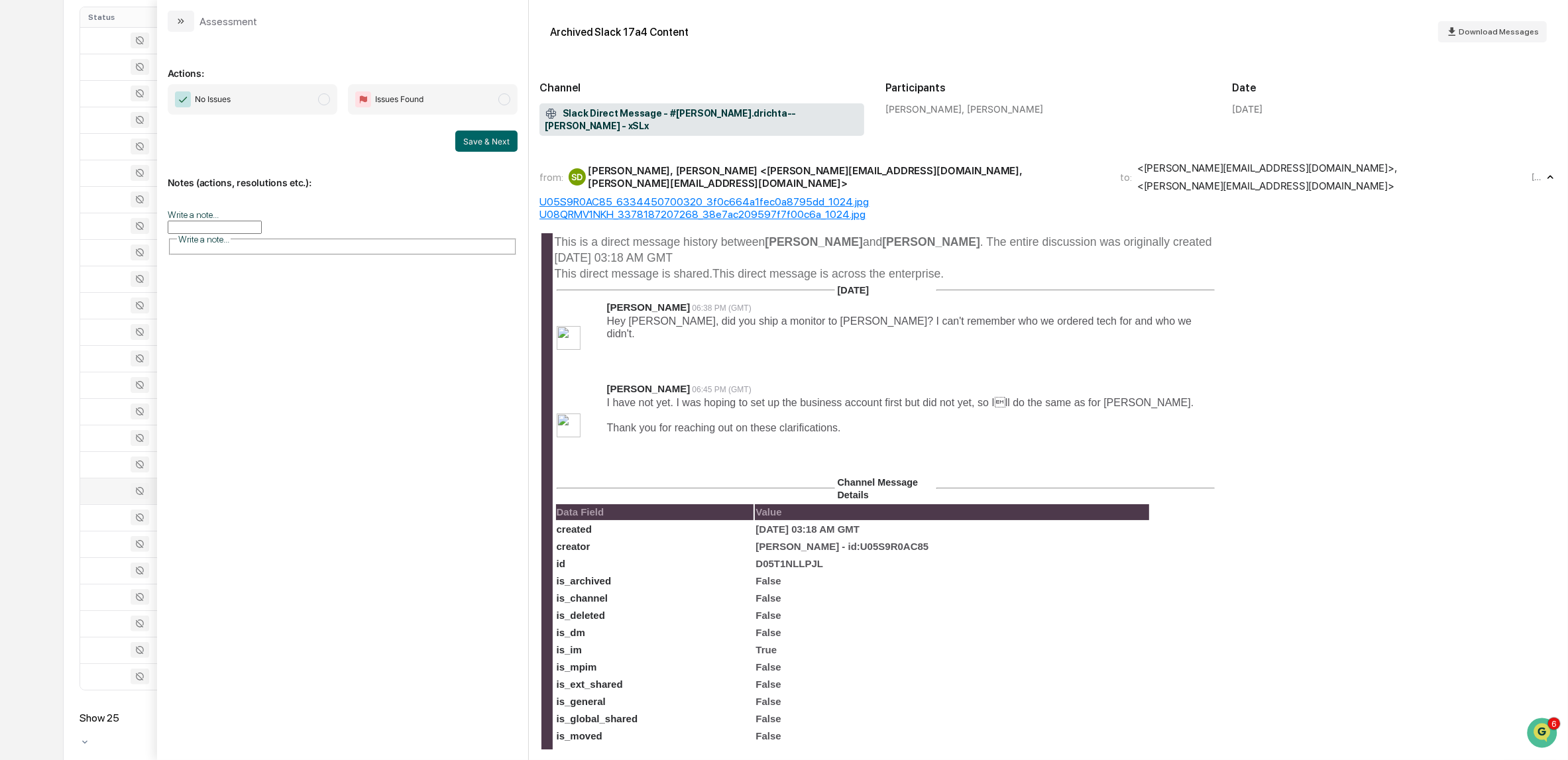
scroll to position [267, 0]
click at [178, 19] on icon "modal" at bounding box center [179, 21] width 4 height 6
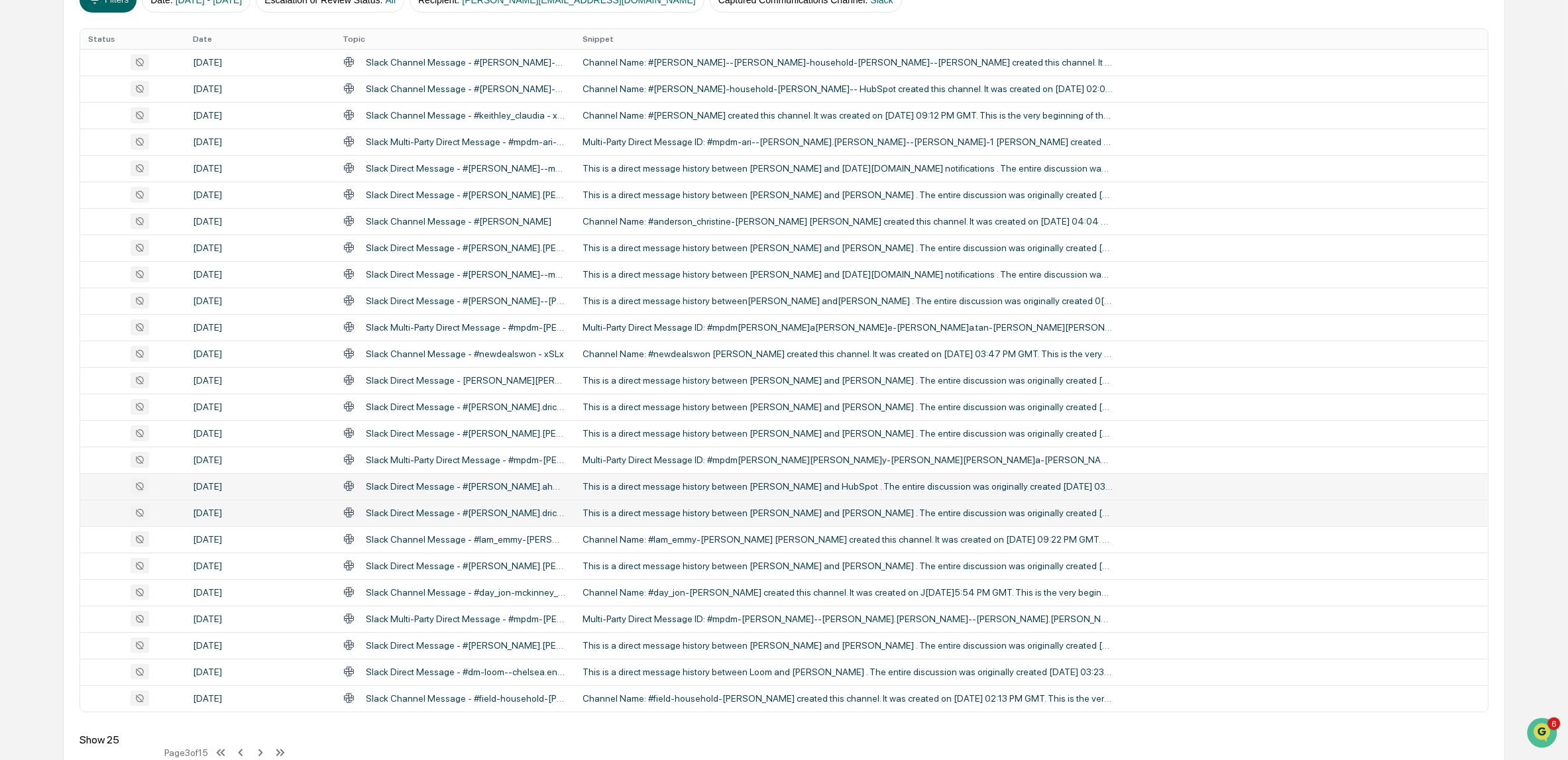
scroll to position [280, 0]
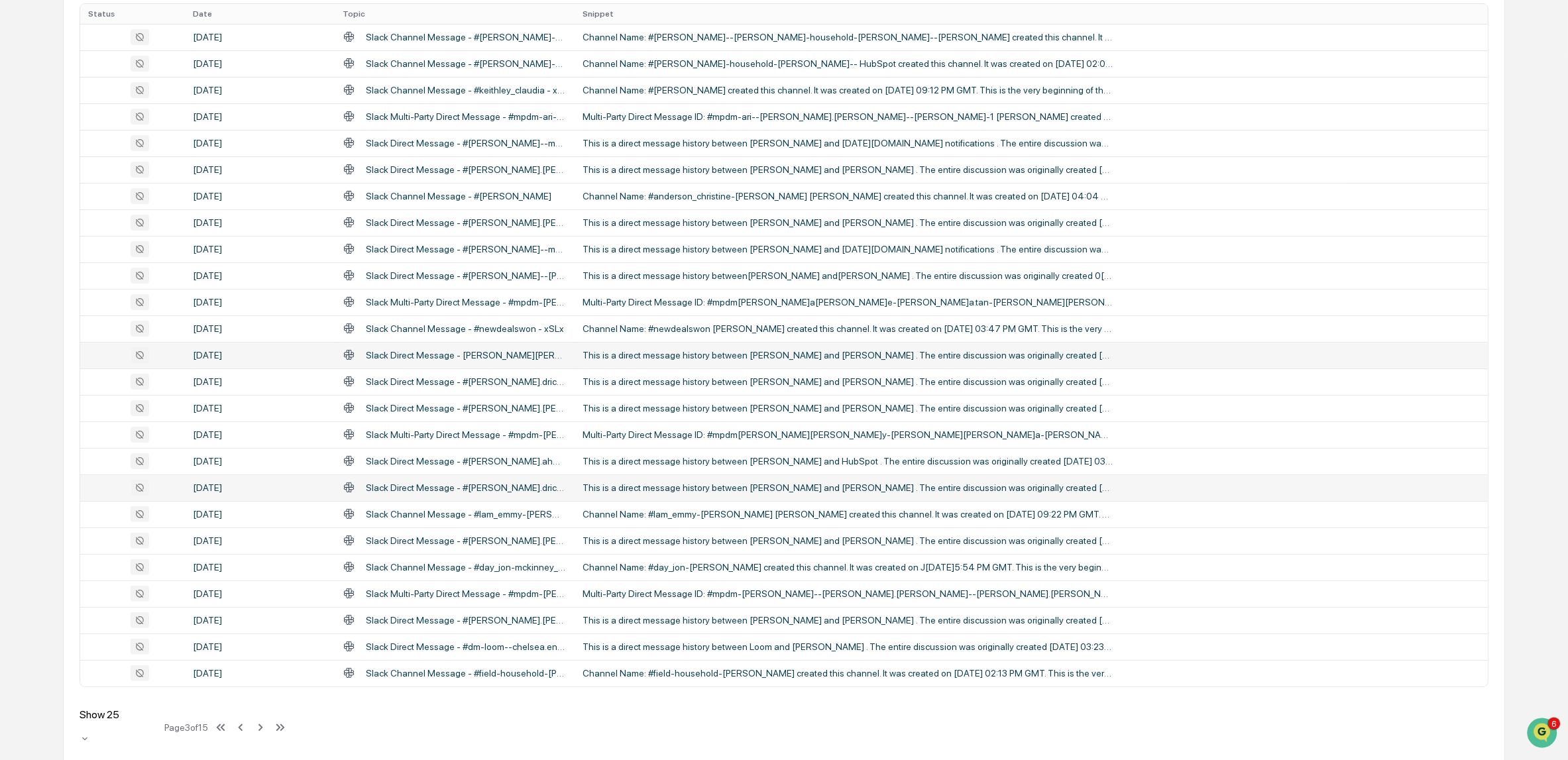
click at [683, 356] on div "This is a direct message history between [PERSON_NAME] and [PERSON_NAME] . The …" at bounding box center [847, 355] width 530 height 11
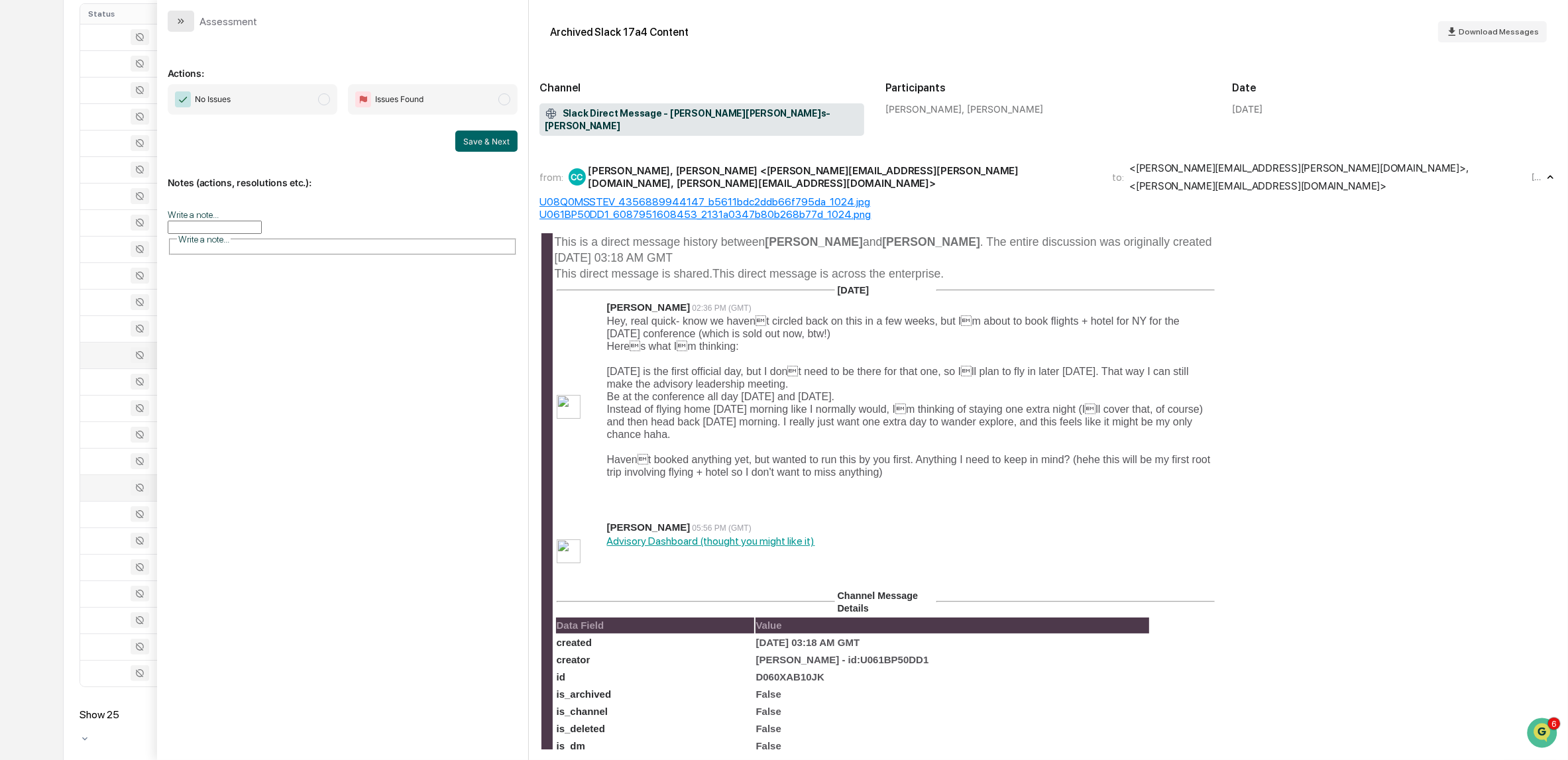
click at [176, 19] on icon "modal" at bounding box center [181, 21] width 11 height 11
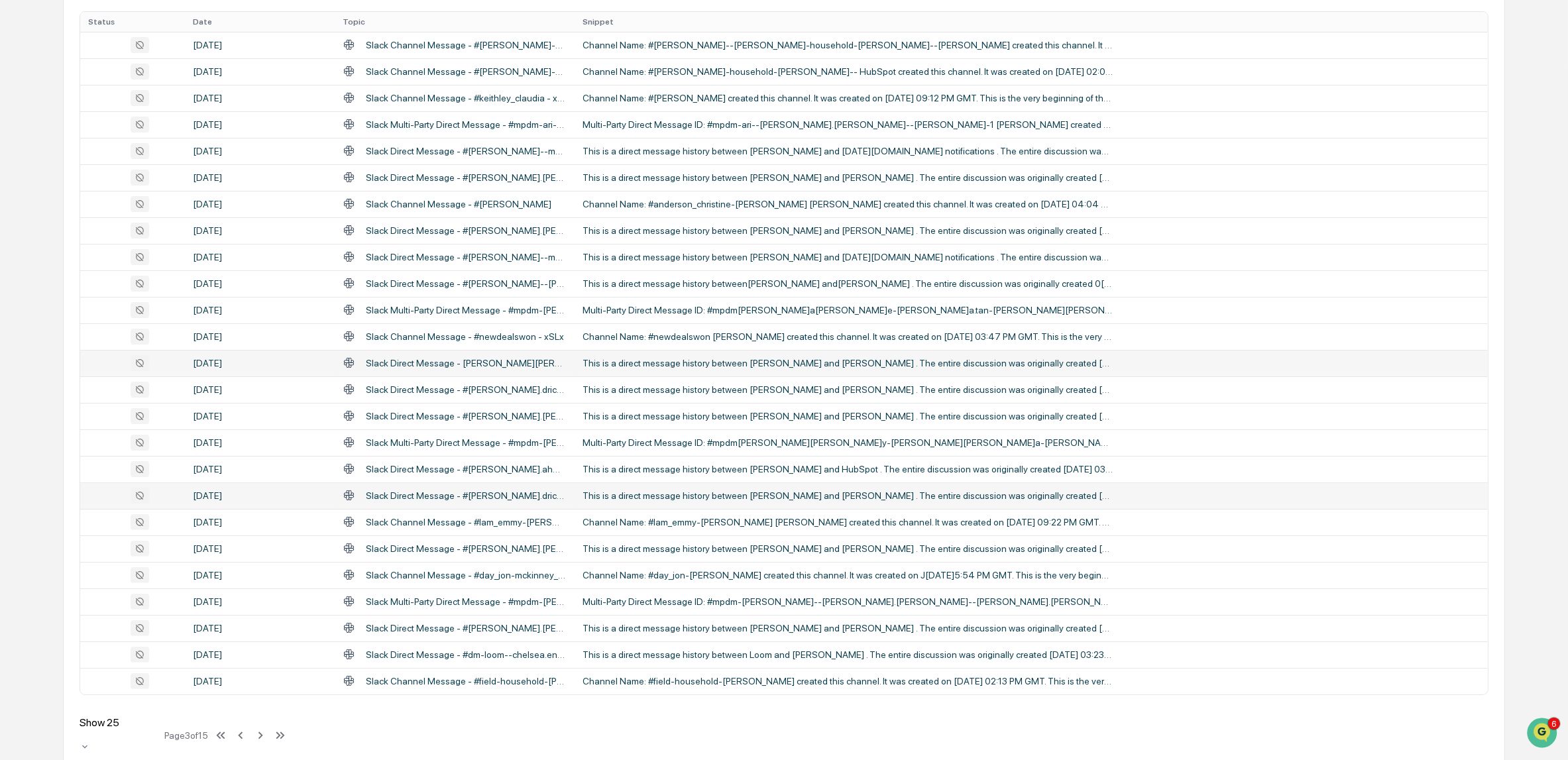
scroll to position [280, 0]
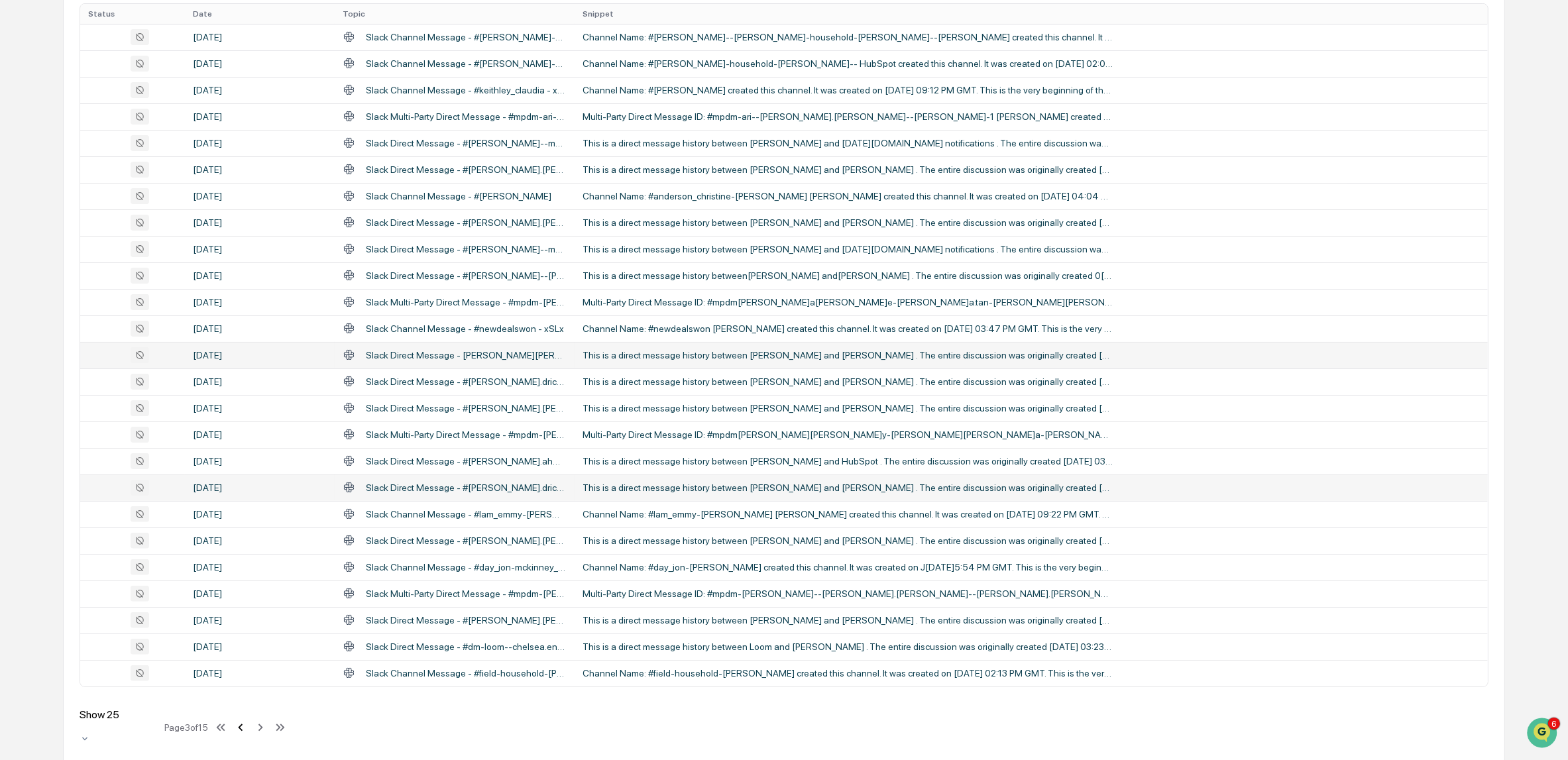
click at [247, 721] on icon at bounding box center [240, 727] width 15 height 15
click at [248, 720] on icon at bounding box center [240, 727] width 15 height 15
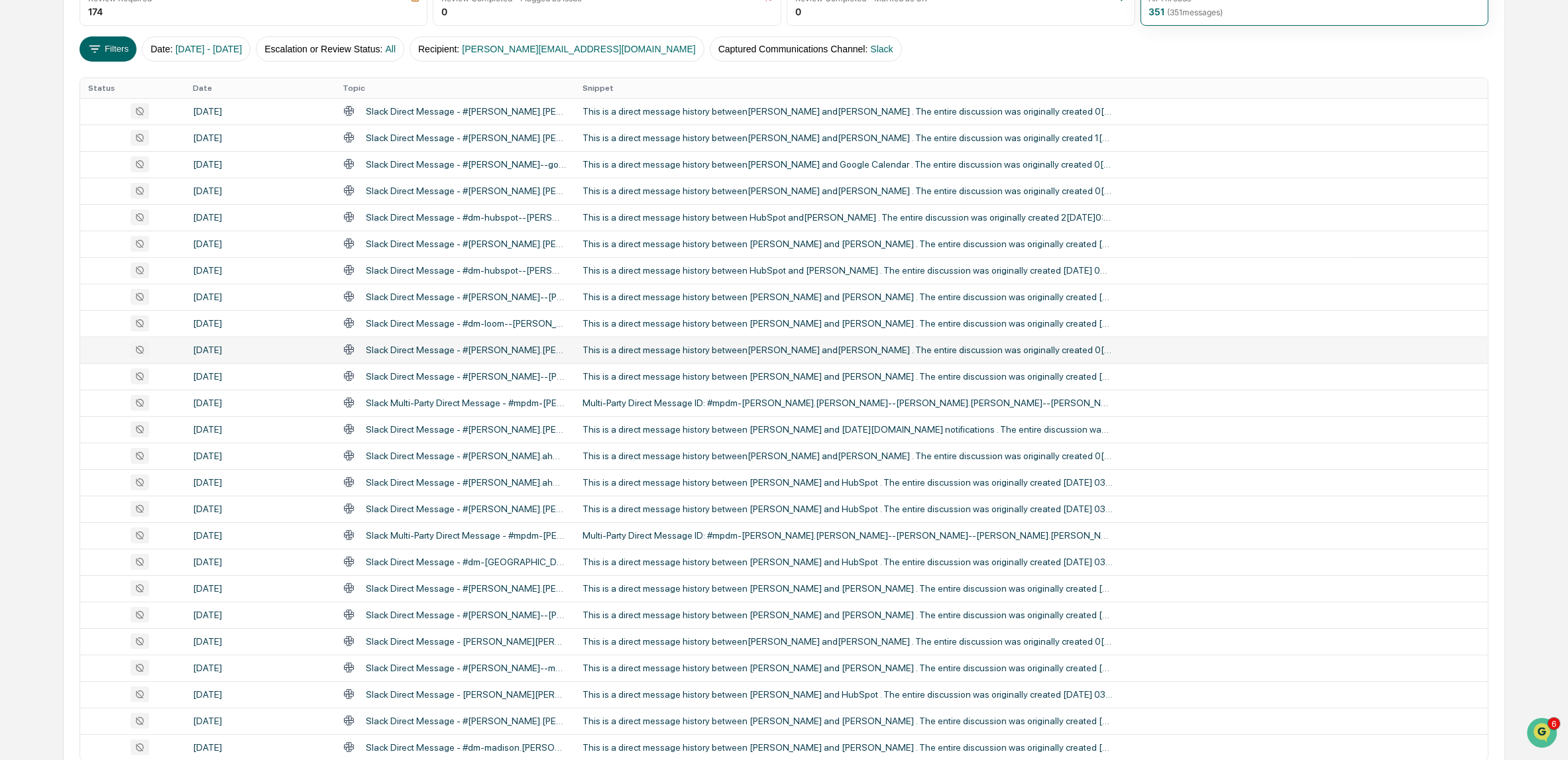
scroll to position [0, 0]
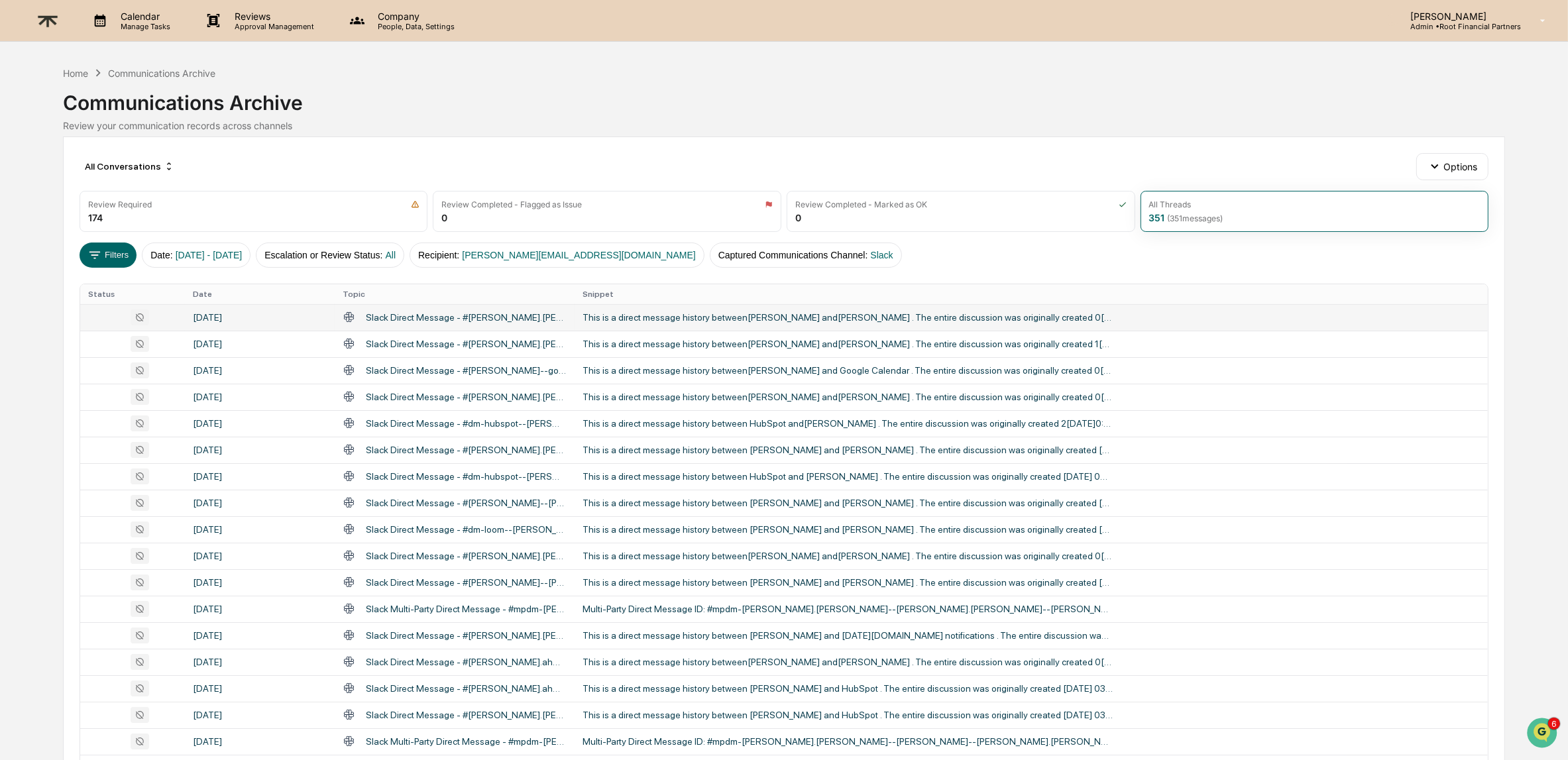
click at [733, 321] on div "This is a direct message history between[PERSON_NAME] and[PERSON_NAME] . The en…" at bounding box center [847, 317] width 530 height 11
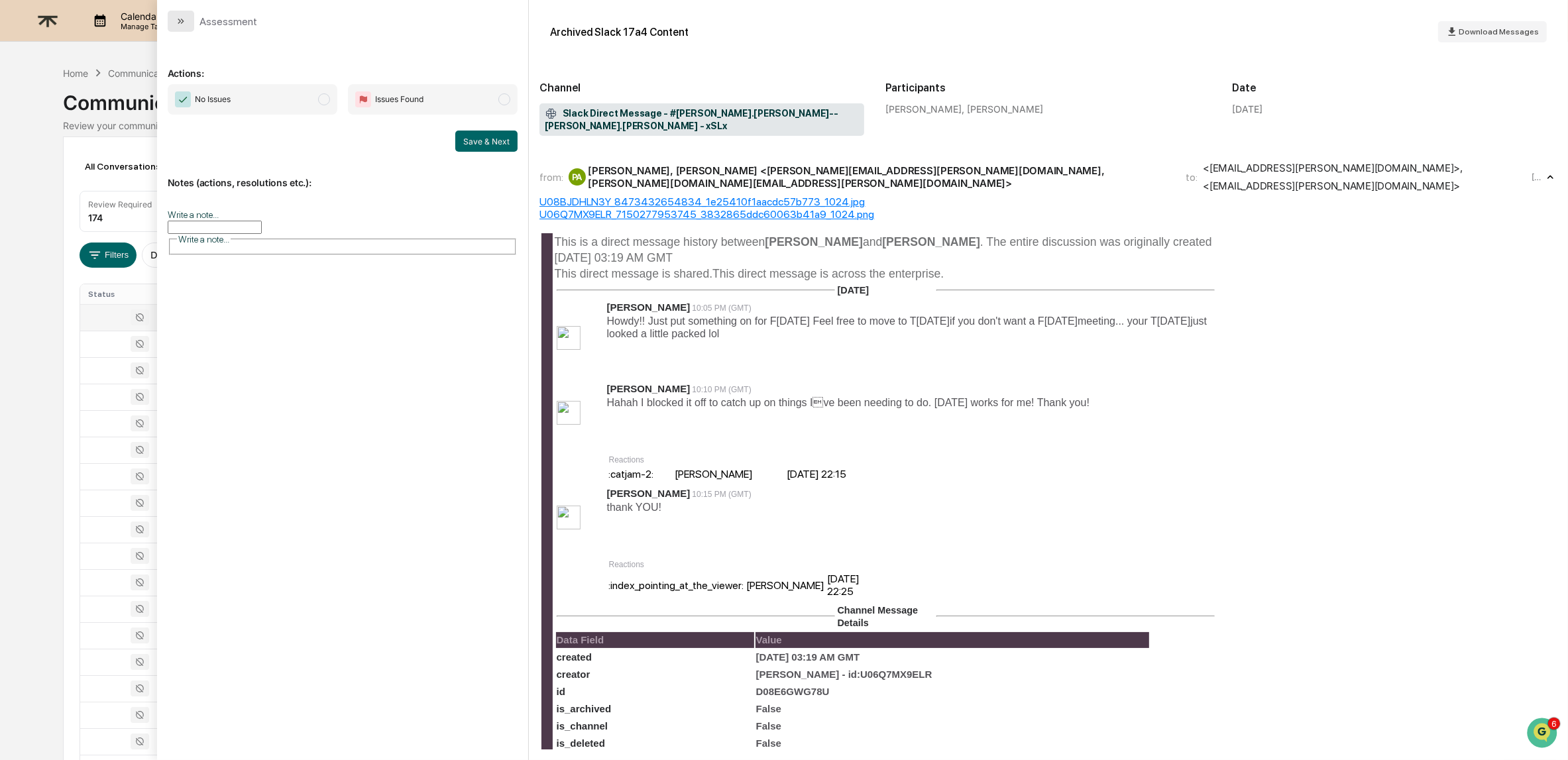
click at [186, 17] on icon "modal" at bounding box center [181, 21] width 11 height 11
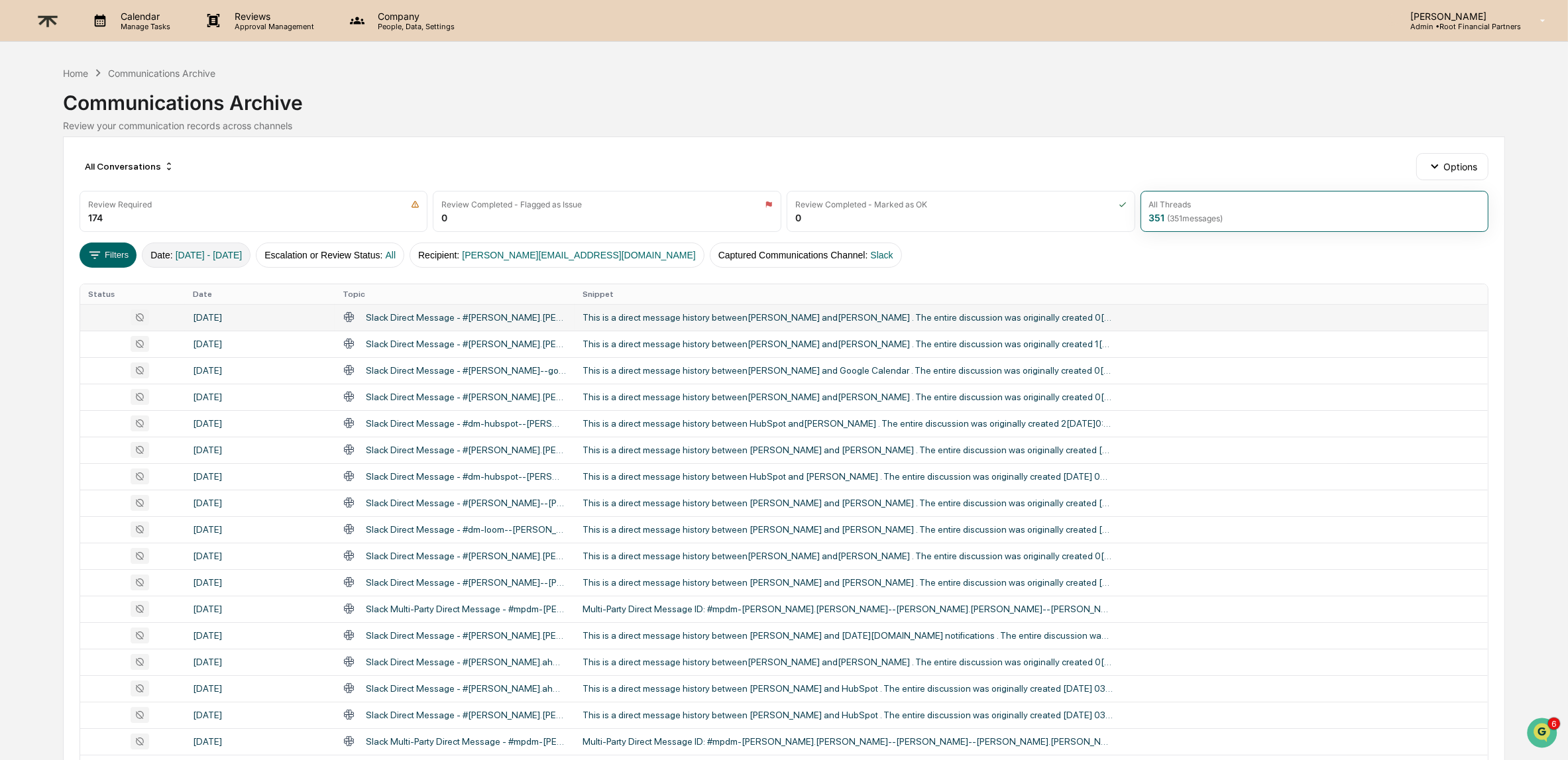
click at [243, 254] on span "[DATE] - [DATE]" at bounding box center [209, 255] width 67 height 11
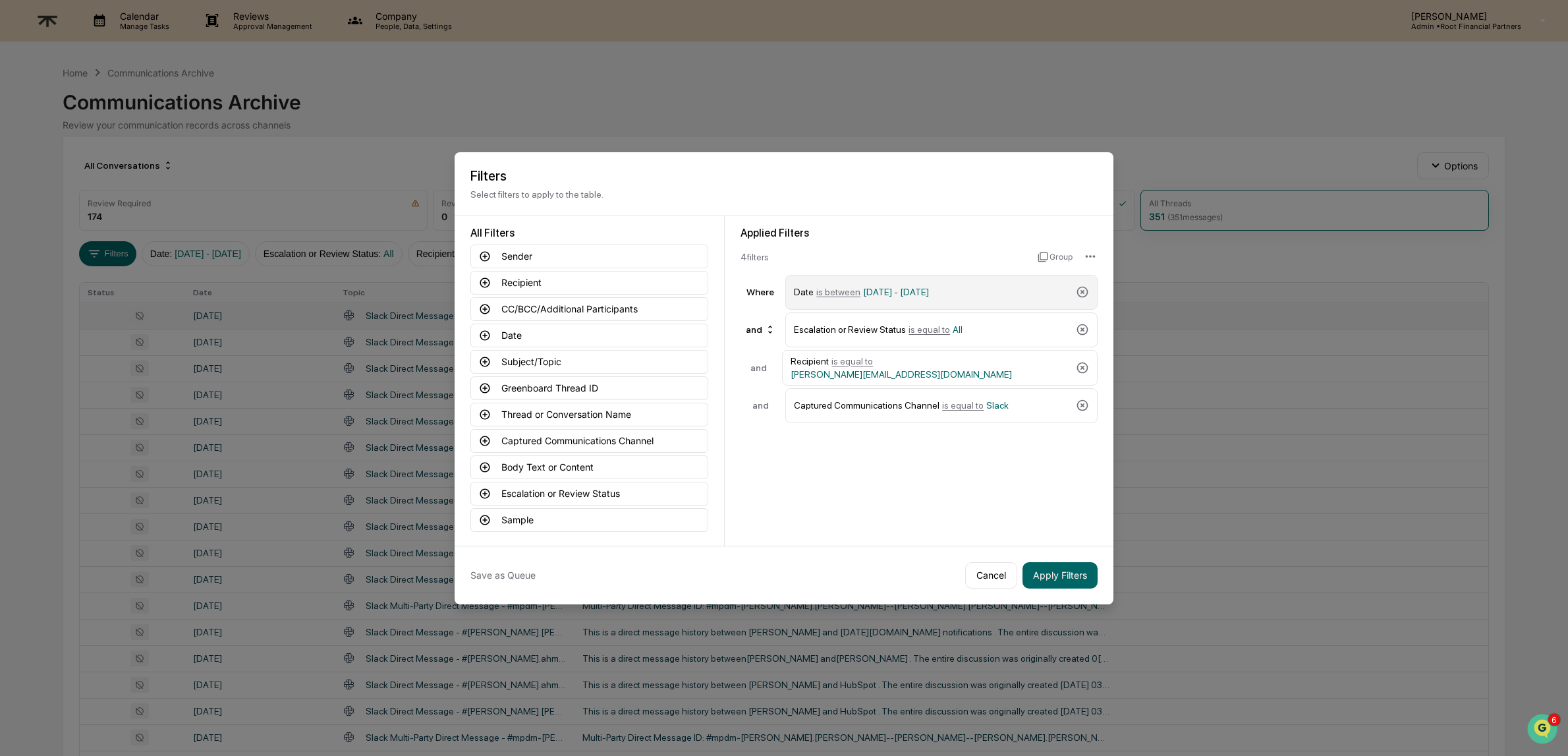
drag, startPoint x: 1087, startPoint y: 289, endPoint x: 927, endPoint y: 293, distance: 160.0
click at [941, 294] on div "Date is between 0[DATE] - 1[DATE]" at bounding box center [941, 292] width 312 height 35
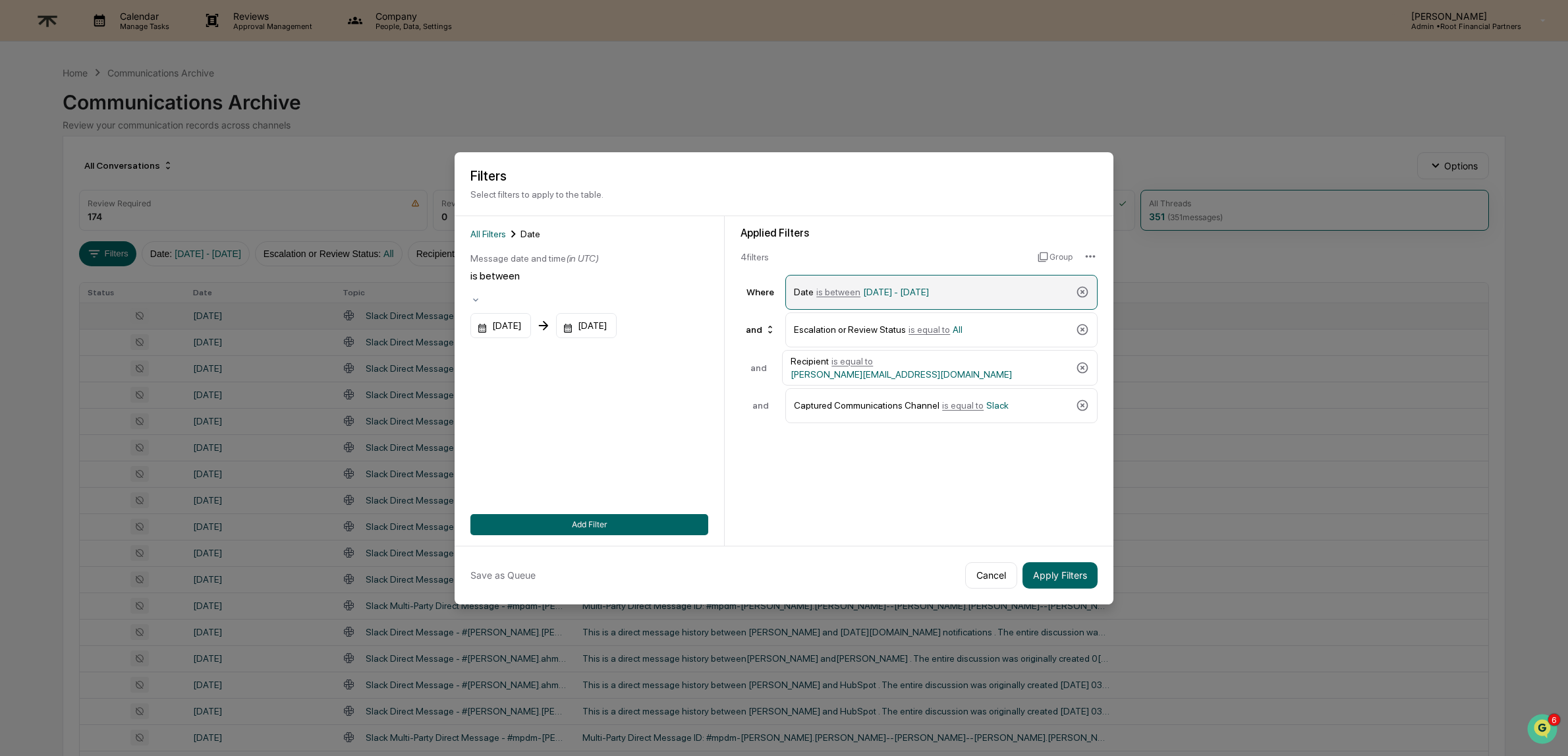
click at [859, 285] on div "Date is between 0[DATE] - 1[DATE]" at bounding box center [932, 292] width 277 height 23
click at [882, 292] on span "[DATE] - [DATE]" at bounding box center [896, 291] width 66 height 11
click at [832, 291] on span "is between" at bounding box center [838, 291] width 44 height 11
click at [506, 313] on div "[DATE]" at bounding box center [500, 326] width 60 height 25
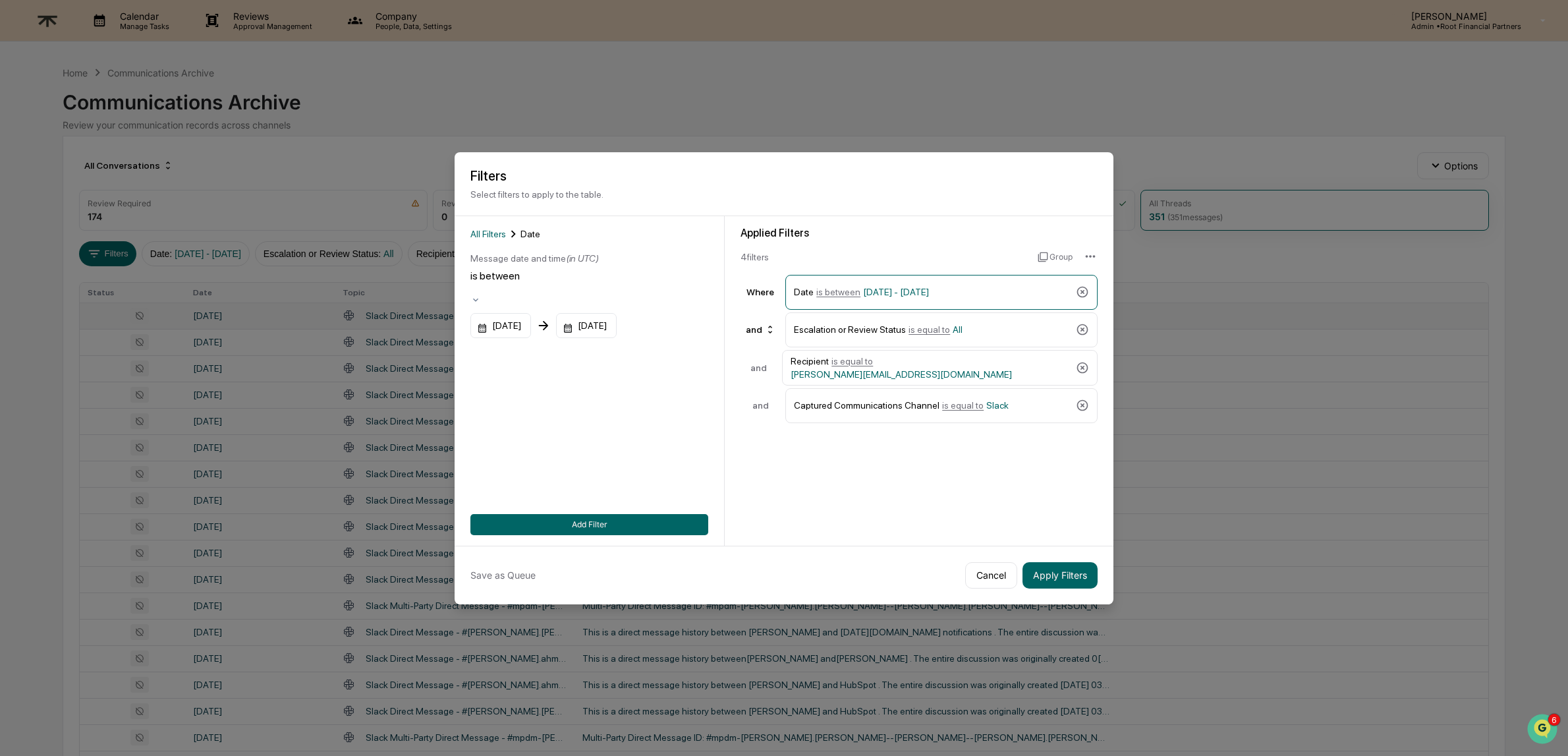
click at [1065, 576] on button "Apply Filters" at bounding box center [1060, 576] width 75 height 27
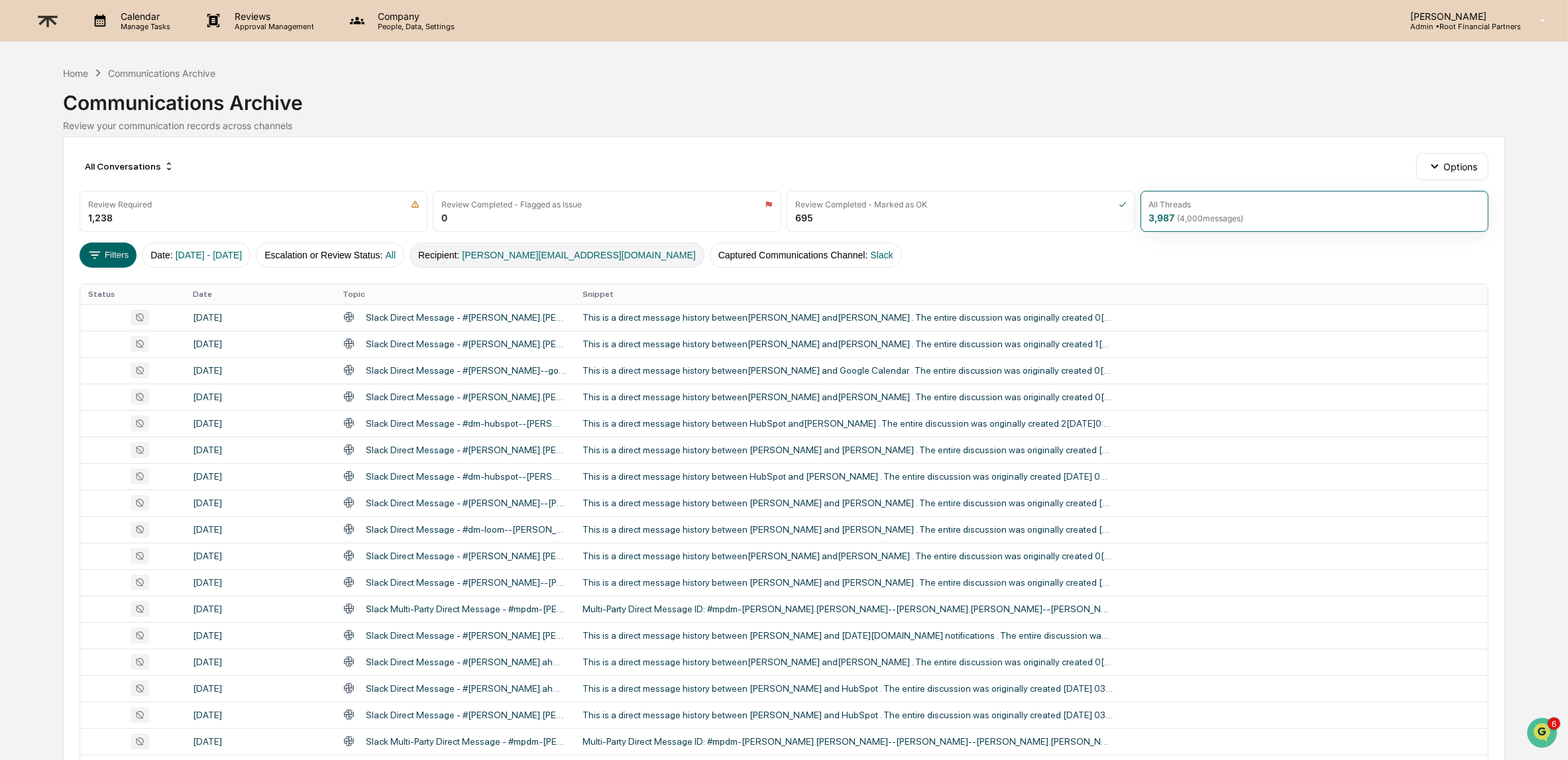
click at [551, 244] on button "Recipient : [EMAIL_ADDRESS][DOMAIN_NAME]" at bounding box center [557, 255] width 295 height 25
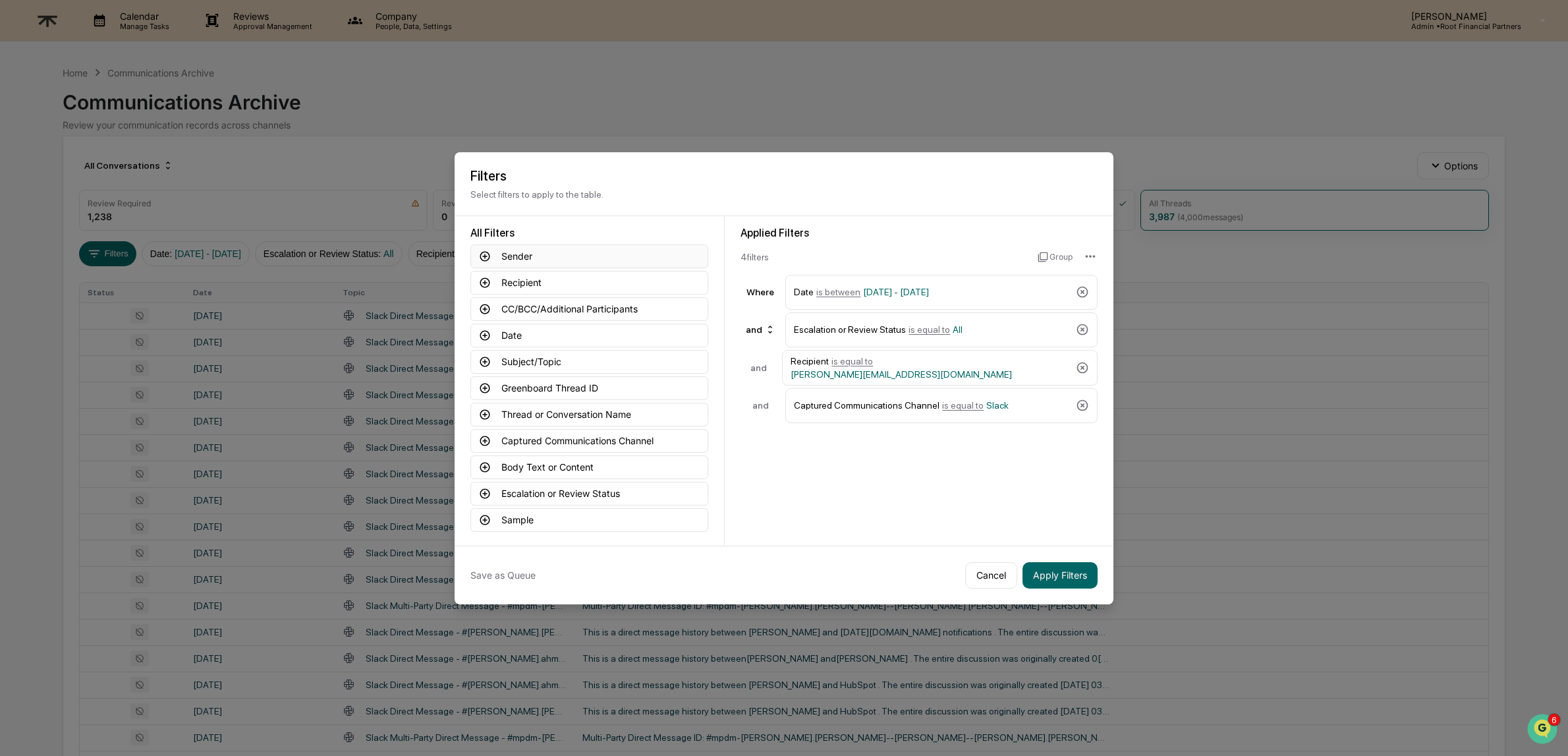
click at [487, 258] on icon at bounding box center [484, 256] width 12 height 12
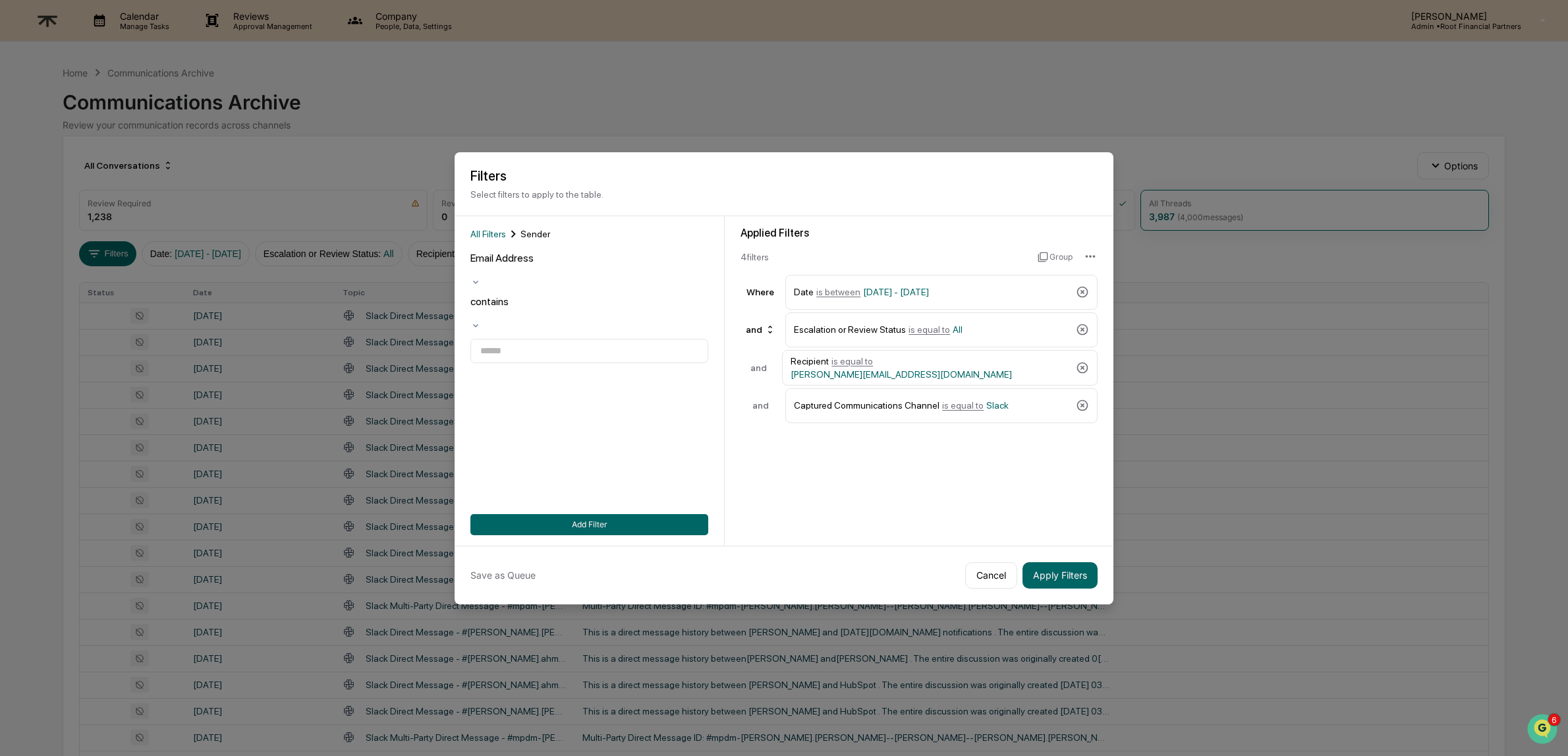
click at [579, 307] on div at bounding box center [589, 314] width 238 height 13
click at [580, 371] on div at bounding box center [589, 377] width 238 height 13
click at [543, 338] on input at bounding box center [589, 350] width 238 height 25
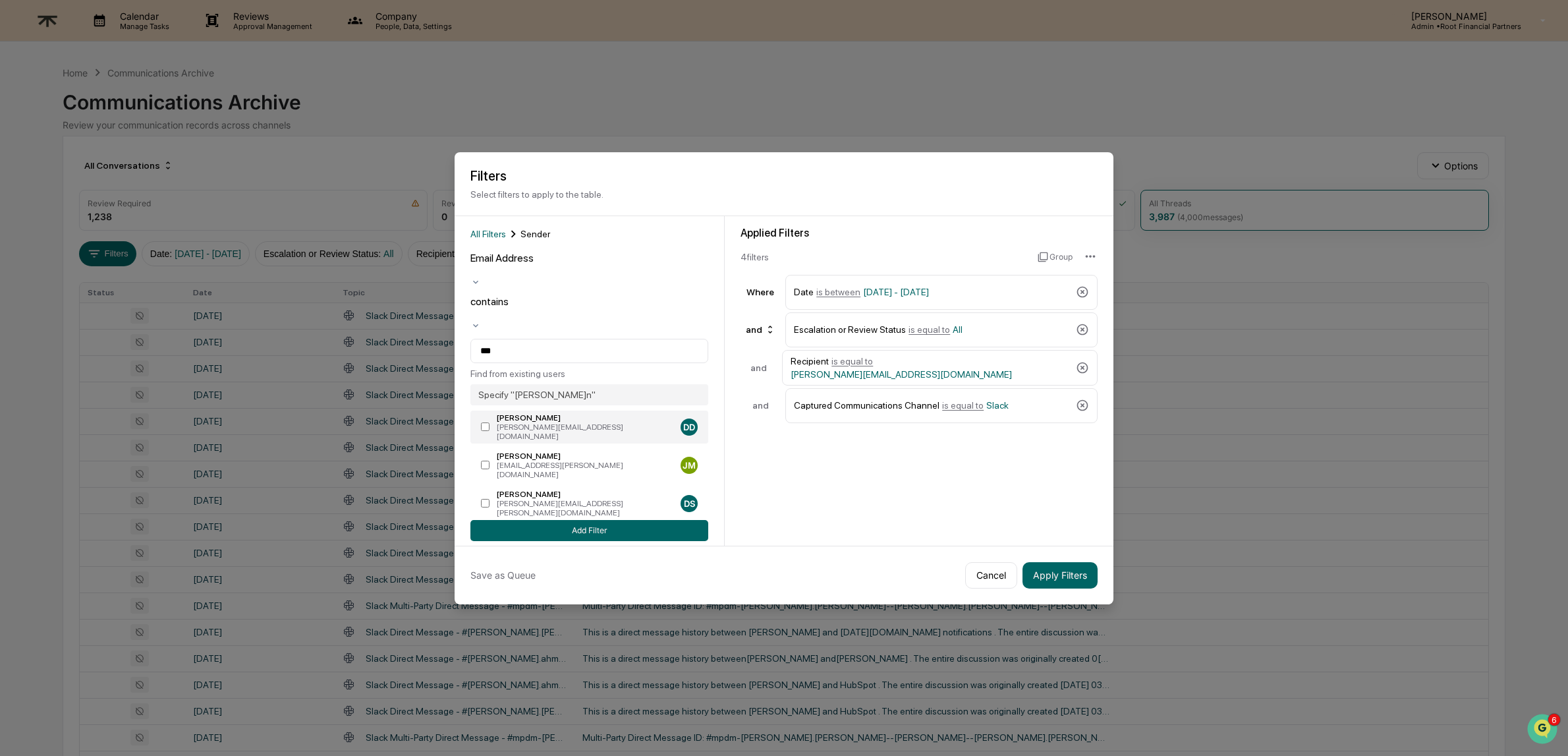
type input "**********"
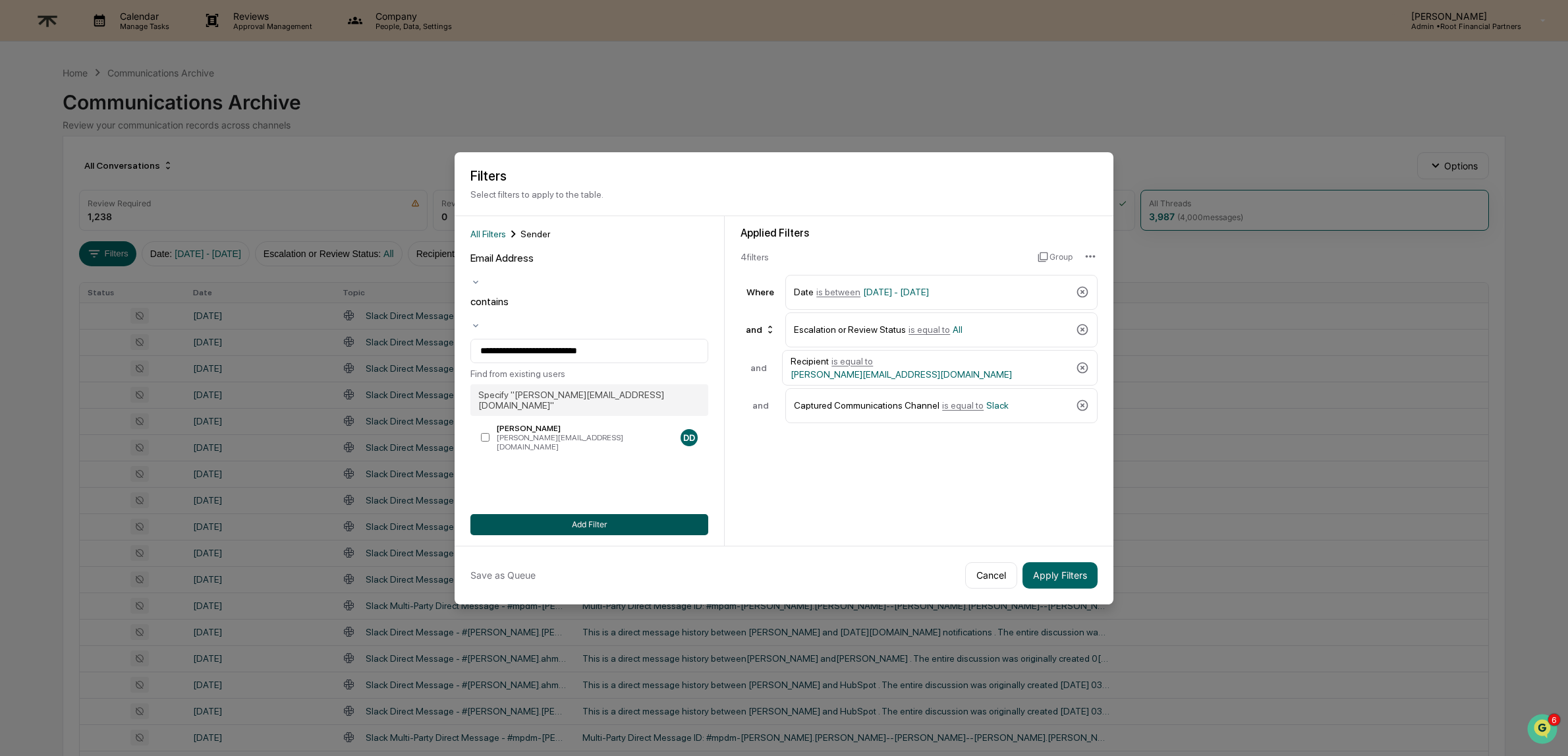
click at [572, 528] on button "Add Filter" at bounding box center [589, 524] width 238 height 21
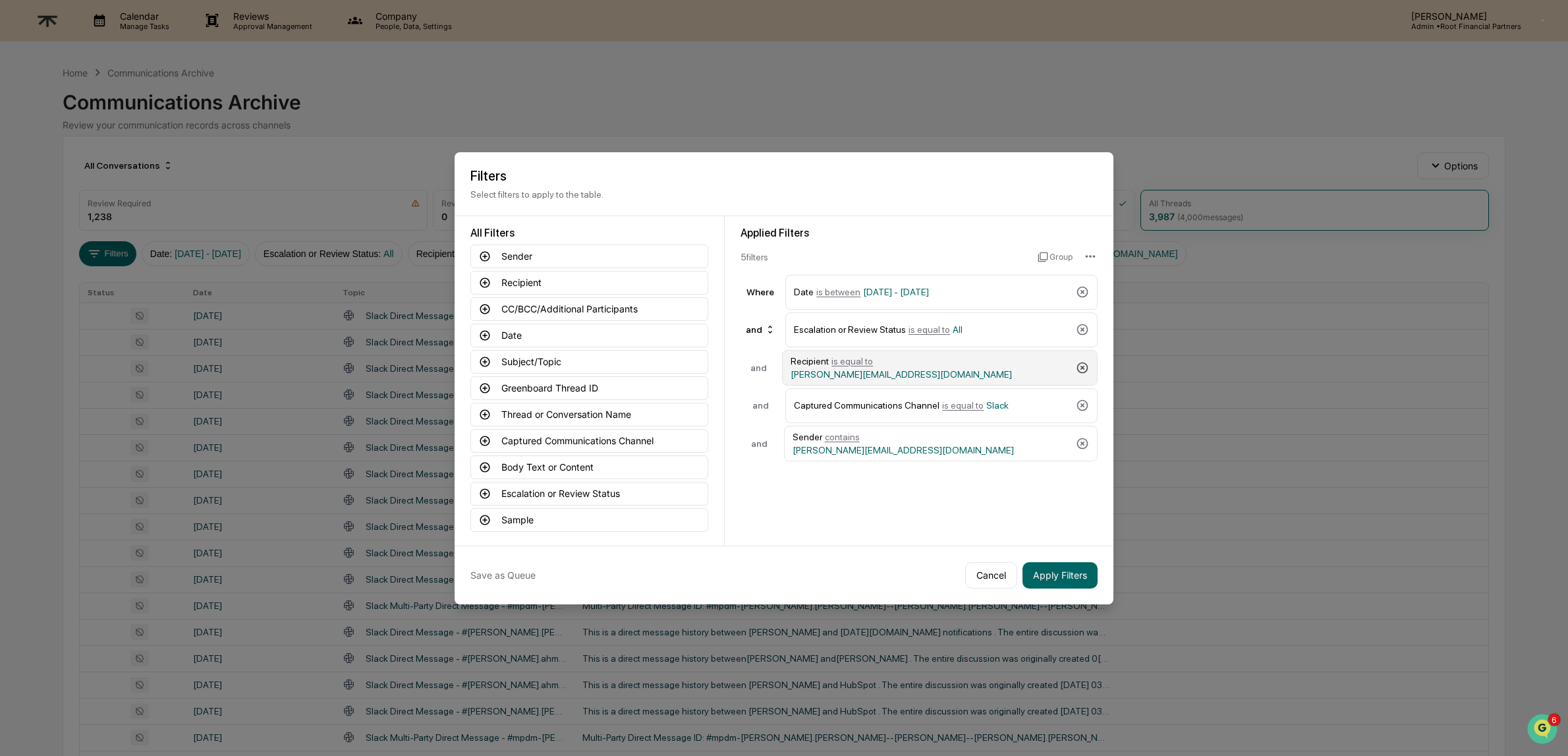
click at [1081, 364] on icon at bounding box center [1083, 367] width 11 height 11
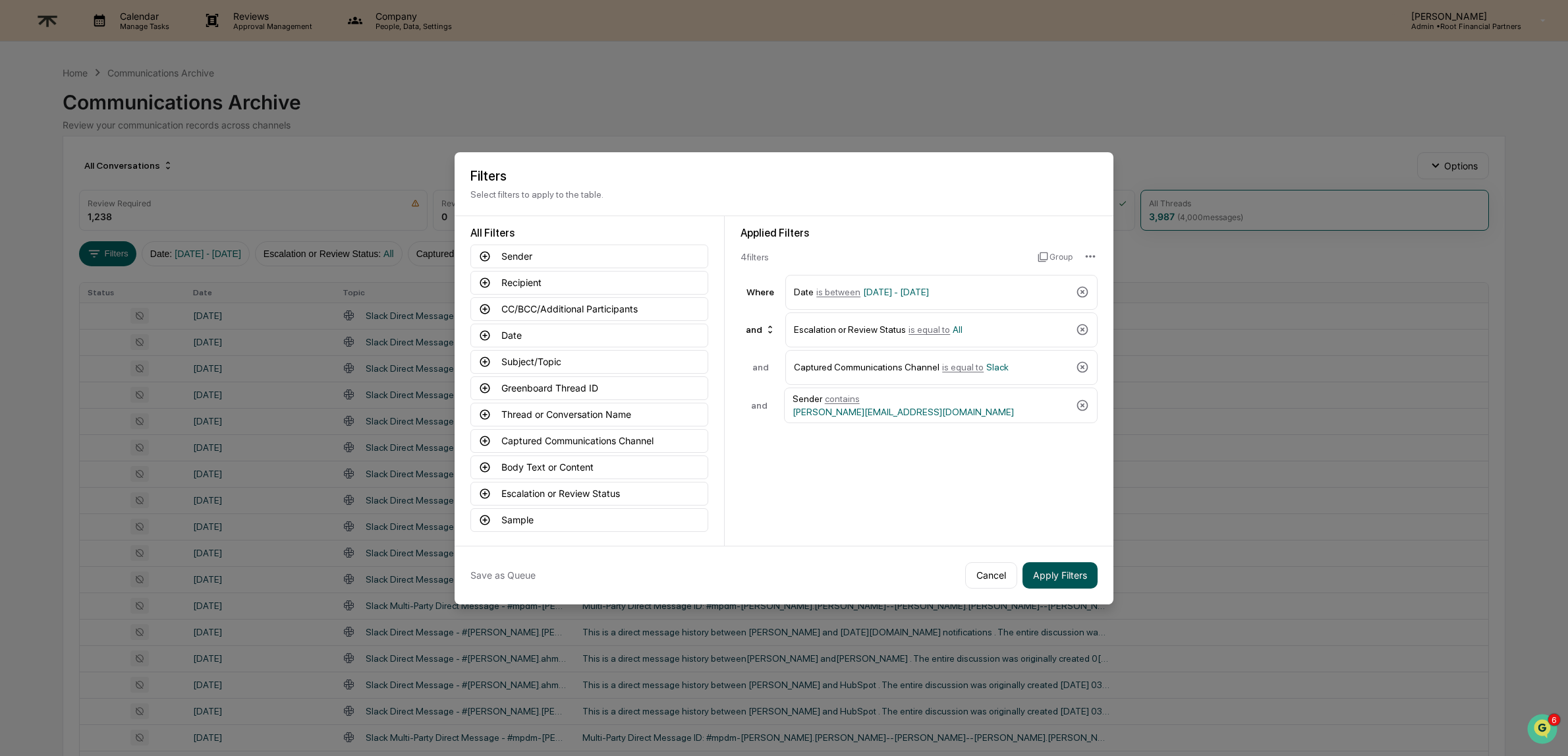
click at [1072, 575] on button "Apply Filters" at bounding box center [1060, 576] width 75 height 27
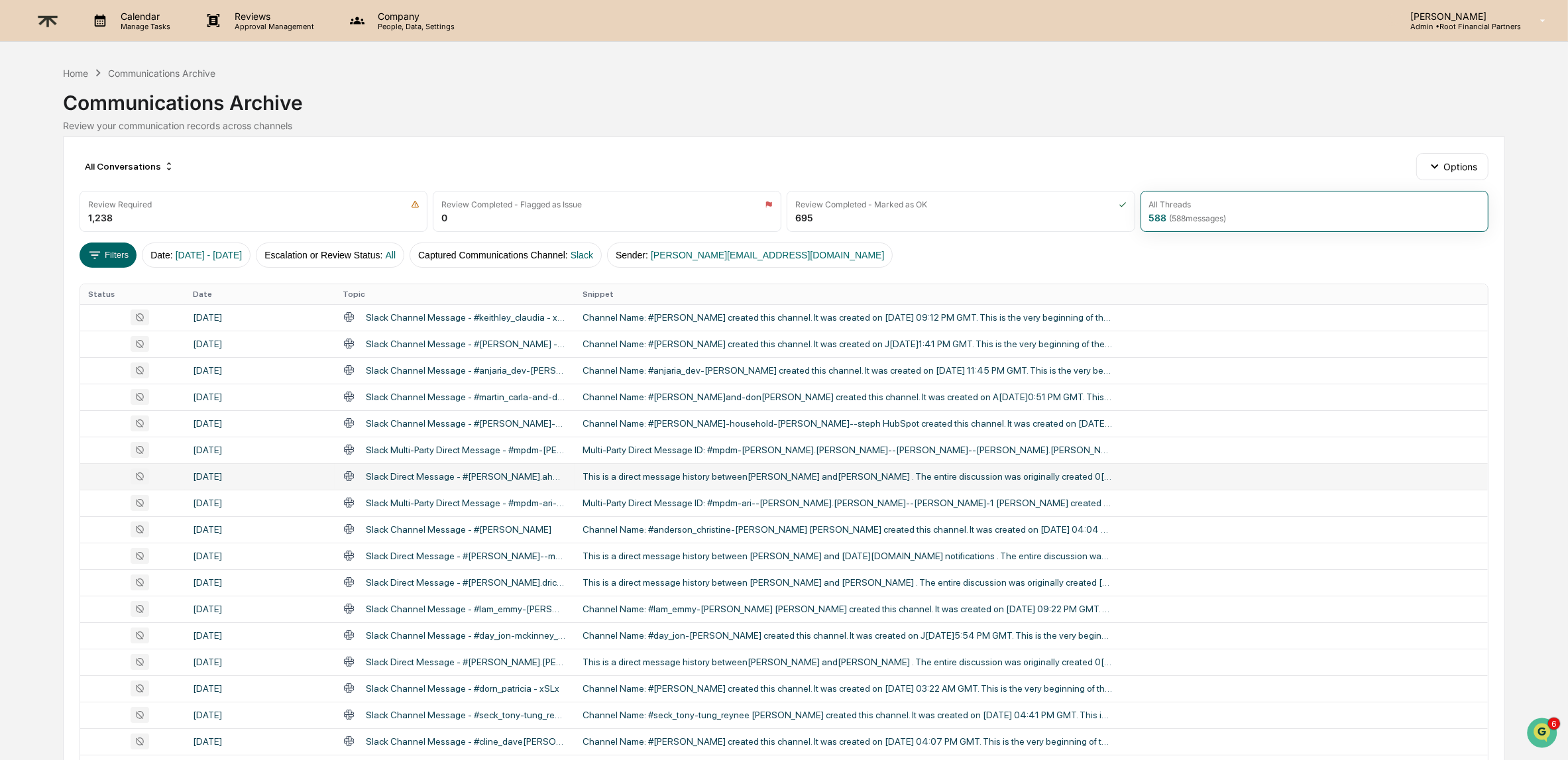
click at [968, 471] on div "This is a direct message history between[PERSON_NAME] and[PERSON_NAME] . The en…" at bounding box center [847, 476] width 530 height 11
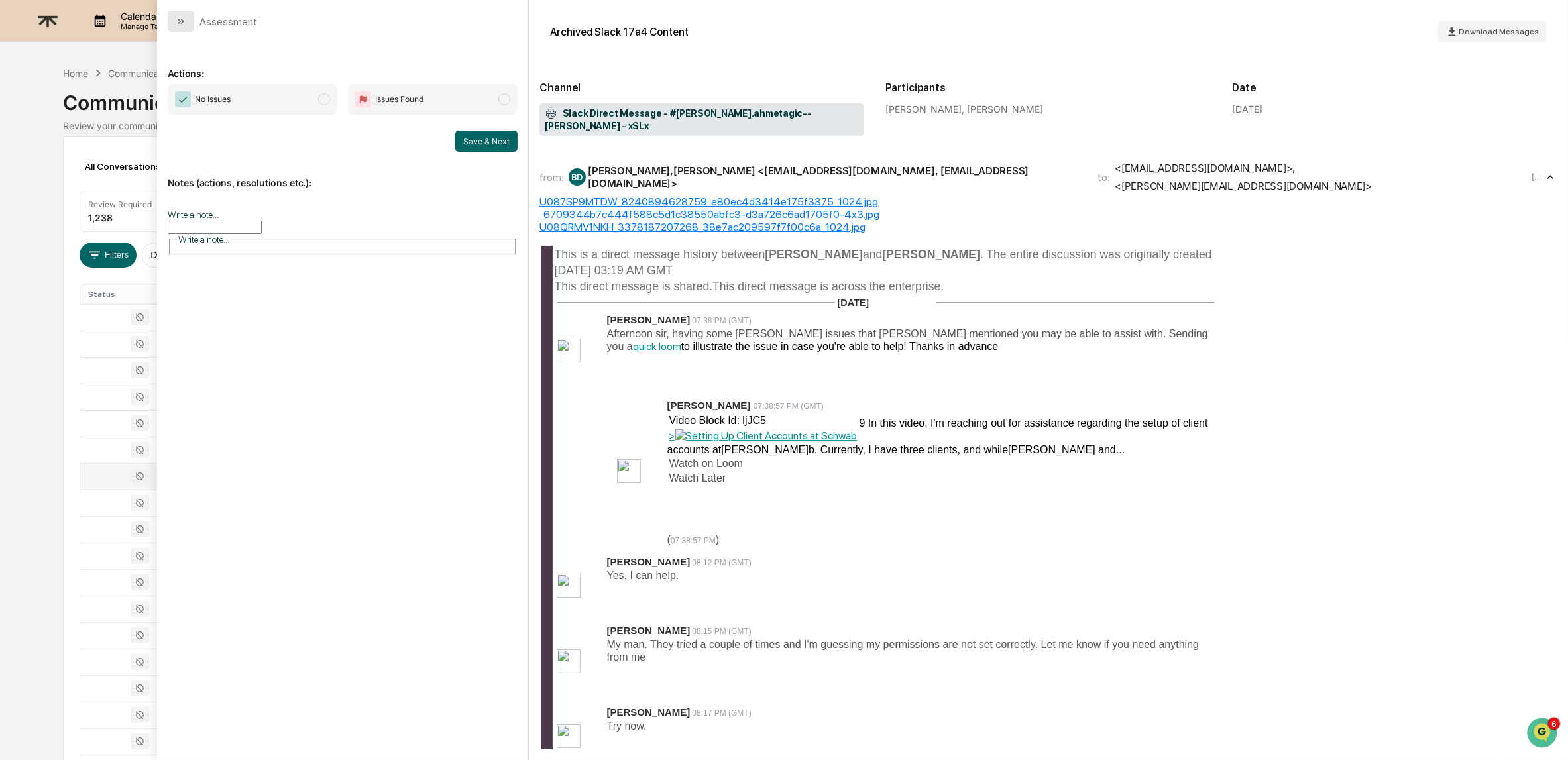
click at [173, 25] on button "modal" at bounding box center [181, 21] width 27 height 21
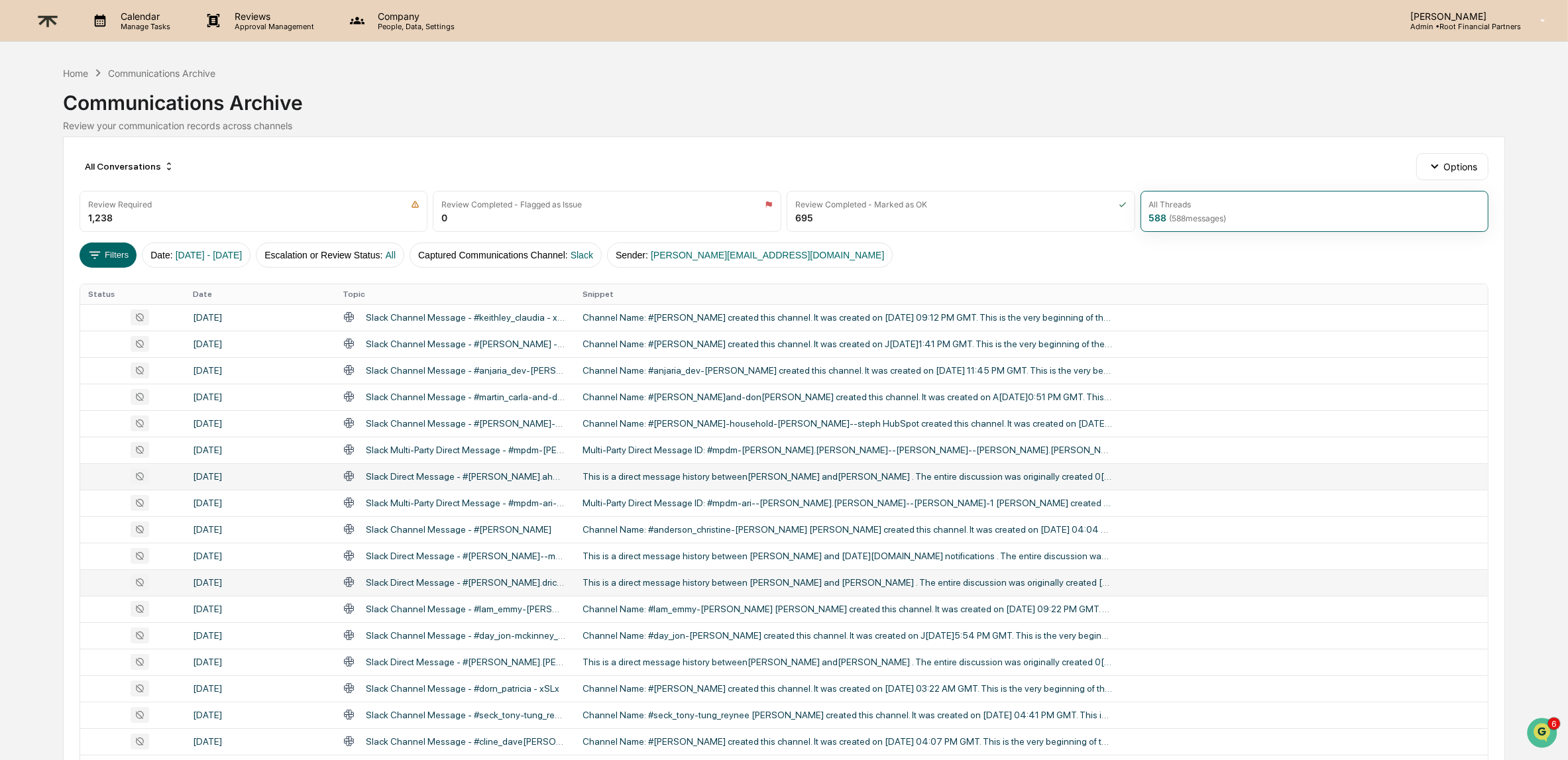
click at [825, 584] on div "This is a direct message history between [PERSON_NAME] and [PERSON_NAME] . The …" at bounding box center [847, 582] width 530 height 11
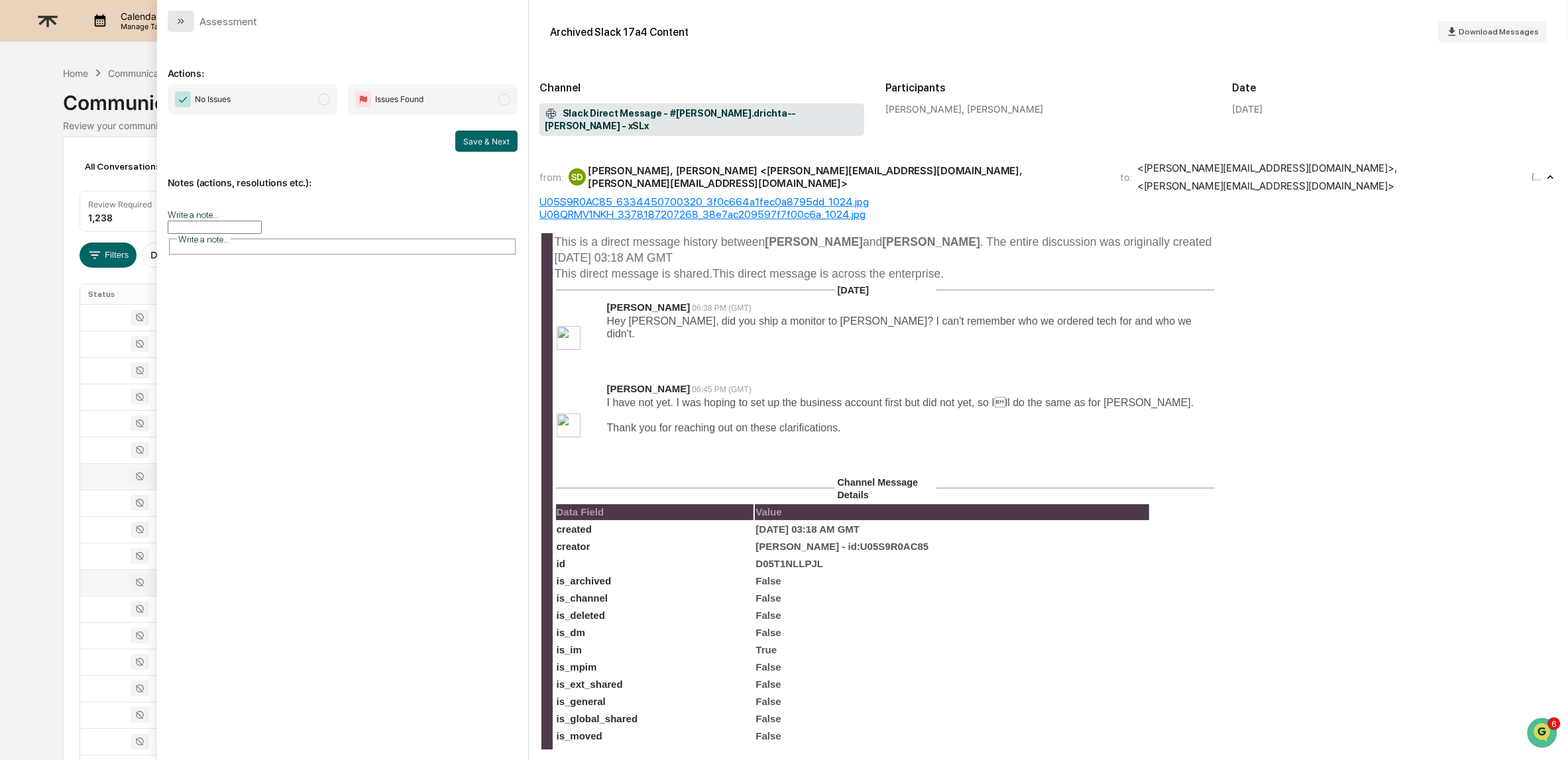
click at [179, 16] on button "modal" at bounding box center [181, 21] width 27 height 21
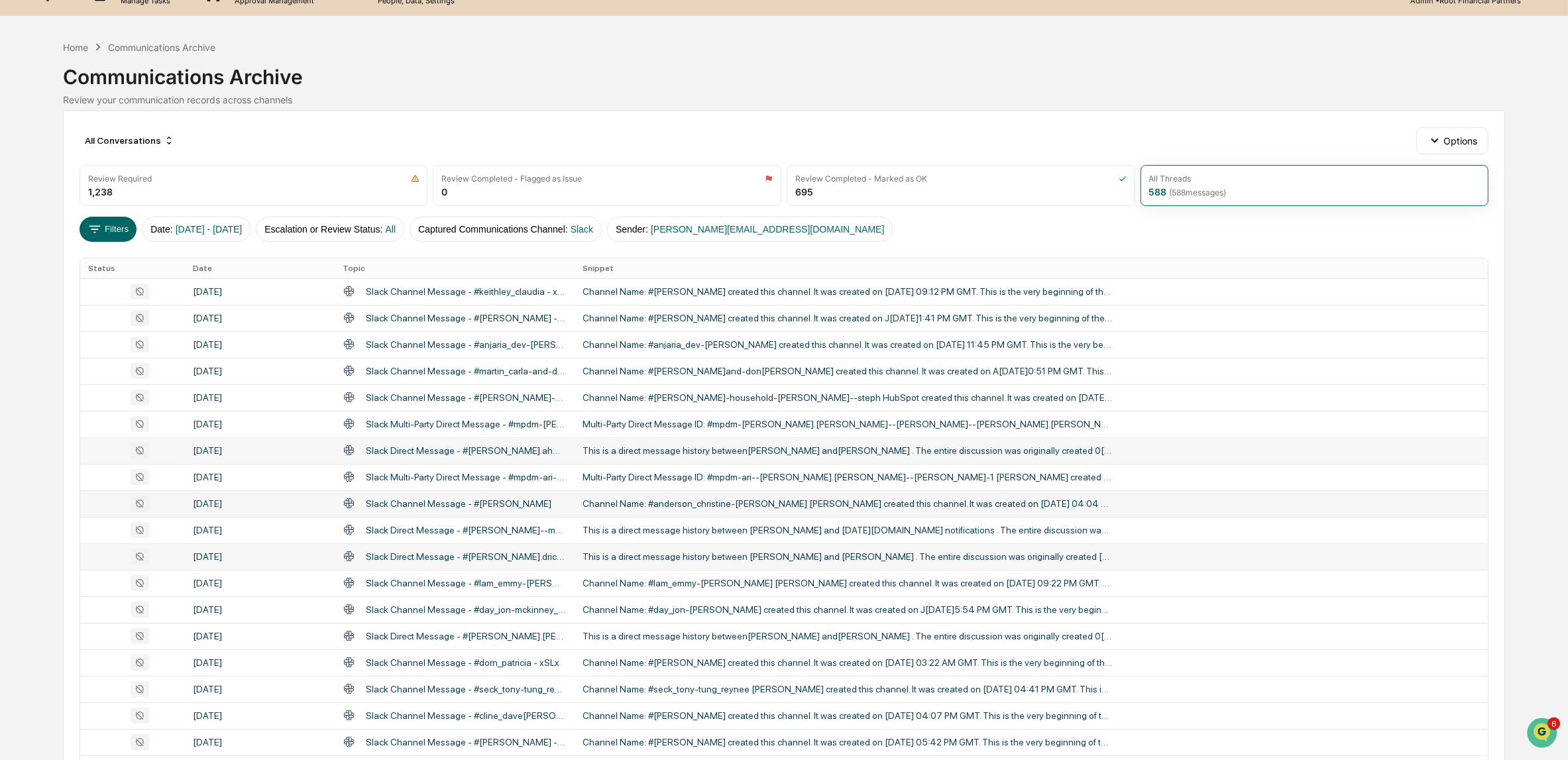
scroll to position [34, 0]
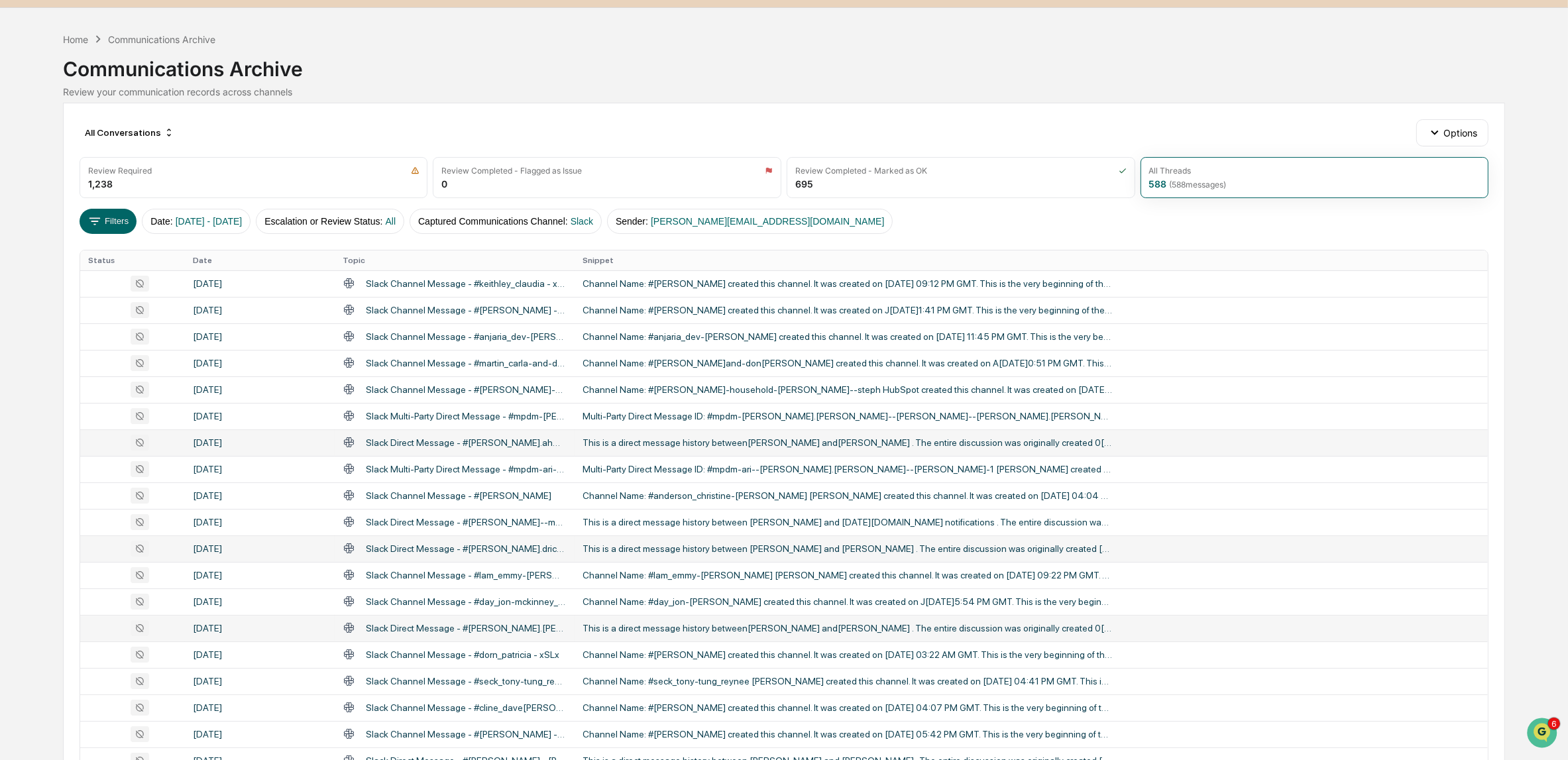
click at [693, 620] on td "This is a direct message history between[PERSON_NAME] and[PERSON_NAME] . The en…" at bounding box center [1031, 628] width 914 height 27
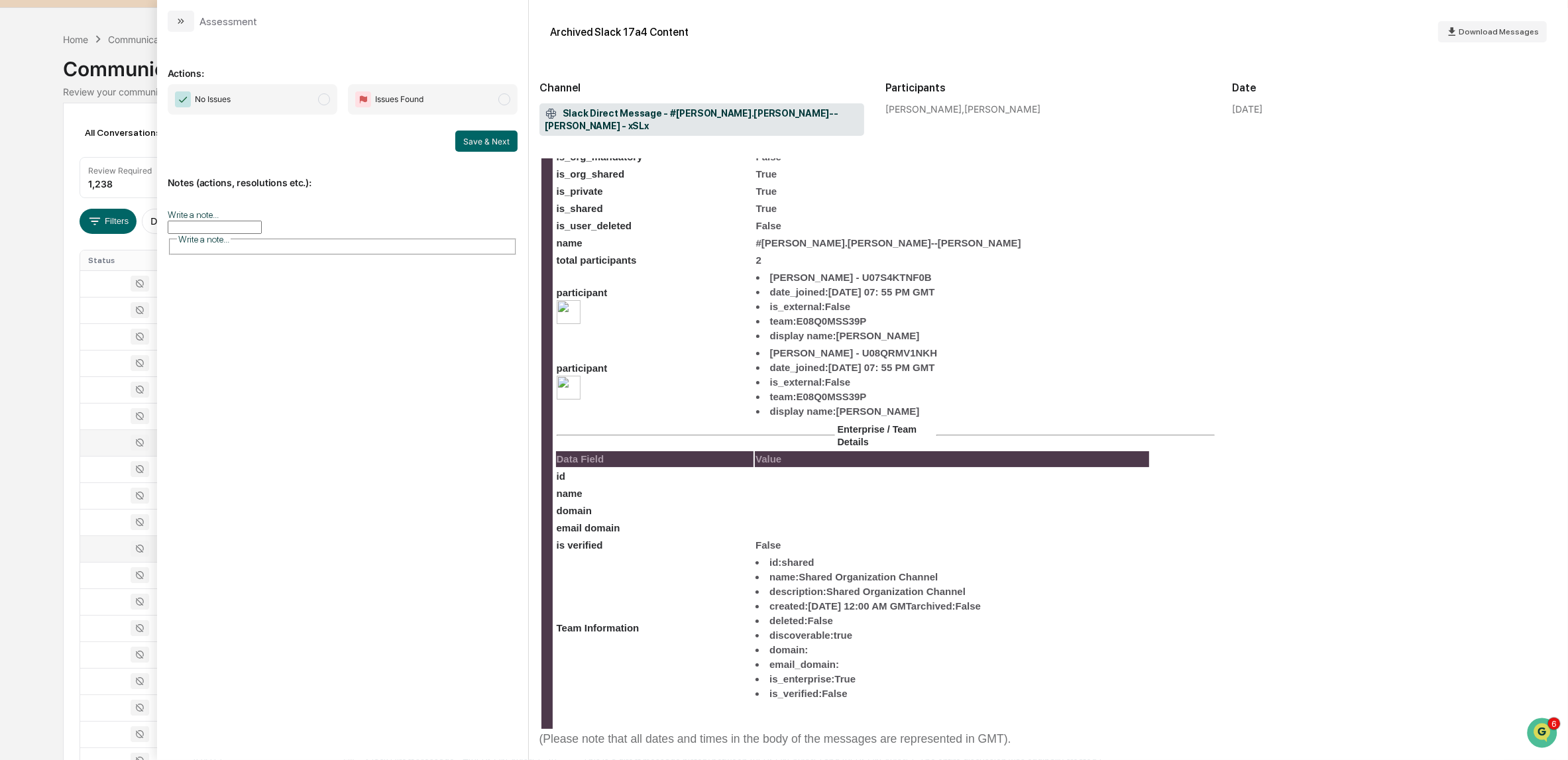
scroll to position [543, 0]
click at [176, 17] on icon "modal" at bounding box center [181, 21] width 11 height 11
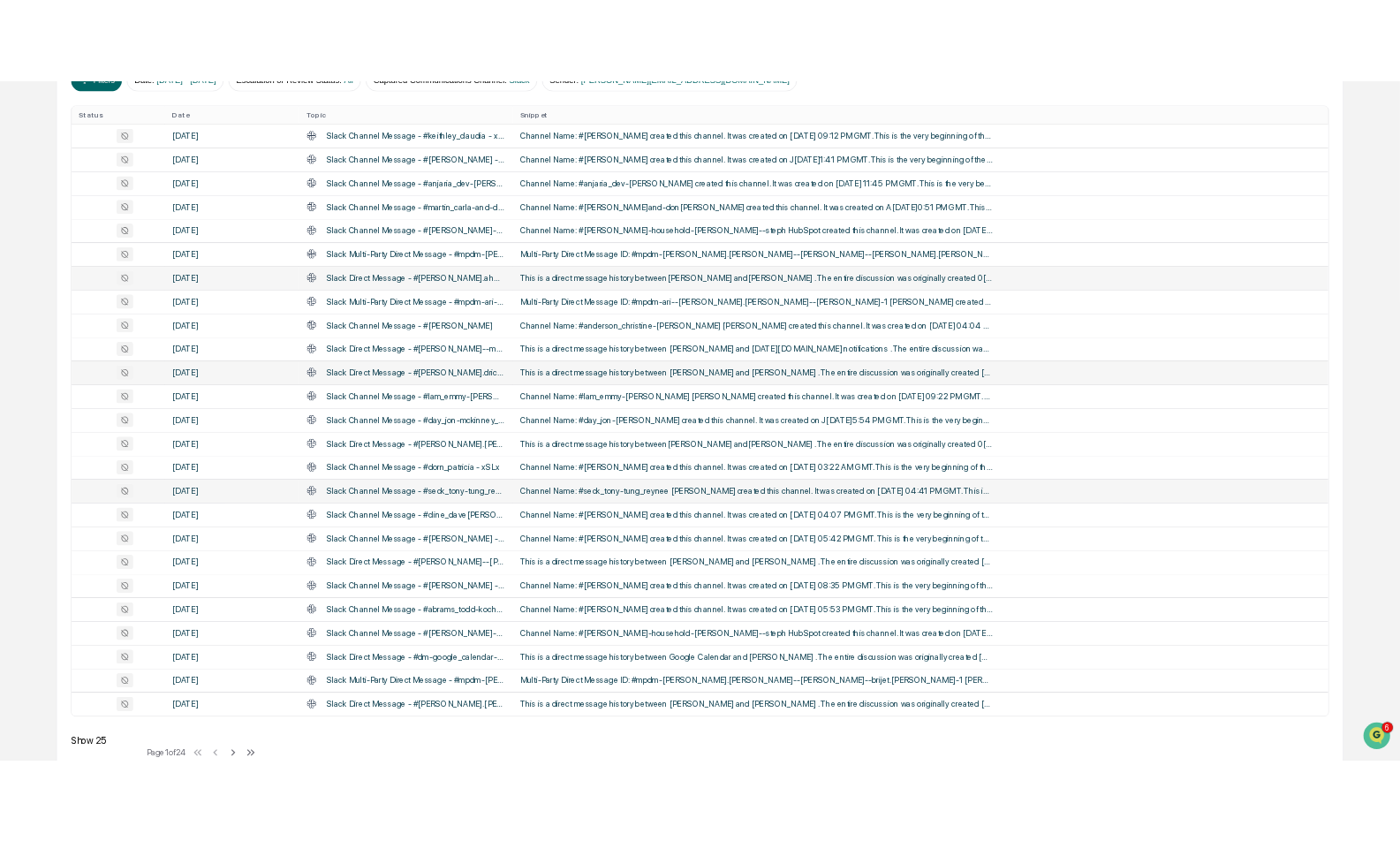
scroll to position [373, 0]
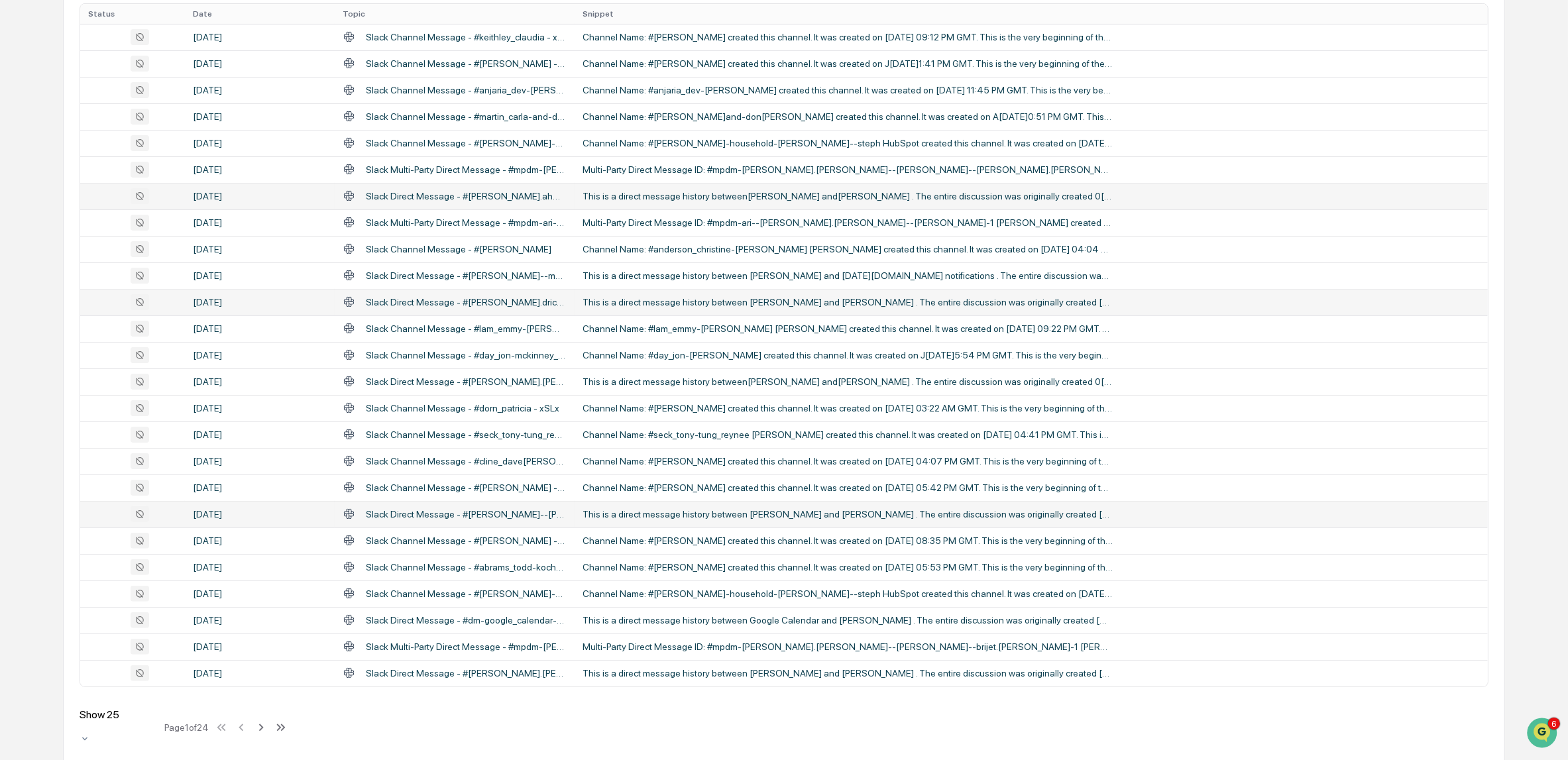
click at [710, 512] on div "This is a direct message history between [PERSON_NAME] and [PERSON_NAME] . The …" at bounding box center [847, 514] width 530 height 11
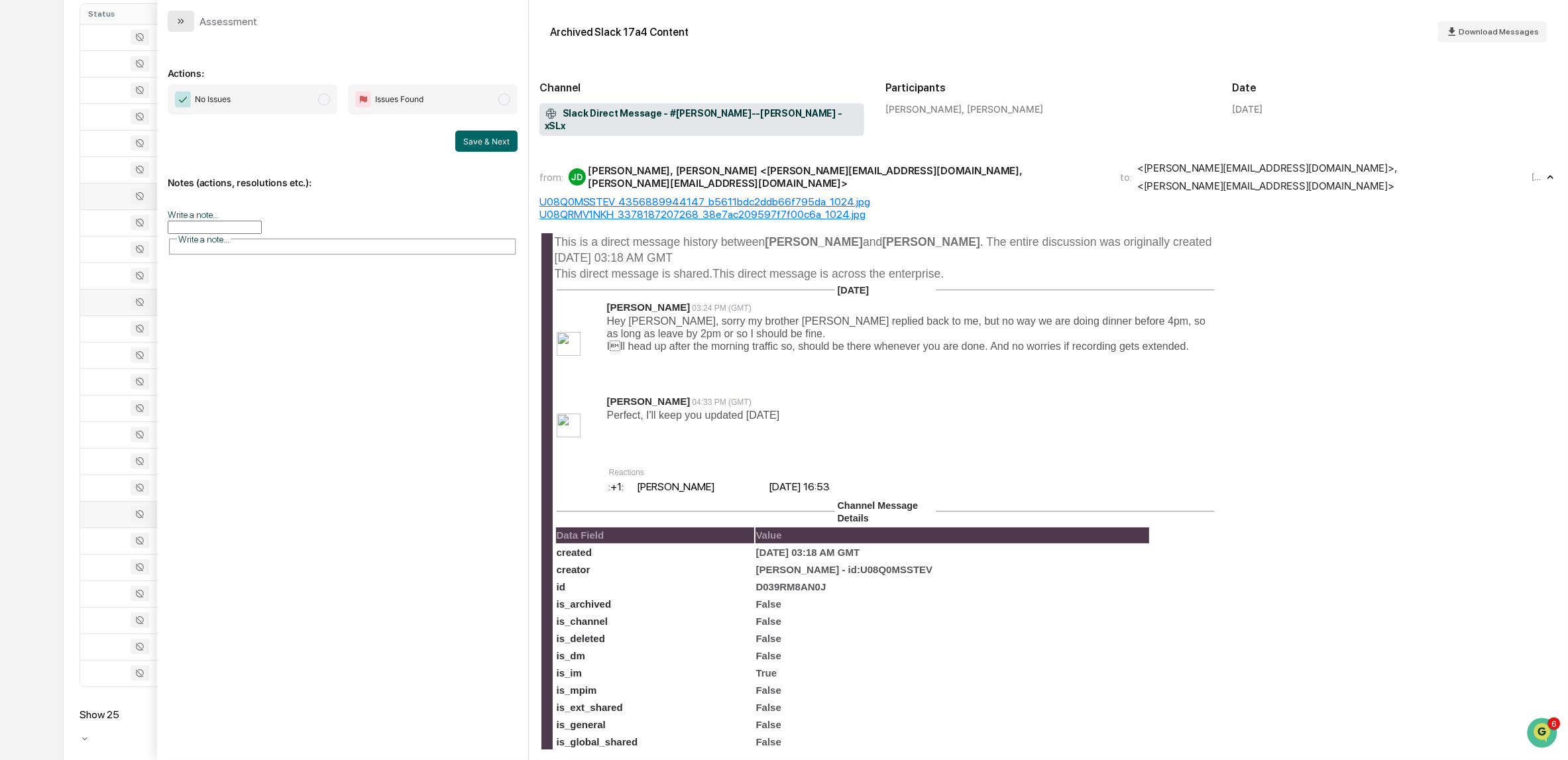
click at [170, 23] on button "modal" at bounding box center [181, 21] width 27 height 21
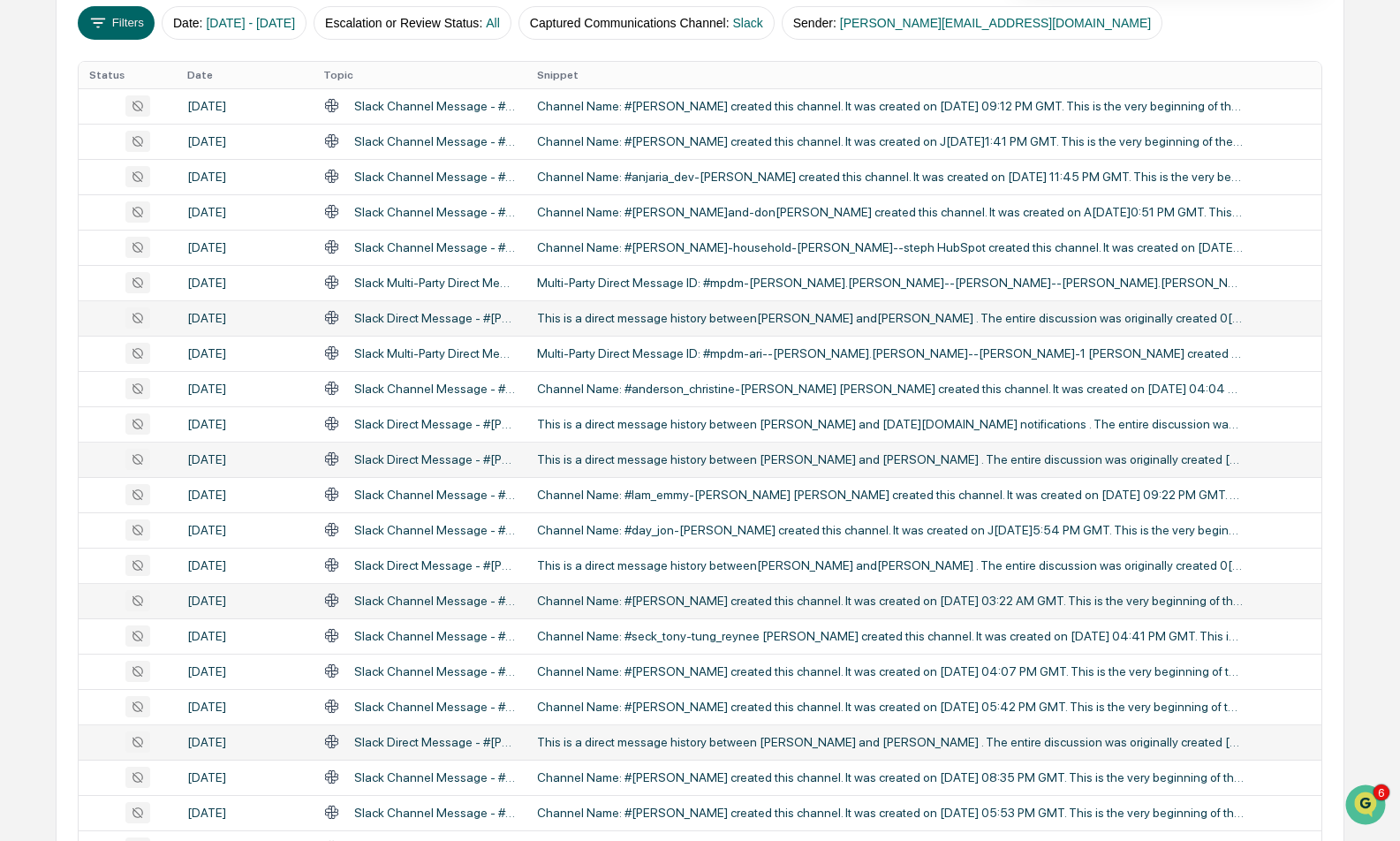
scroll to position [597, 0]
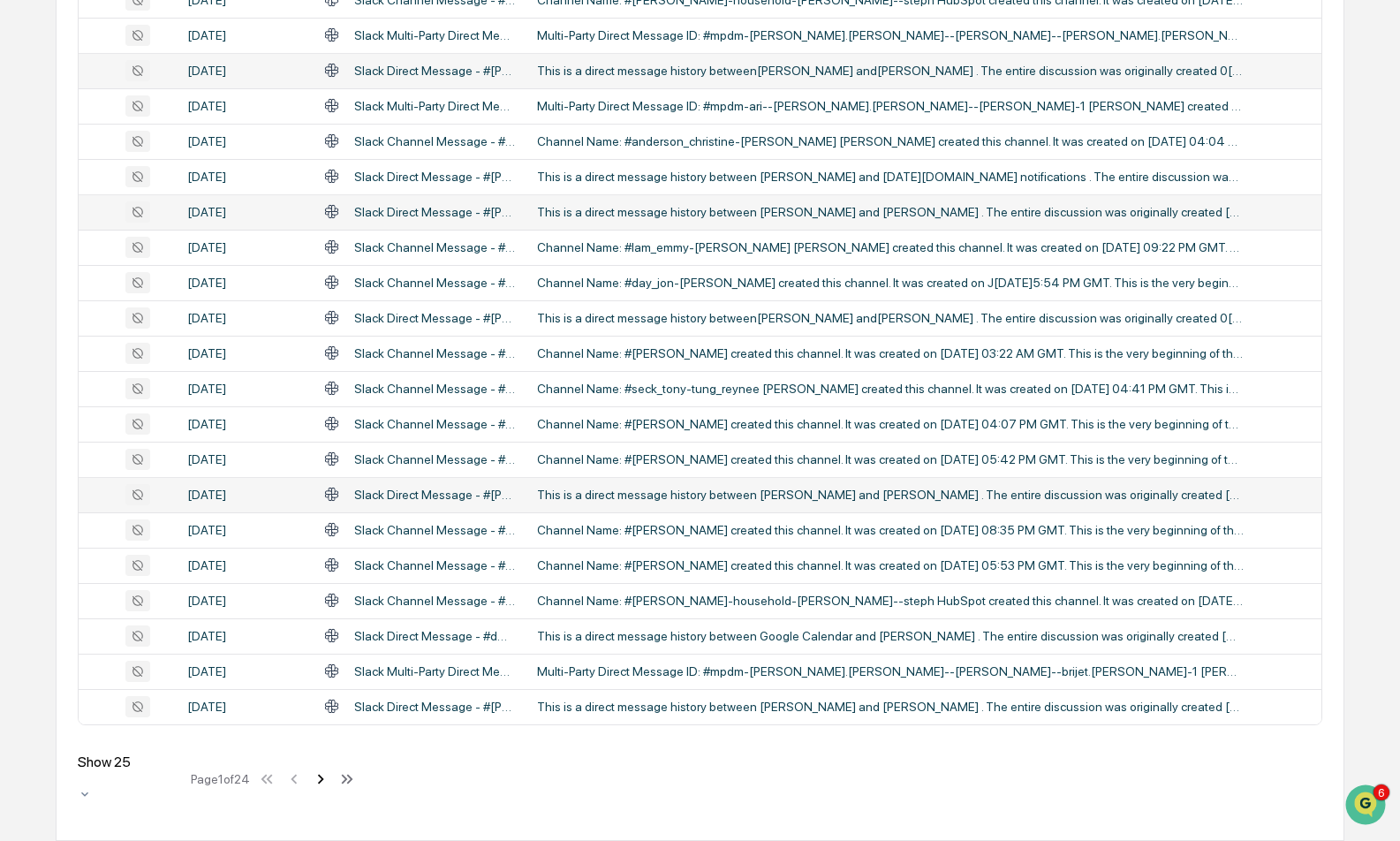
click at [328, 786] on icon at bounding box center [320, 779] width 20 height 20
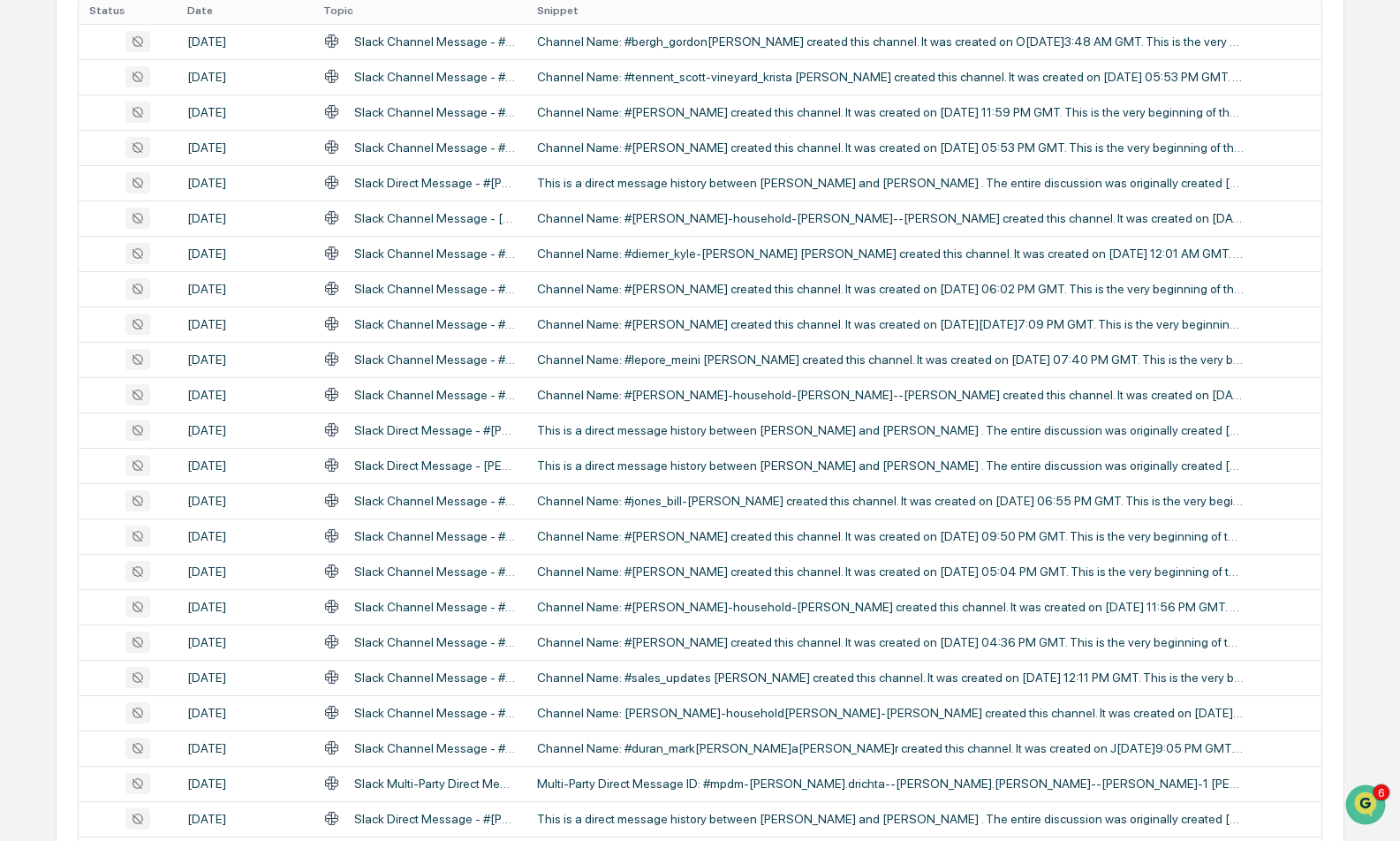
scroll to position [0, 0]
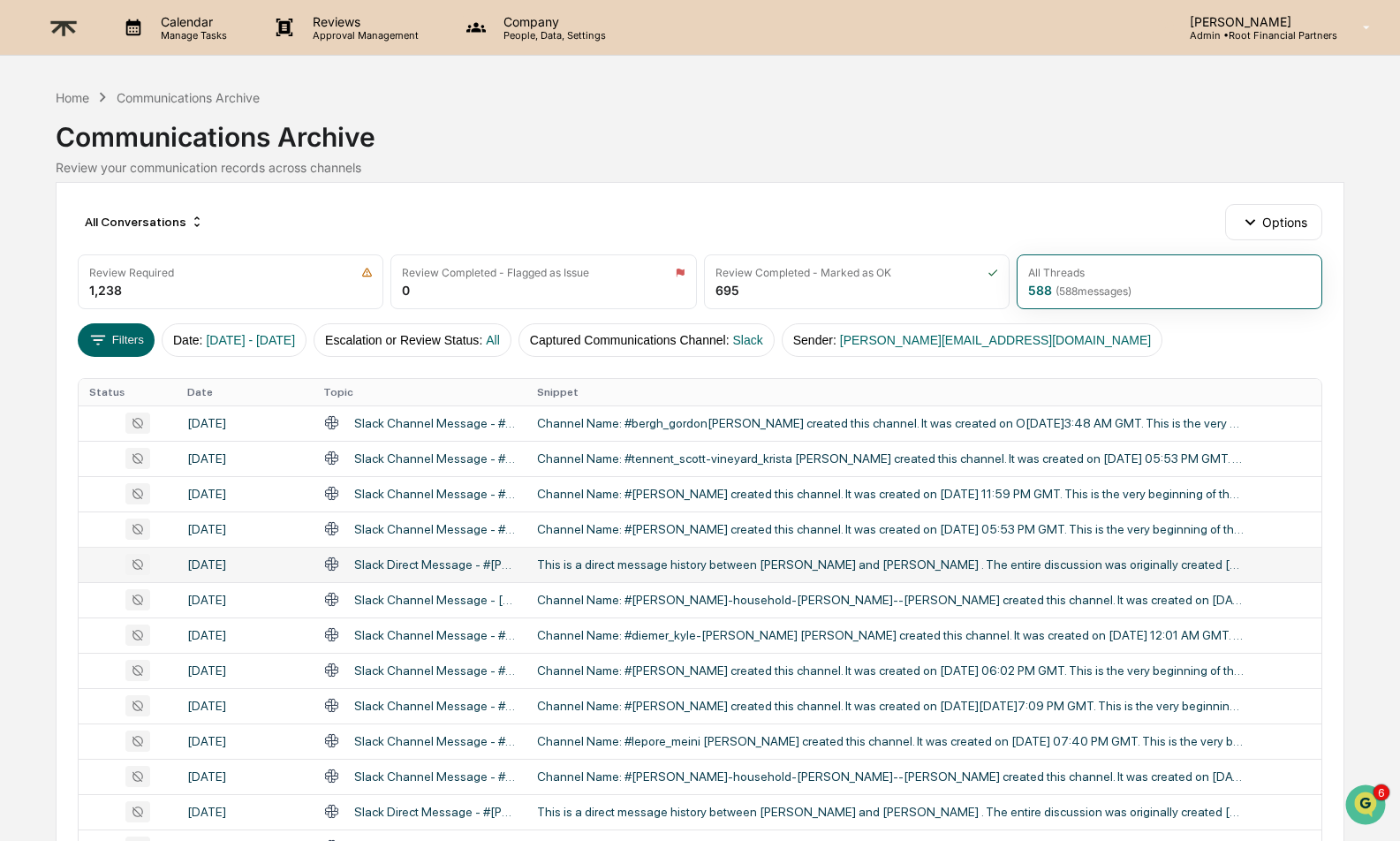
click at [683, 569] on div "This is a direct message history between [PERSON_NAME] and [PERSON_NAME] . The …" at bounding box center [890, 563] width 707 height 14
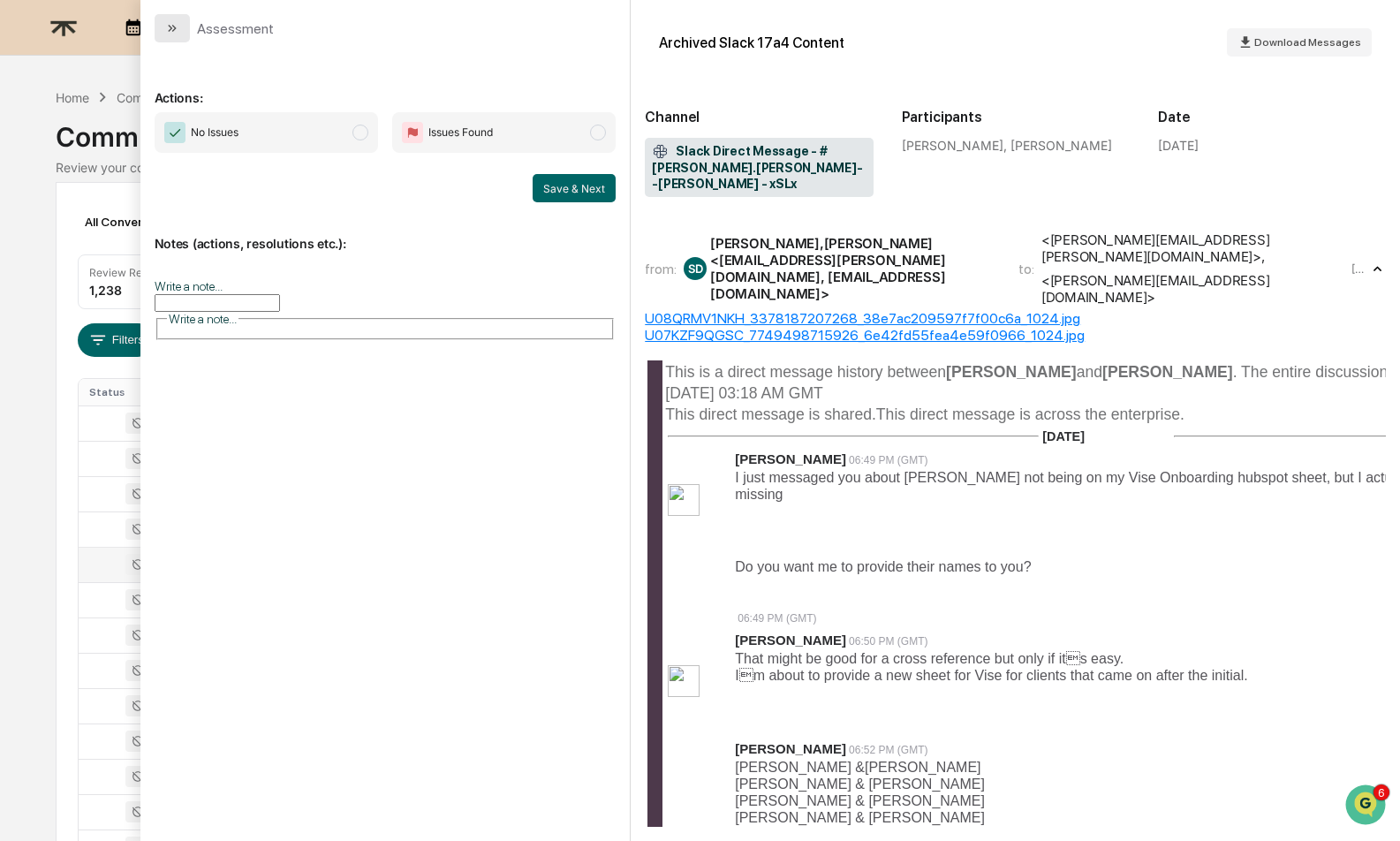
click at [173, 23] on icon "modal" at bounding box center [172, 28] width 14 height 14
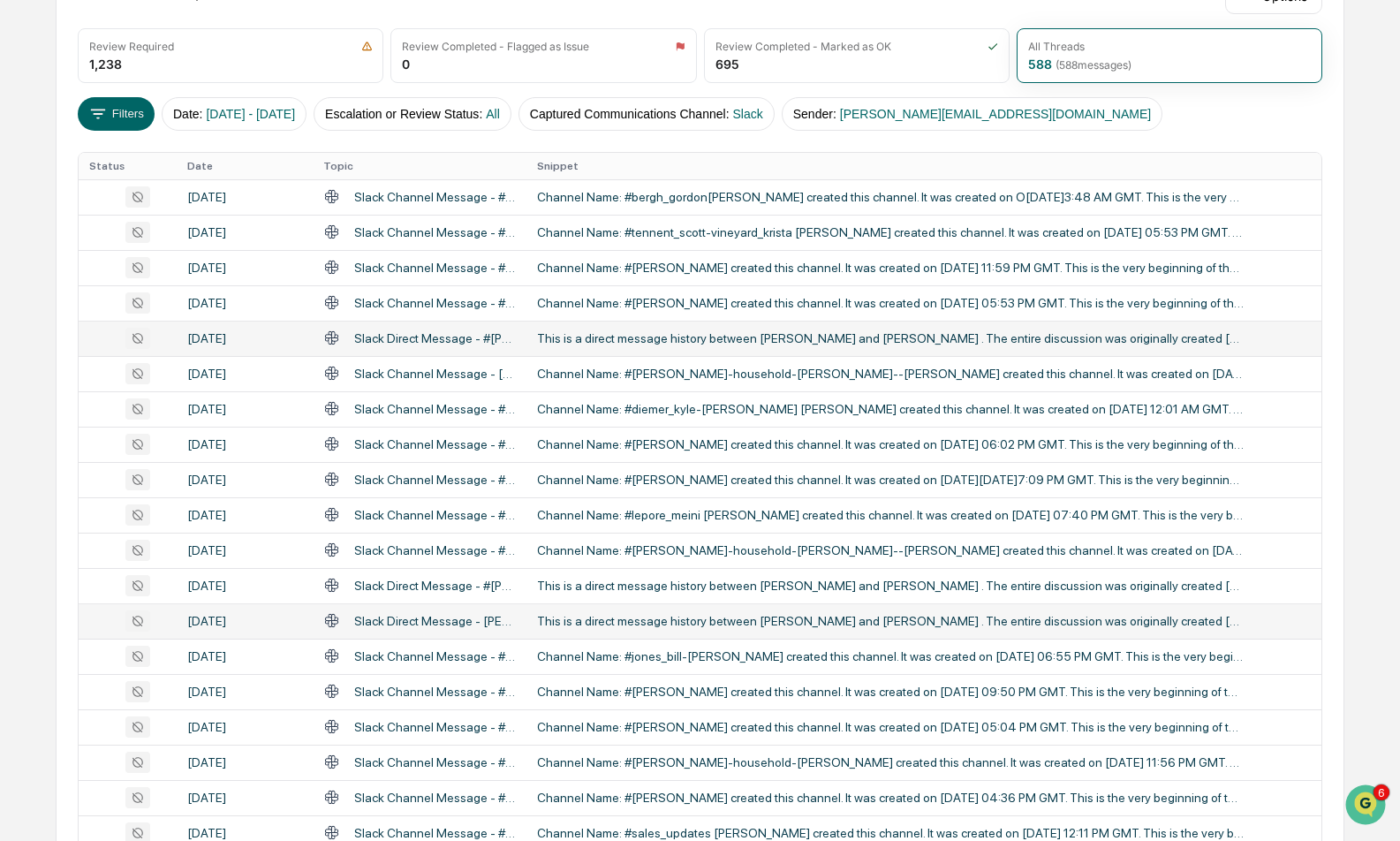
scroll to position [302, 0]
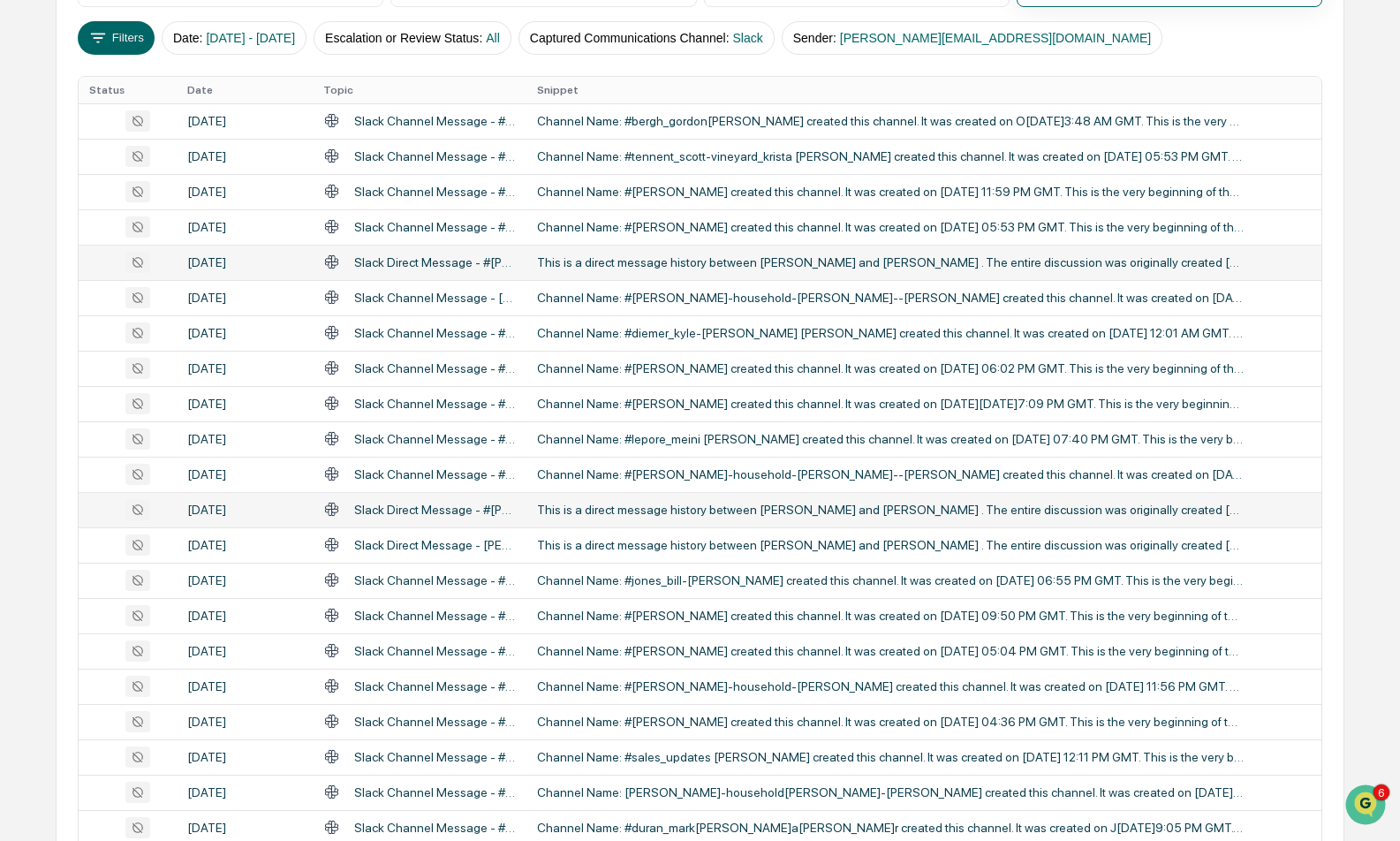
click at [724, 514] on div "This is a direct message history between [PERSON_NAME] and [PERSON_NAME] . The …" at bounding box center [890, 509] width 707 height 14
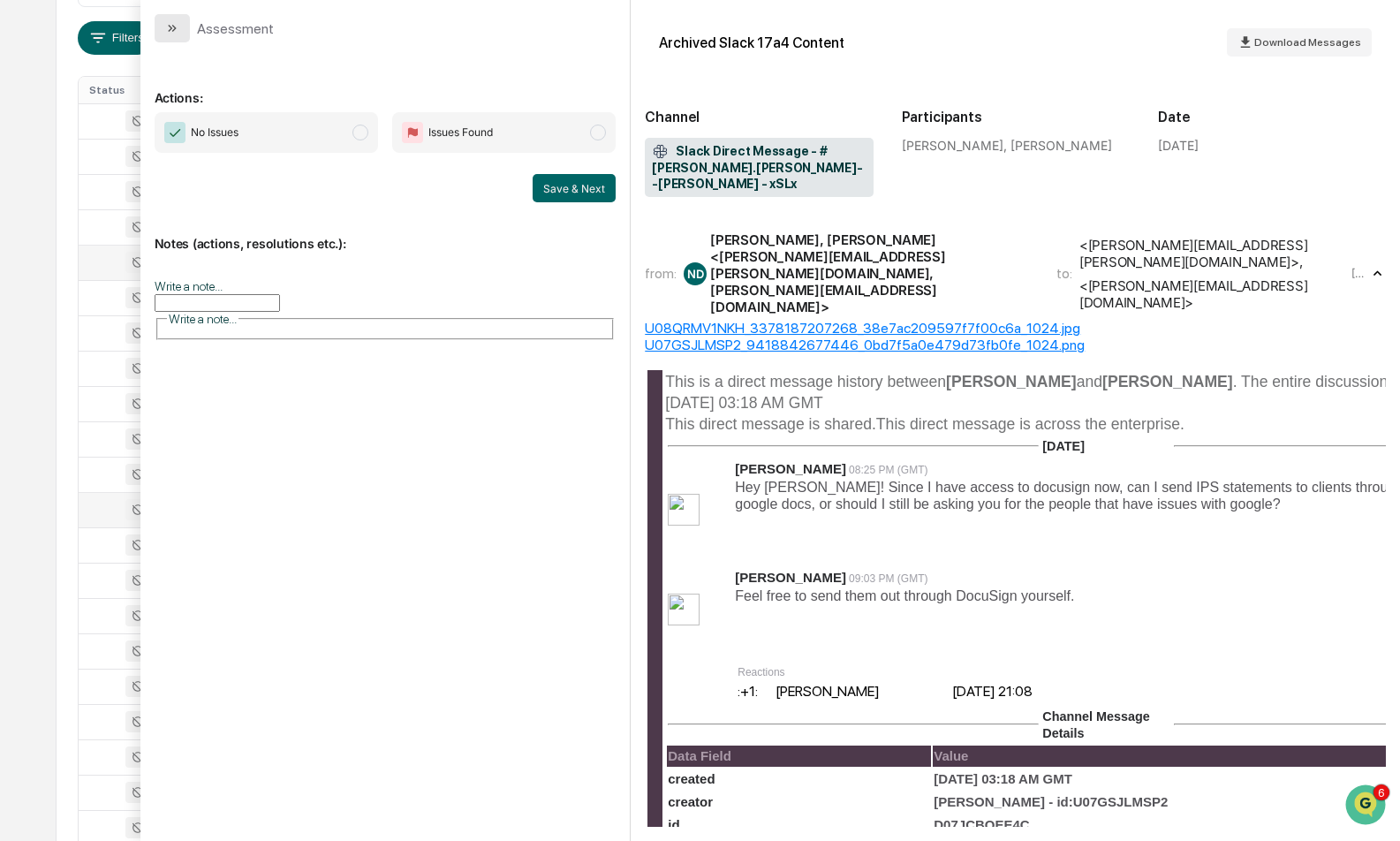
click at [173, 23] on icon "modal" at bounding box center [172, 28] width 14 height 14
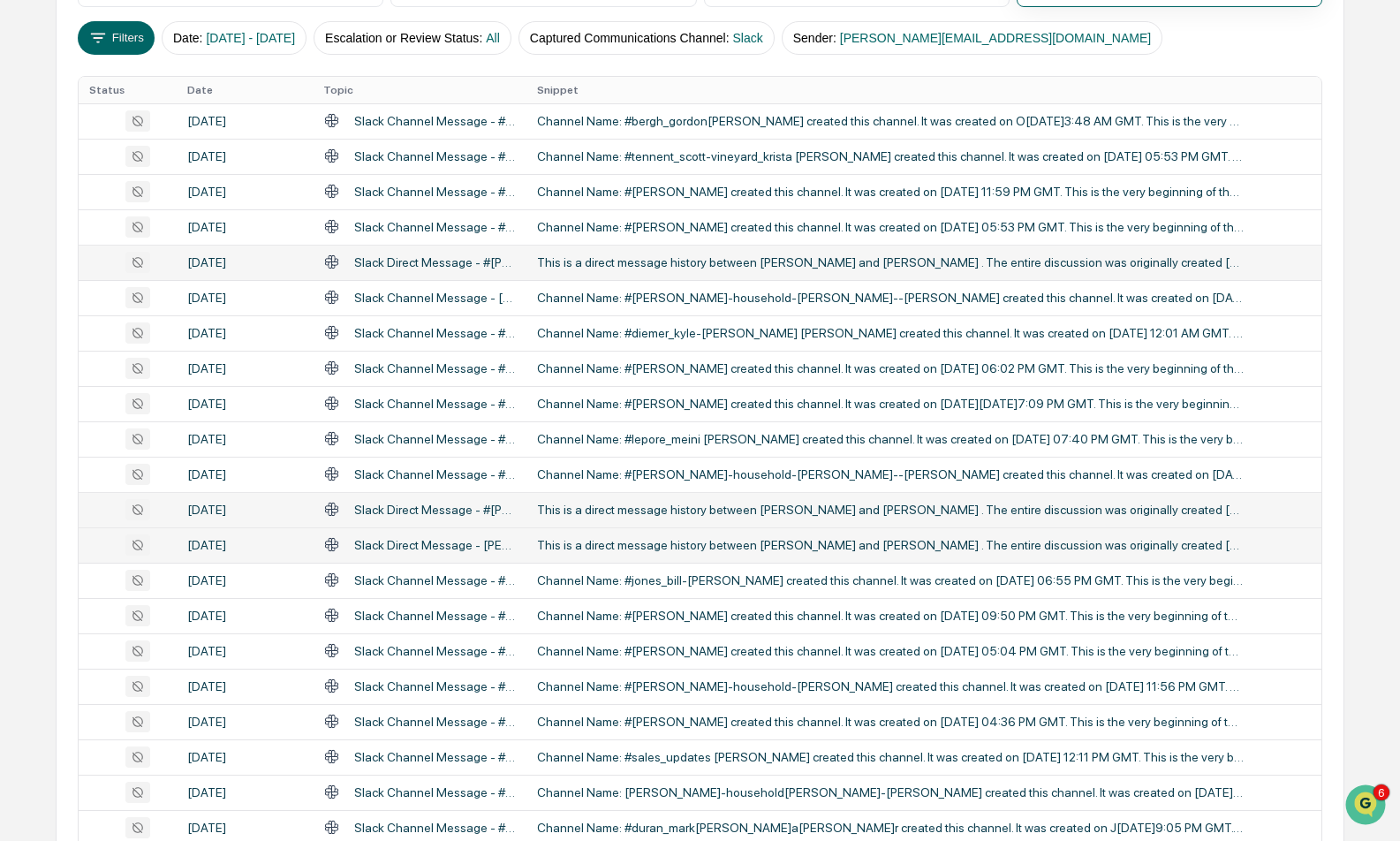
click at [696, 544] on div "This is a direct message history between [PERSON_NAME] and [PERSON_NAME] . The …" at bounding box center [890, 545] width 707 height 14
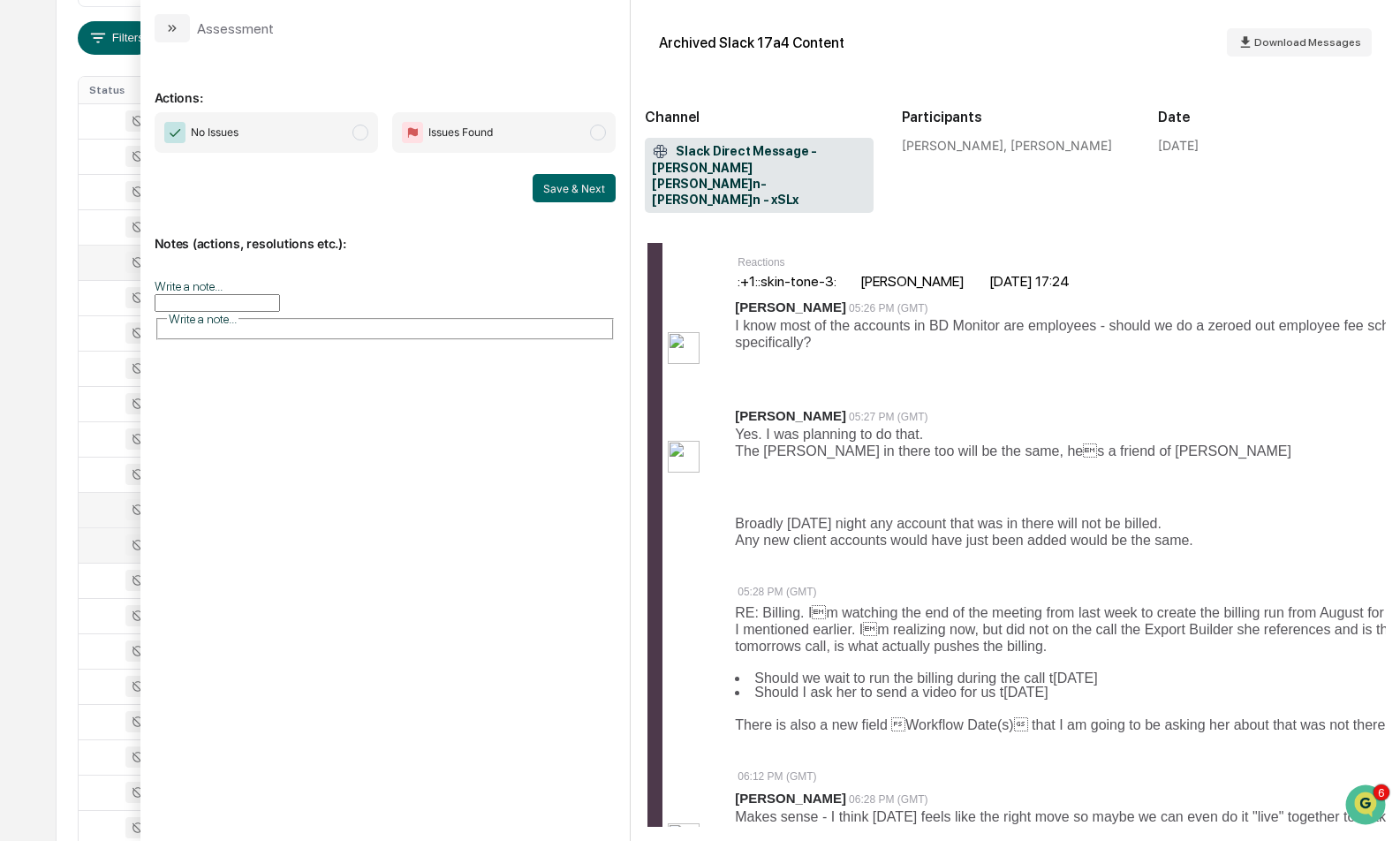
scroll to position [1563, 0]
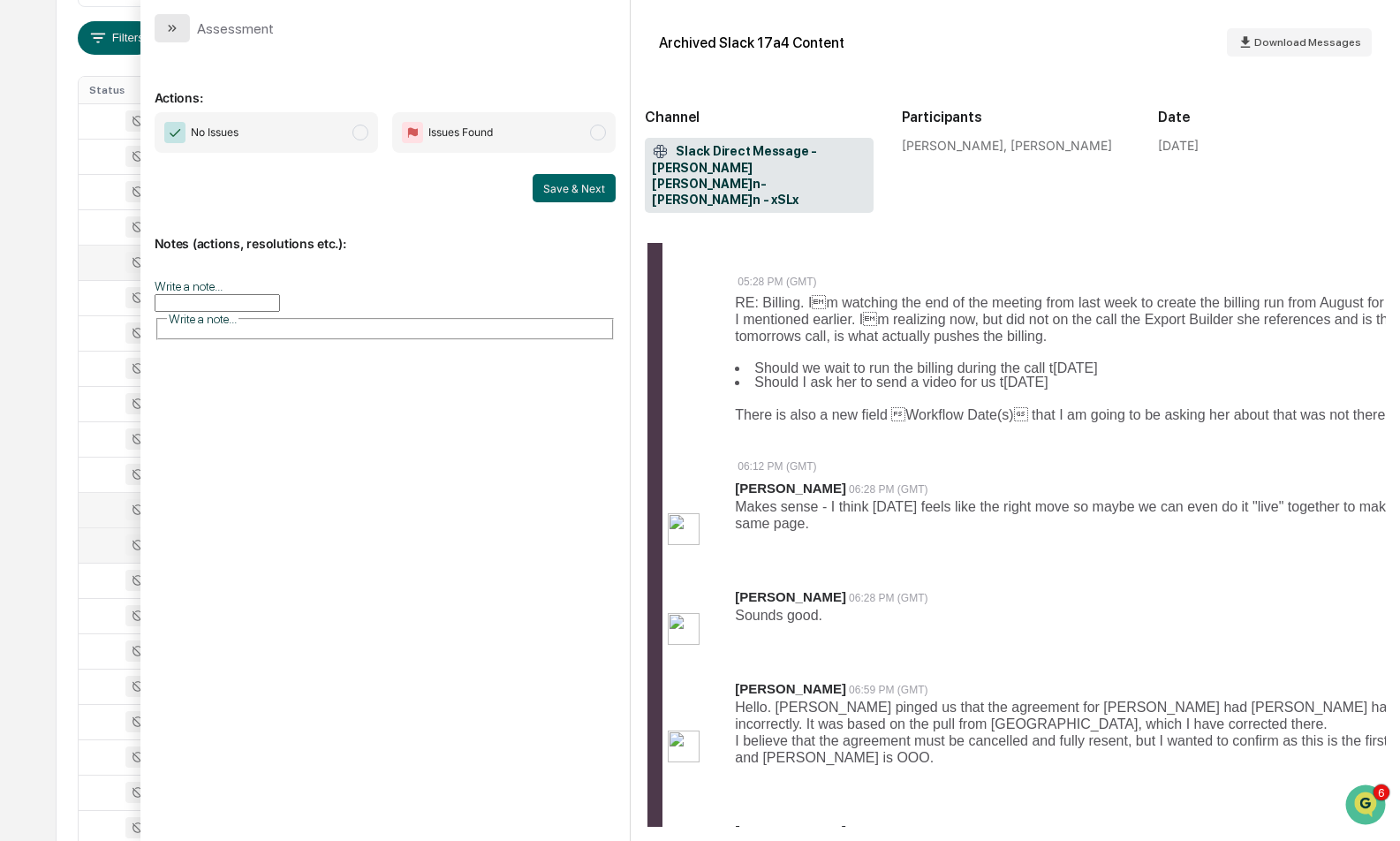
click at [161, 31] on button "modal" at bounding box center [172, 28] width 36 height 28
